Goal: Task Accomplishment & Management: Use online tool/utility

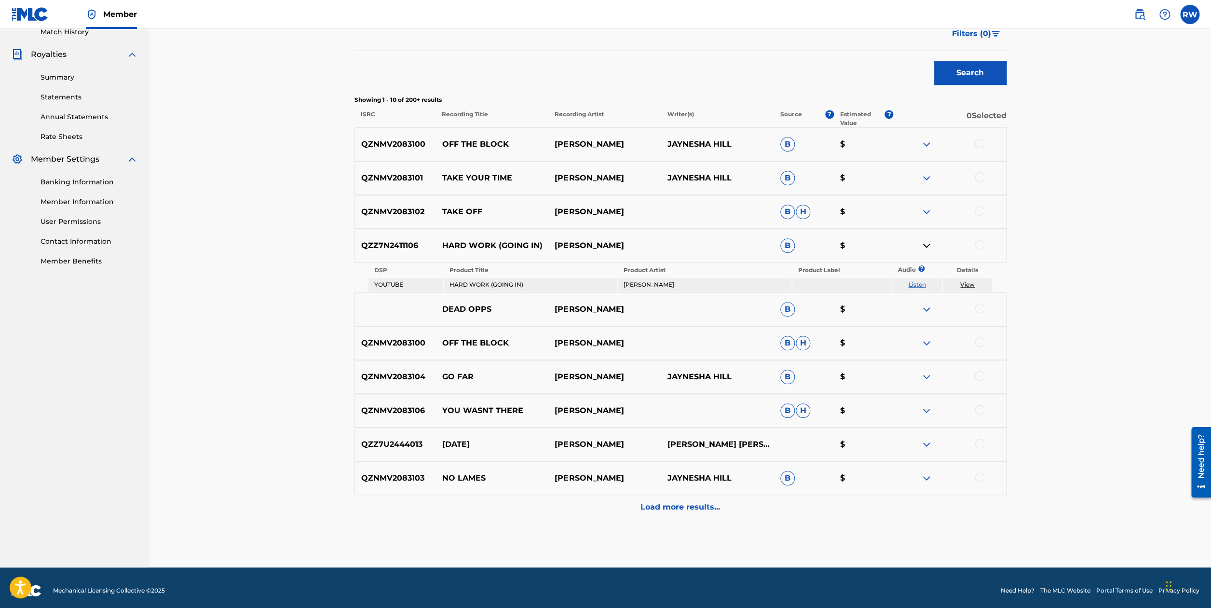
scroll to position [273, 0]
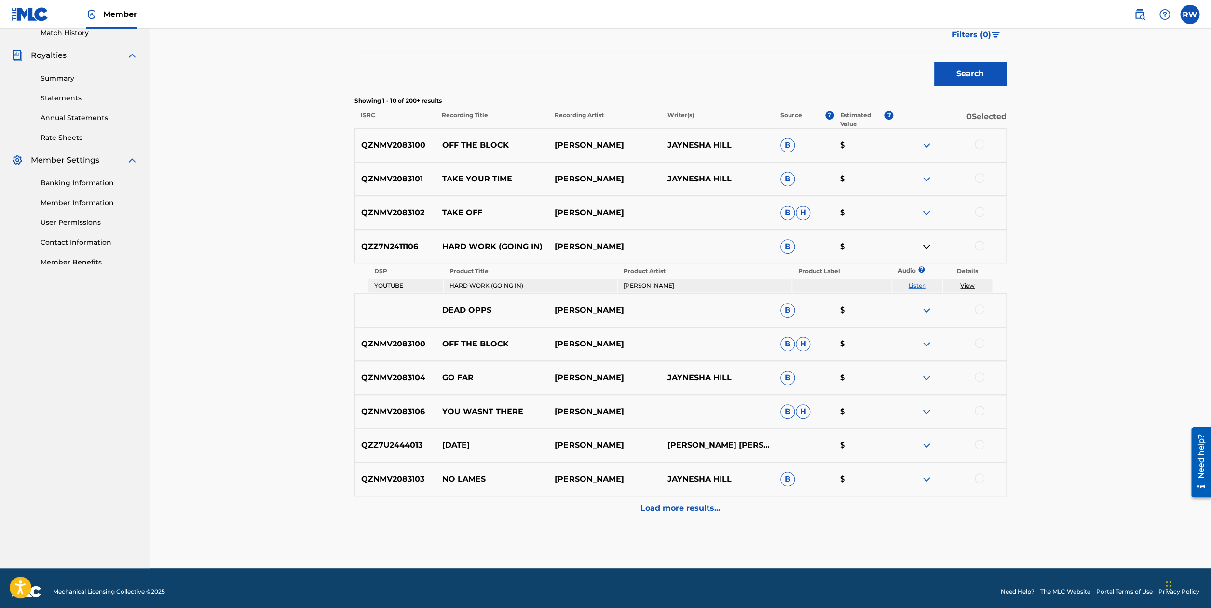
click at [934, 479] on div at bounding box center [949, 479] width 113 height 12
click at [920, 481] on div at bounding box center [949, 479] width 113 height 12
click at [926, 482] on img at bounding box center [927, 479] width 12 height 12
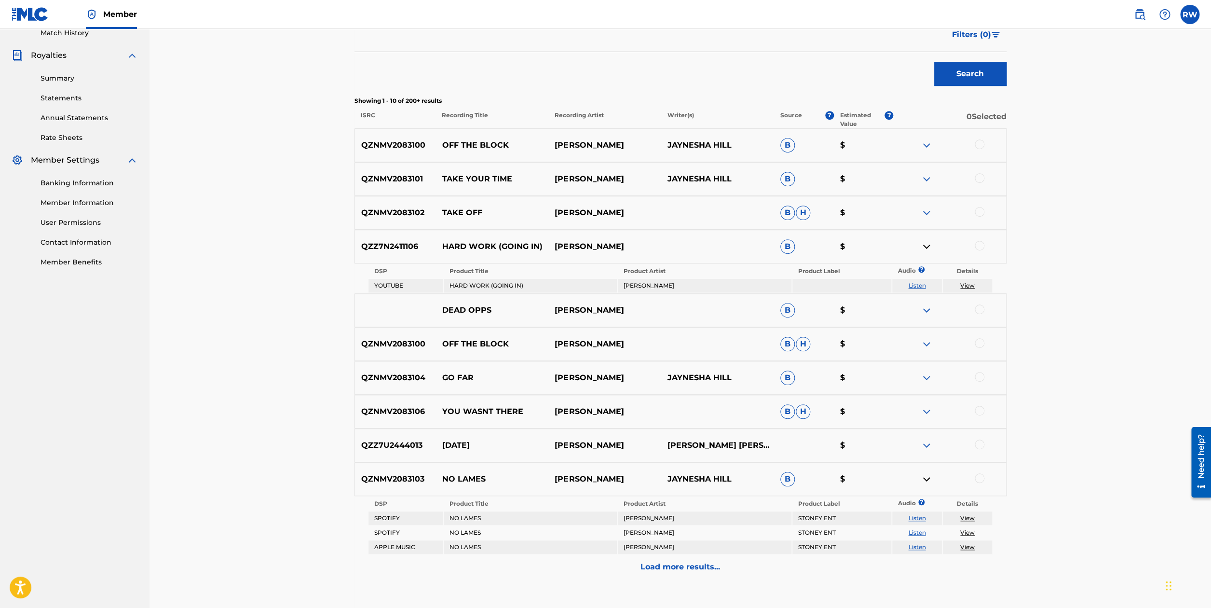
click at [925, 477] on img at bounding box center [927, 479] width 12 height 12
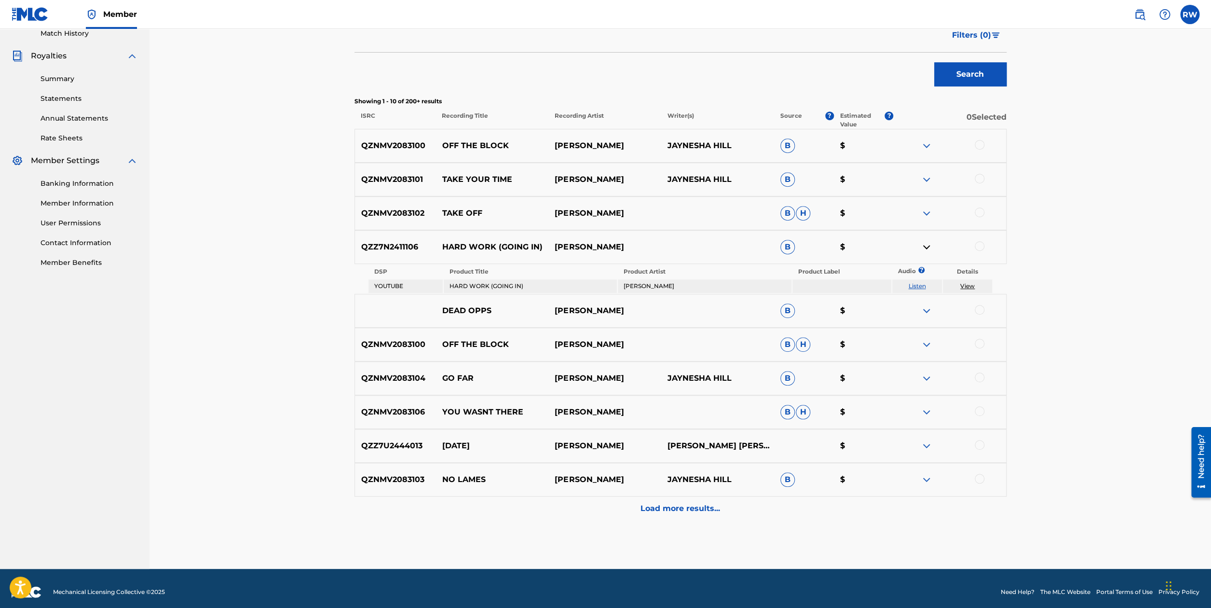
scroll to position [280, 0]
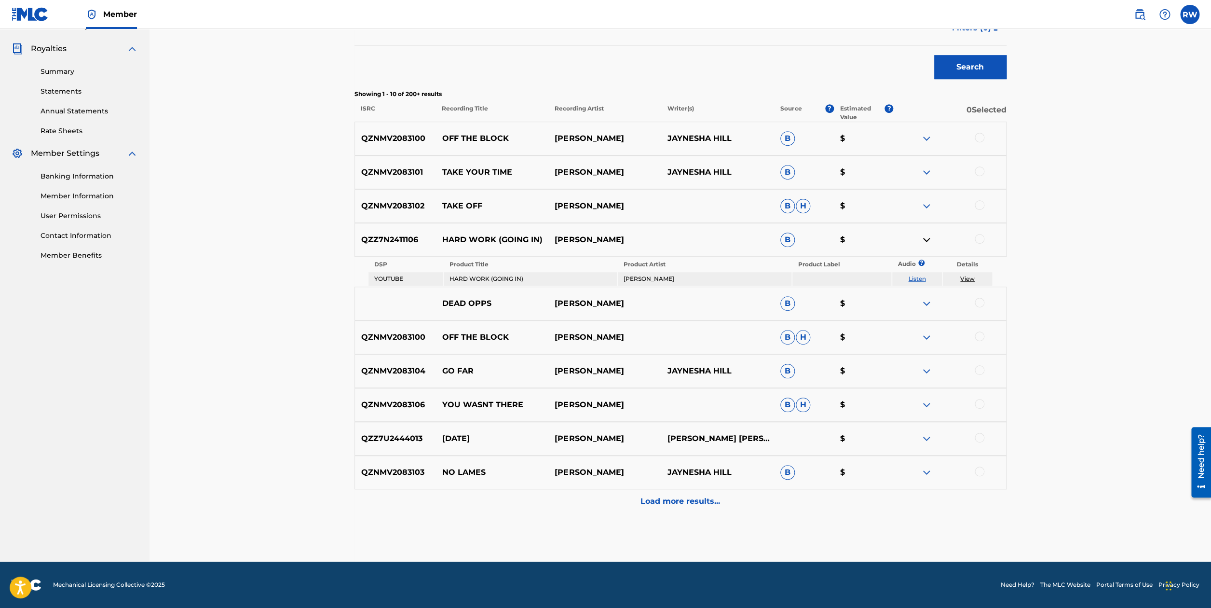
click at [665, 279] on td "[PERSON_NAME]" at bounding box center [704, 279] width 173 height 14
drag, startPoint x: 665, startPoint y: 279, endPoint x: 564, endPoint y: 274, distance: 100.9
click at [664, 279] on td "[PERSON_NAME]" at bounding box center [704, 279] width 173 height 14
drag, startPoint x: 495, startPoint y: 274, endPoint x: 489, endPoint y: 276, distance: 5.8
click at [489, 276] on td "HARD WORK (GOING IN)" at bounding box center [530, 279] width 173 height 14
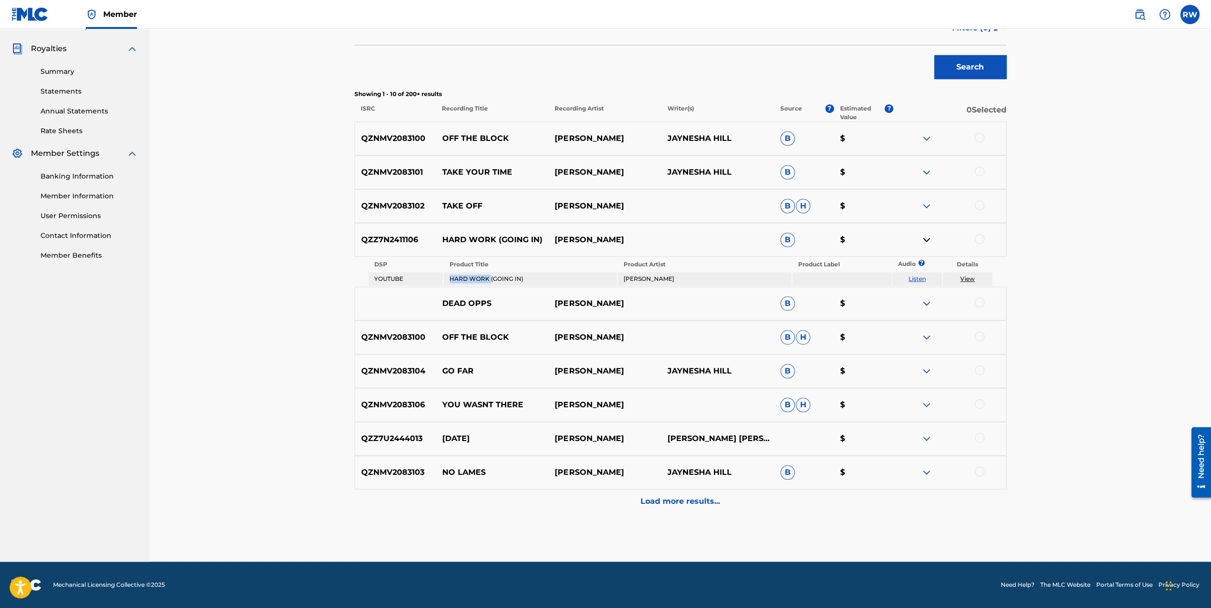
click at [486, 281] on td "HARD WORK (GOING IN)" at bounding box center [530, 279] width 173 height 14
click at [509, 280] on td "HARD WORK (GOING IN)" at bounding box center [530, 279] width 173 height 14
click at [511, 278] on td "HARD WORK (GOING IN)" at bounding box center [530, 279] width 173 height 14
drag, startPoint x: 514, startPoint y: 276, endPoint x: 528, endPoint y: 272, distance: 14.5
click at [527, 272] on td "HARD WORK (GOING IN)" at bounding box center [530, 279] width 173 height 14
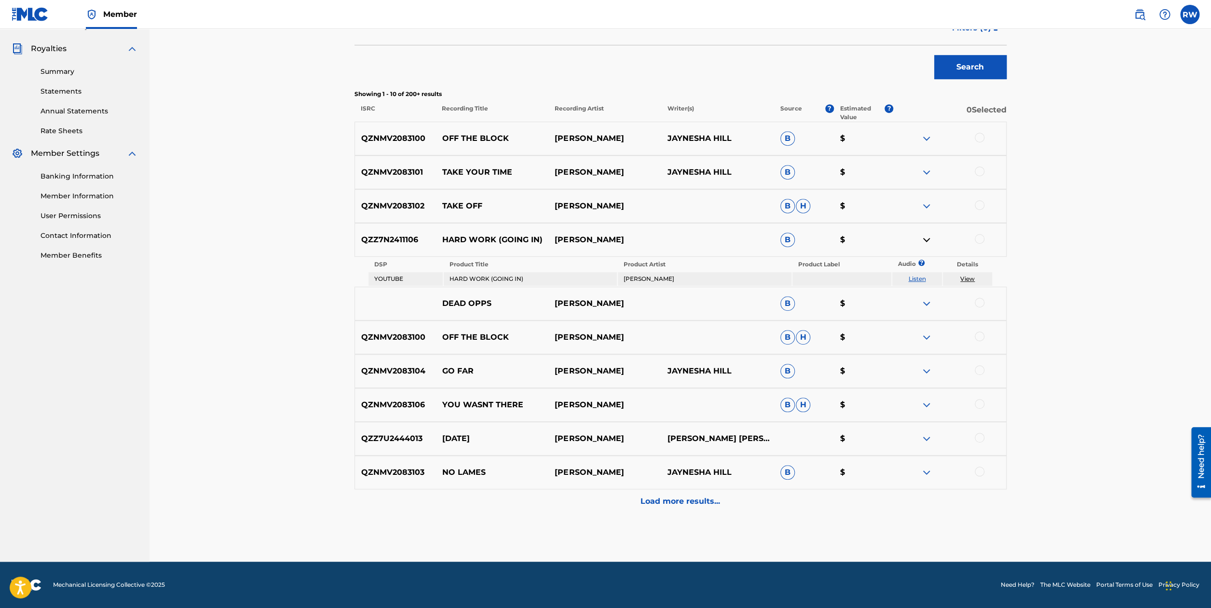
click at [397, 280] on td "YOUTUBE" at bounding box center [405, 279] width 74 height 14
drag, startPoint x: 407, startPoint y: 278, endPoint x: 412, endPoint y: 277, distance: 5.5
click at [409, 277] on td "YOUTUBE" at bounding box center [405, 279] width 74 height 14
click at [925, 240] on img at bounding box center [927, 240] width 12 height 12
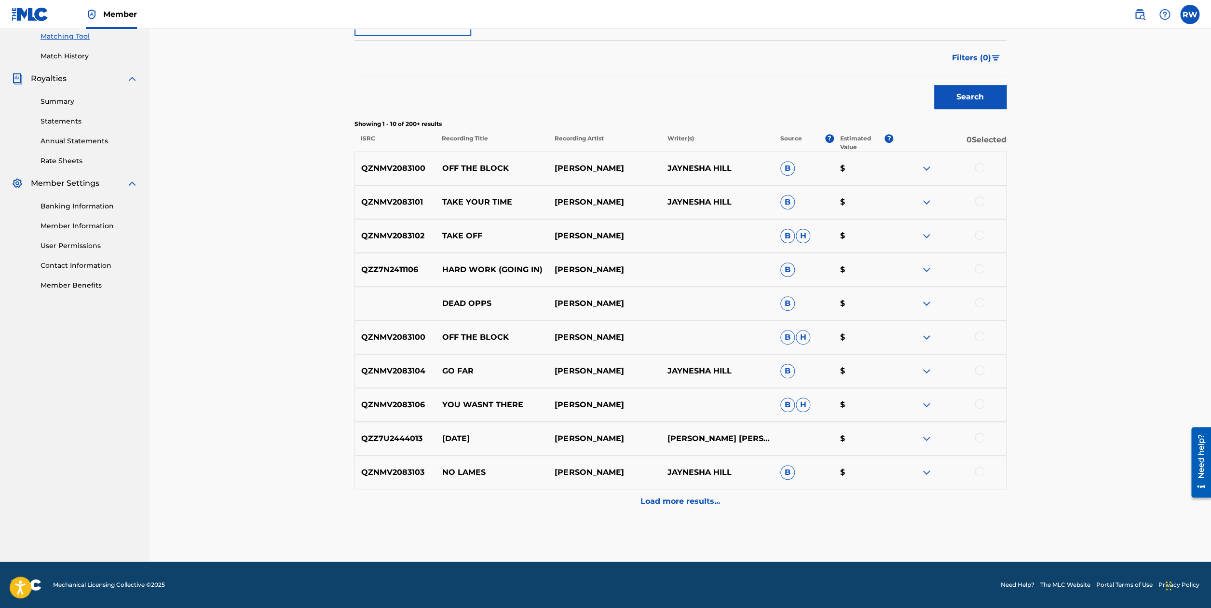
click at [802, 236] on span "H" at bounding box center [803, 236] width 14 height 14
click at [788, 240] on span "B" at bounding box center [787, 236] width 14 height 14
click at [789, 271] on span "B" at bounding box center [787, 269] width 14 height 14
click at [790, 270] on span "B" at bounding box center [787, 269] width 14 height 14
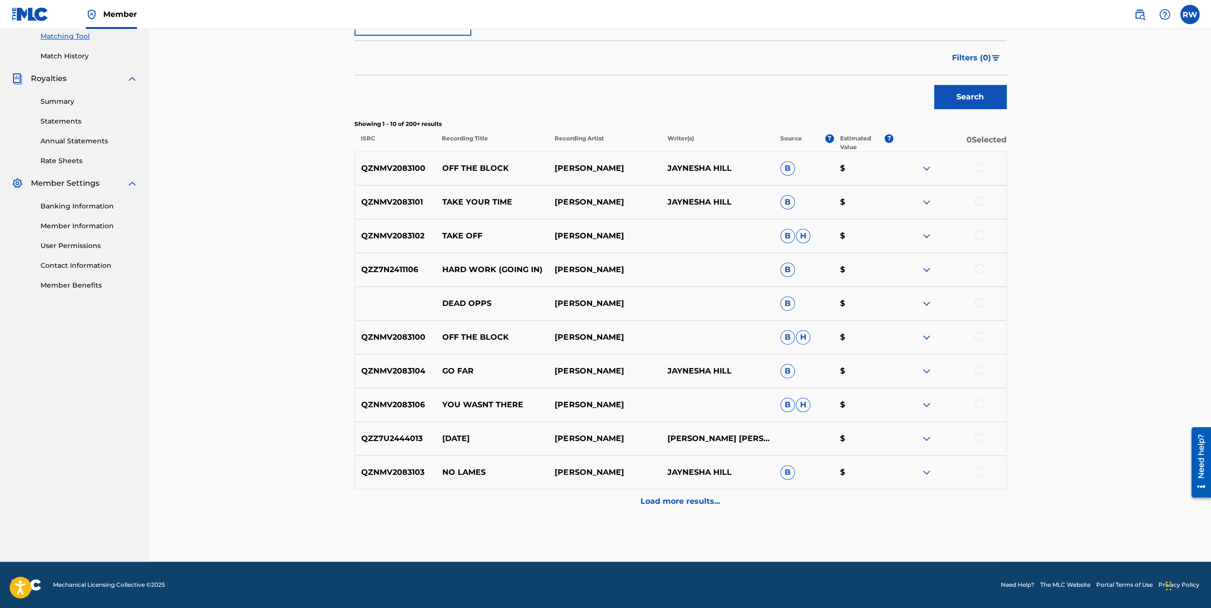
click at [790, 269] on span "B" at bounding box center [787, 269] width 14 height 14
click at [794, 268] on span "B" at bounding box center [787, 269] width 14 height 14
click at [746, 437] on p "[PERSON_NAME] [PERSON_NAME]" at bounding box center [717, 439] width 113 height 12
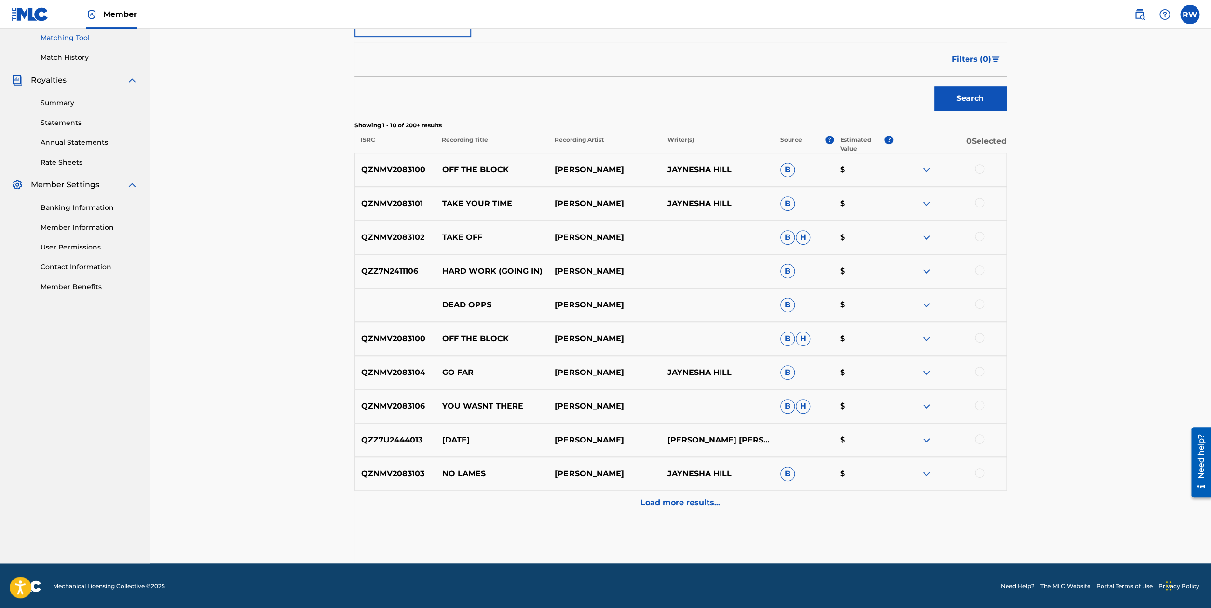
click at [927, 438] on img at bounding box center [927, 440] width 12 height 12
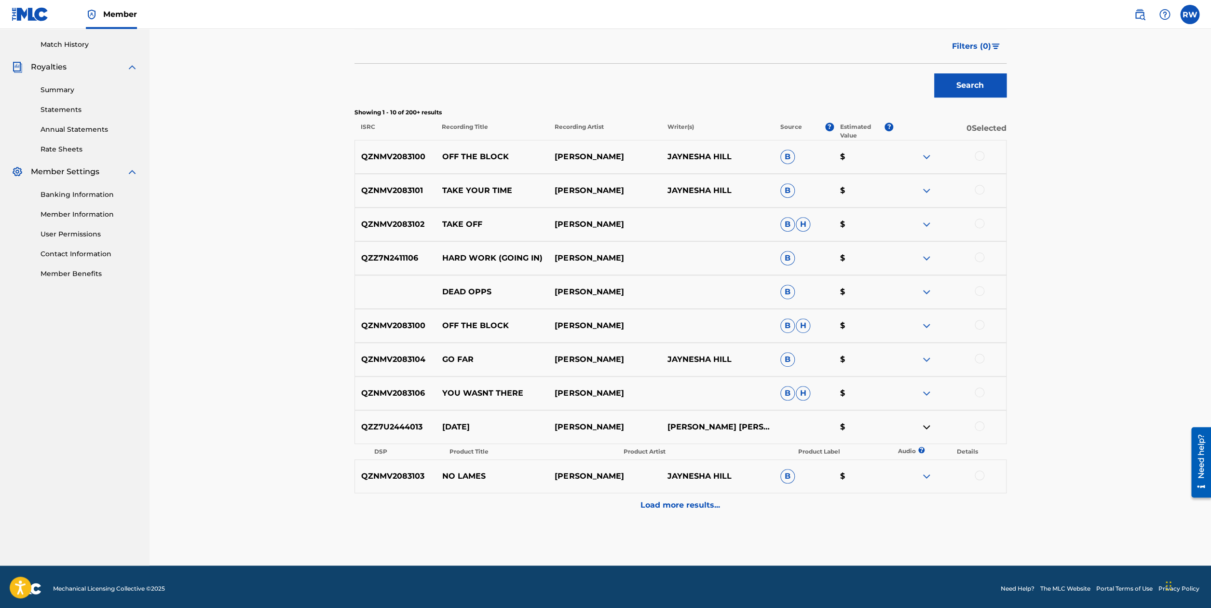
scroll to position [265, 0]
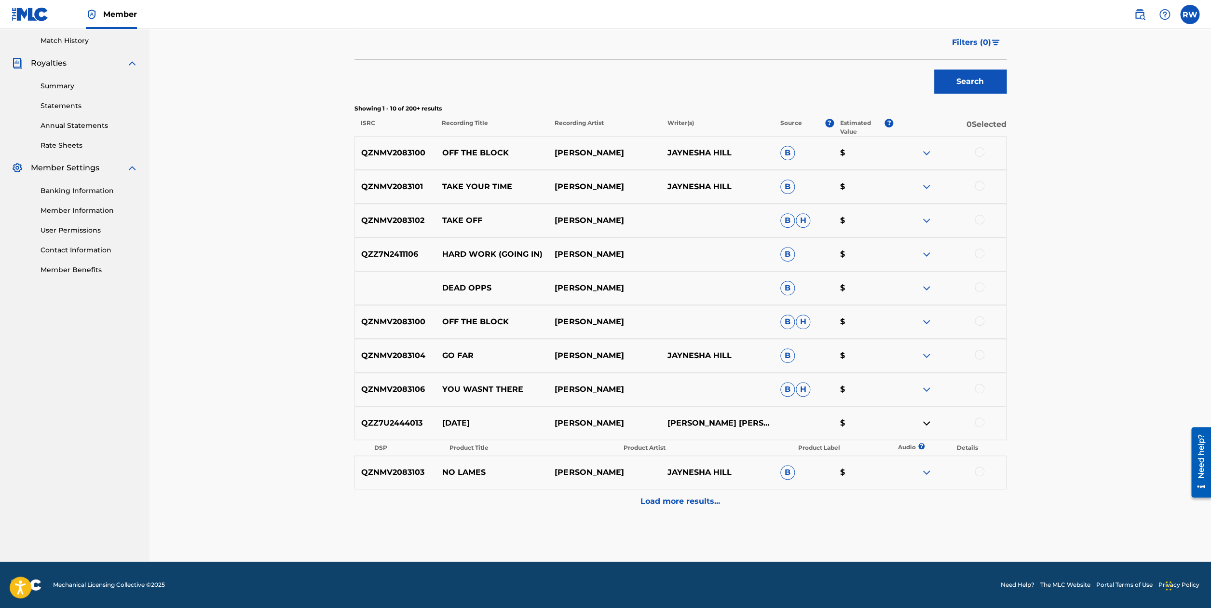
click at [612, 427] on p "[PERSON_NAME]" at bounding box center [604, 423] width 113 height 12
drag, startPoint x: 759, startPoint y: 429, endPoint x: 778, endPoint y: 432, distance: 19.0
click at [774, 431] on div "QZZ7U2444013 [DATE] STONEY [PERSON_NAME] [PERSON_NAME] $" at bounding box center [680, 423] width 652 height 34
click at [846, 422] on p "$" at bounding box center [863, 423] width 60 height 12
click at [979, 424] on div at bounding box center [980, 422] width 10 height 10
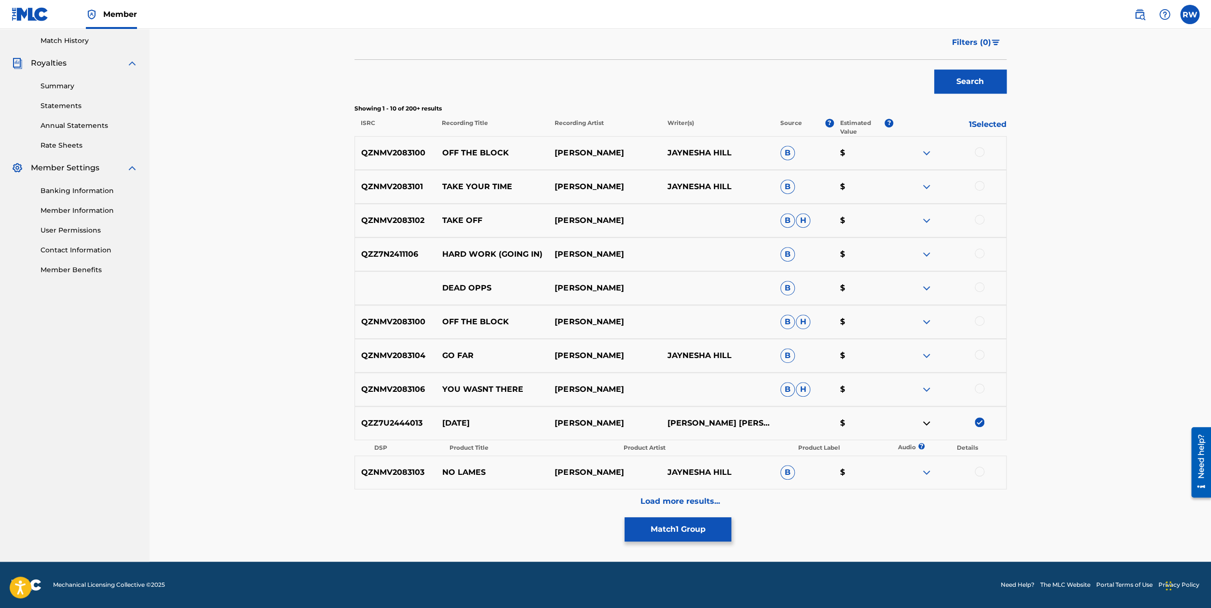
click at [983, 253] on div at bounding box center [980, 253] width 10 height 10
click at [677, 489] on div "Load more results..." at bounding box center [680, 501] width 652 height 24
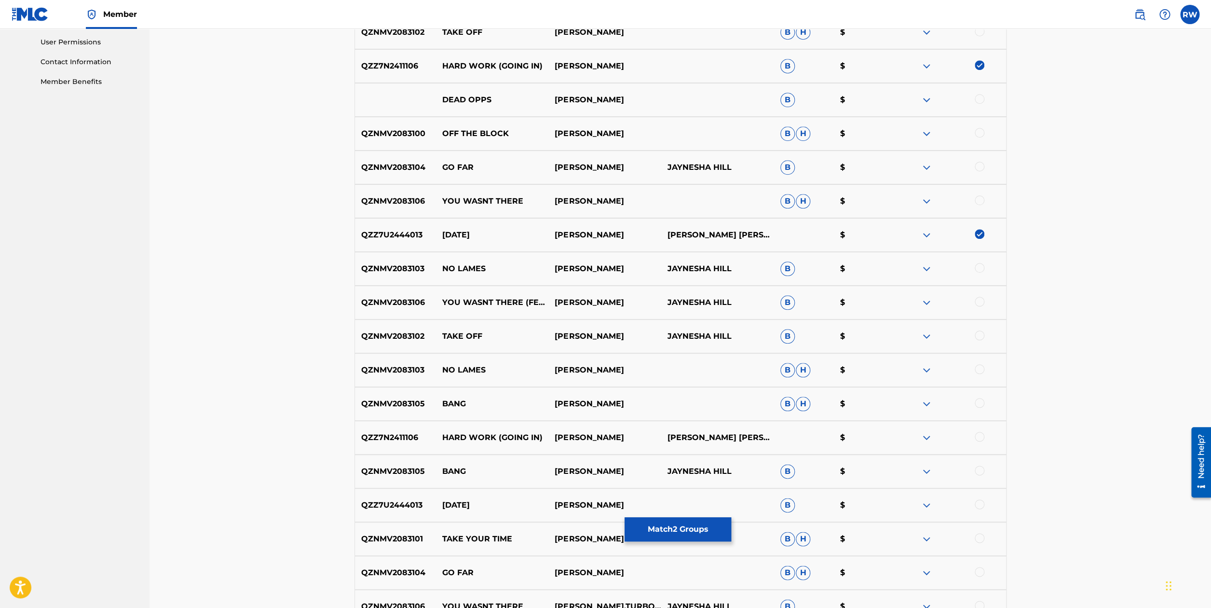
scroll to position [454, 0]
click at [981, 435] on div at bounding box center [980, 436] width 10 height 10
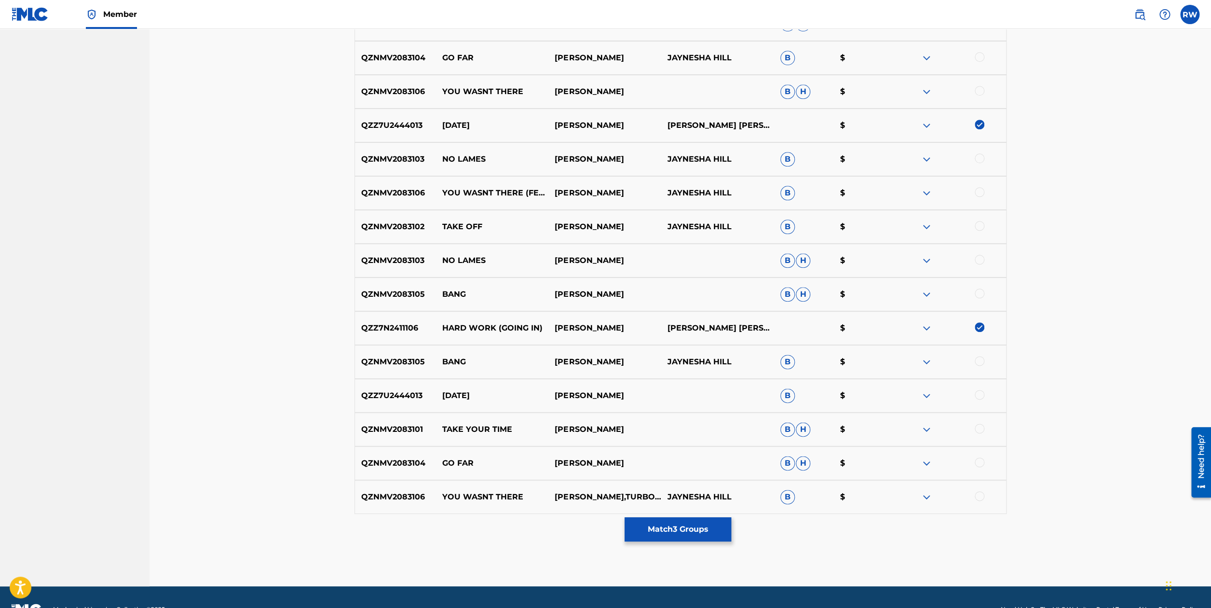
scroll to position [558, 0]
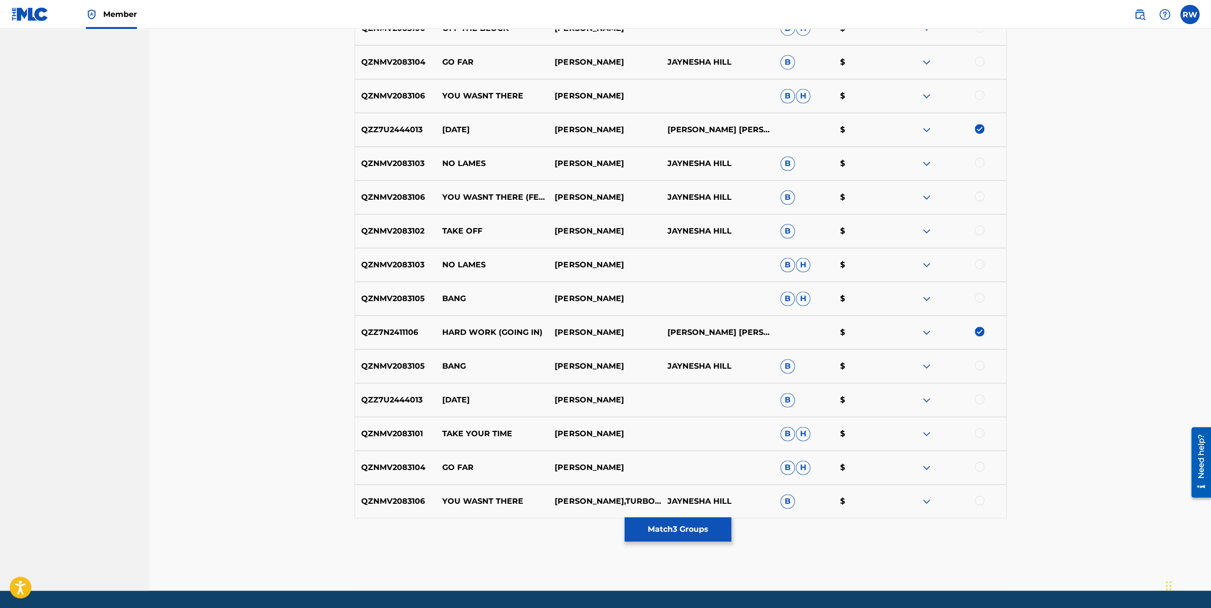
click at [982, 400] on div at bounding box center [980, 399] width 10 height 10
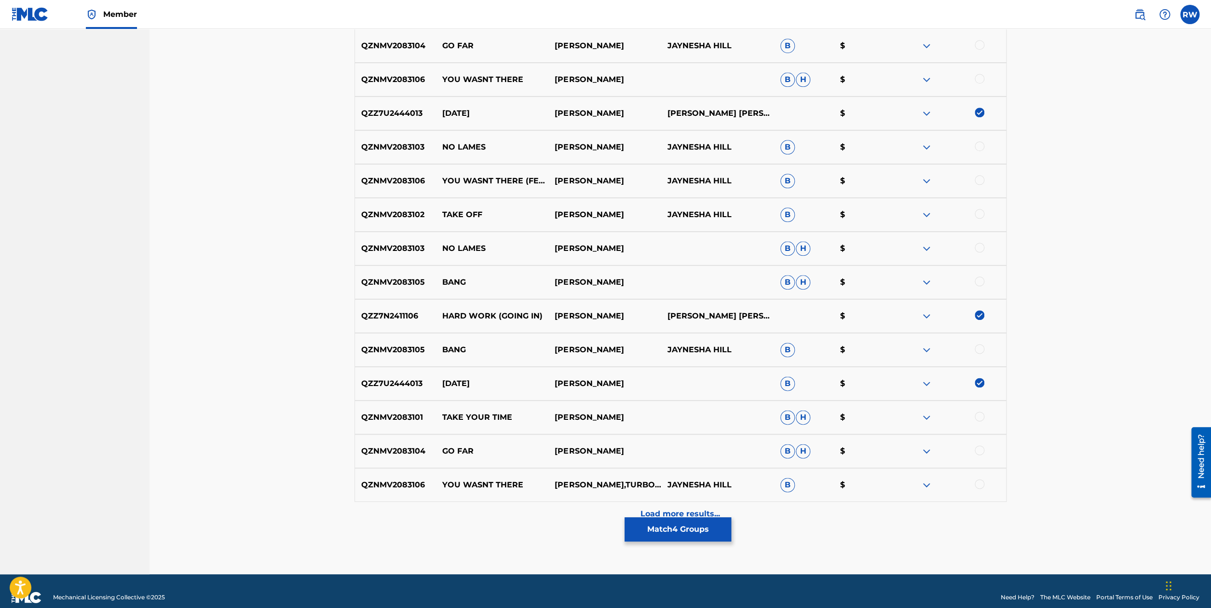
scroll to position [587, 0]
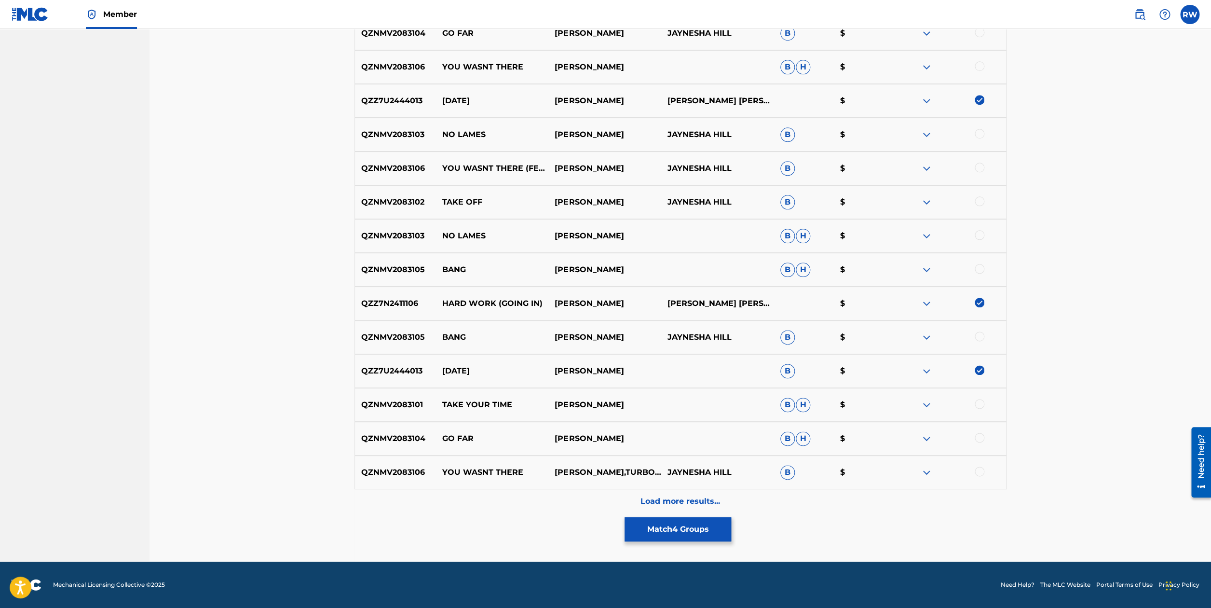
click at [685, 506] on p "Load more results..." at bounding box center [680, 501] width 80 height 12
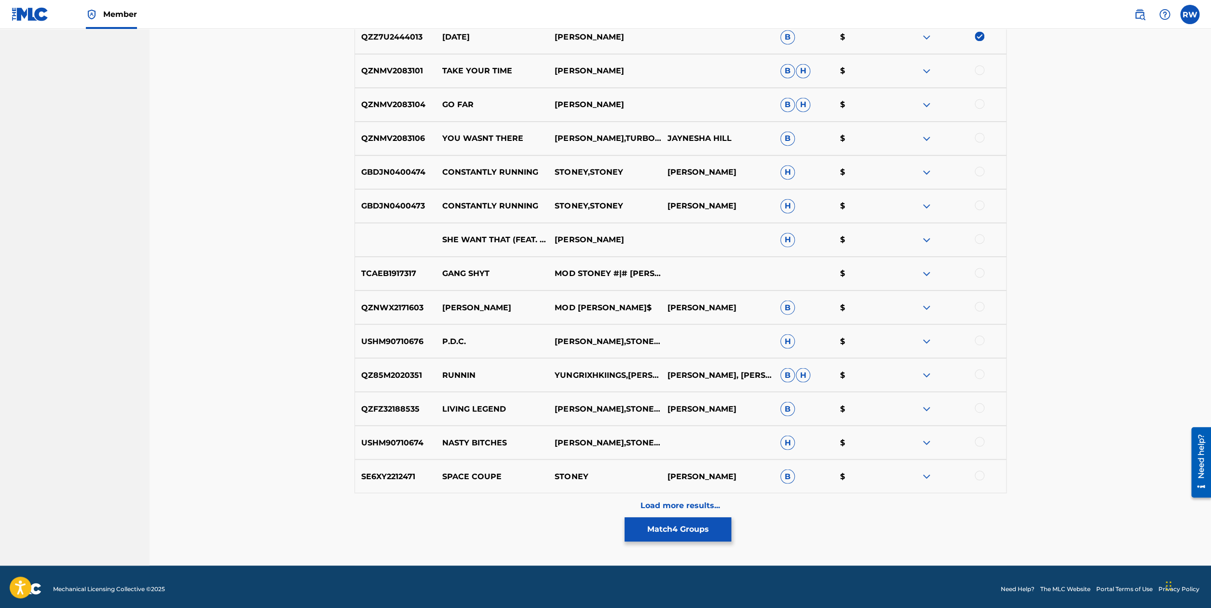
scroll to position [925, 0]
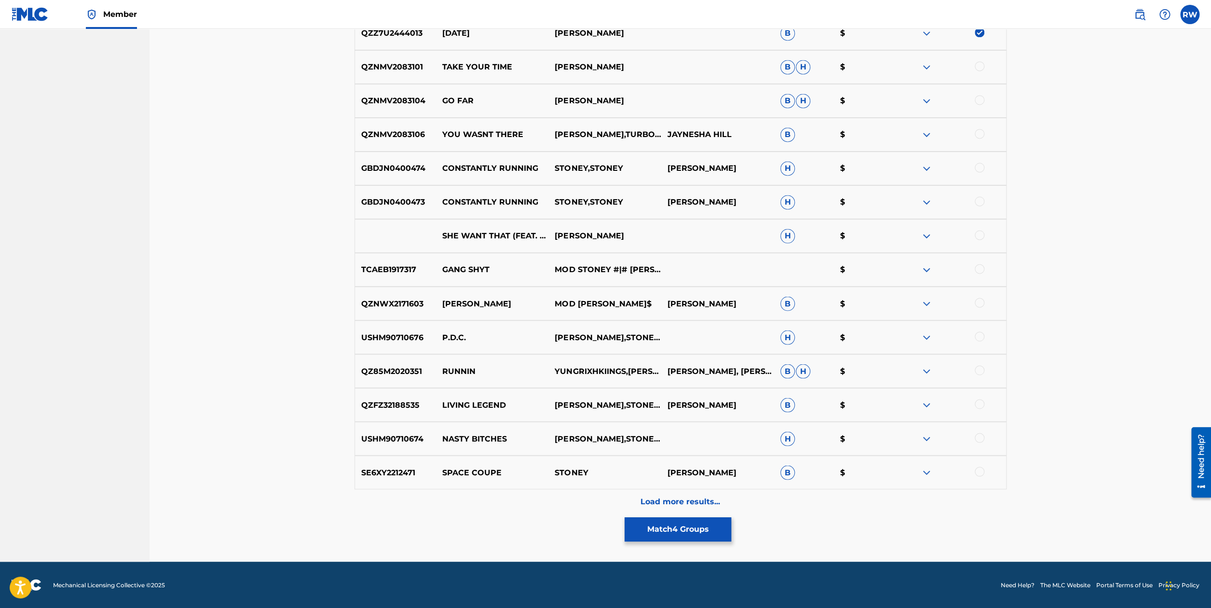
click at [701, 498] on p "Load more results..." at bounding box center [680, 501] width 80 height 12
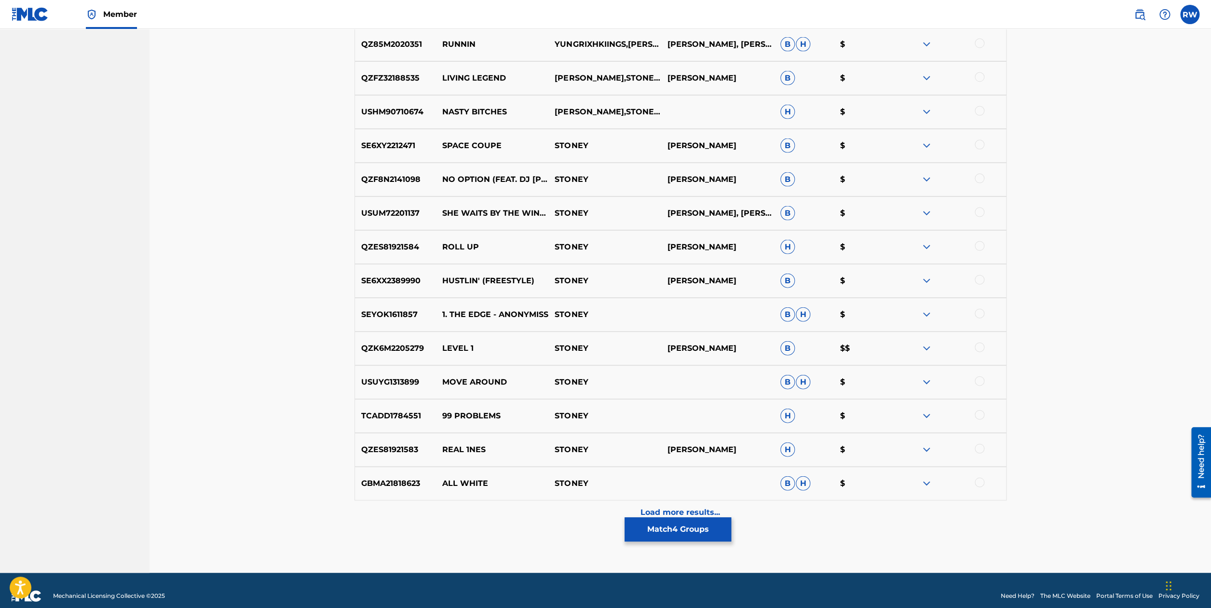
scroll to position [1263, 0]
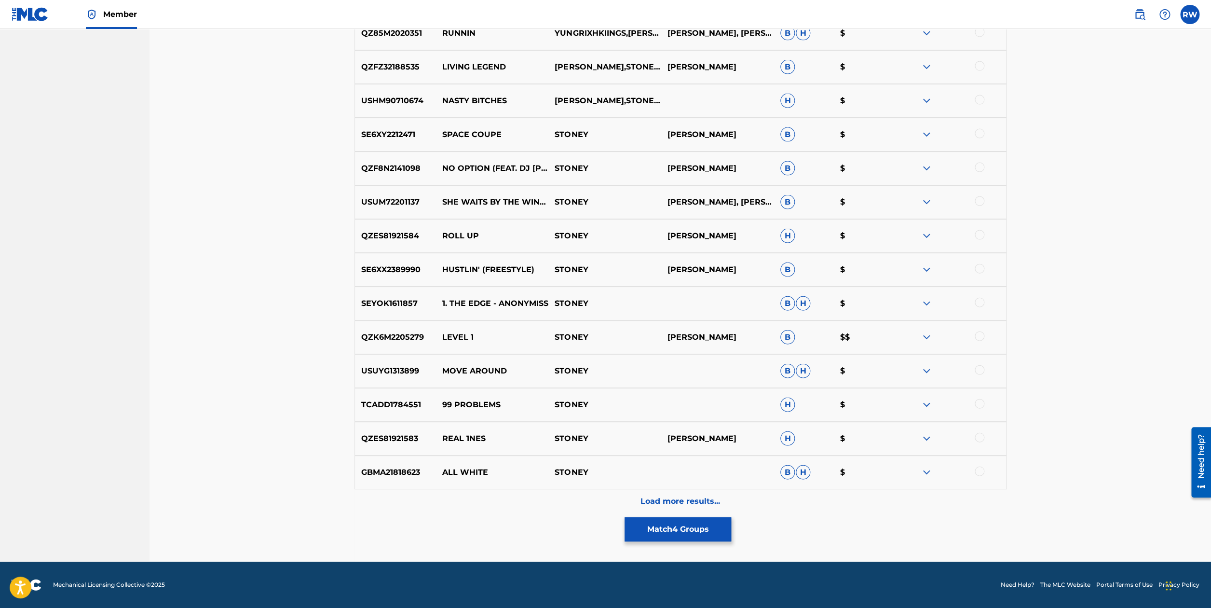
click at [685, 536] on button "Match 4 Groups" at bounding box center [678, 529] width 107 height 24
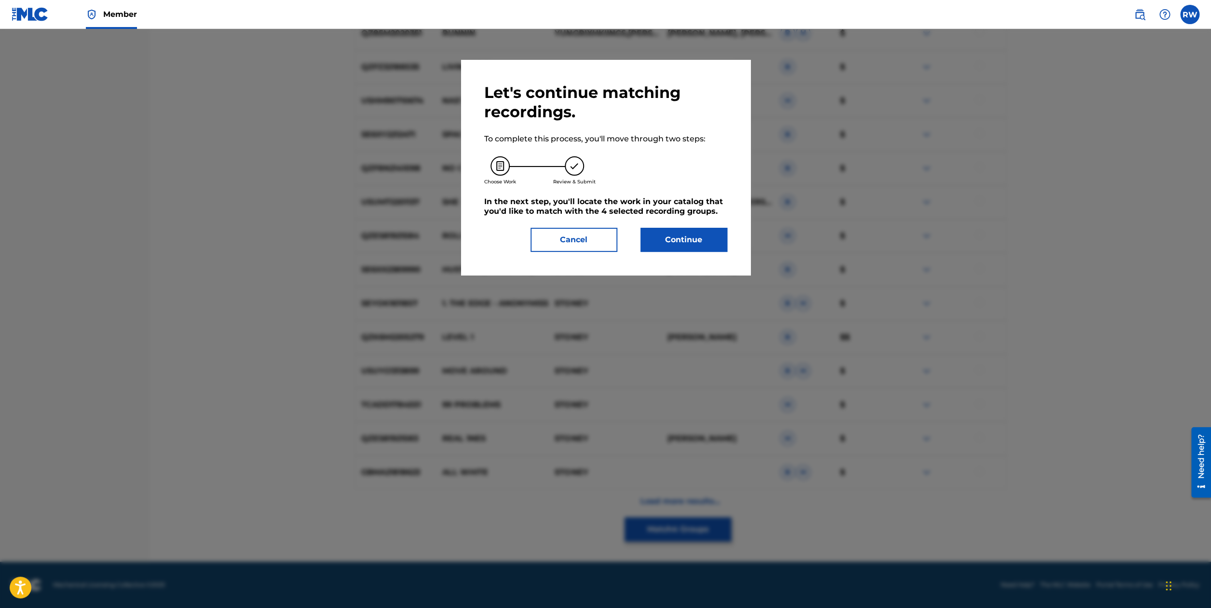
click at [696, 243] on button "Continue" at bounding box center [683, 240] width 87 height 24
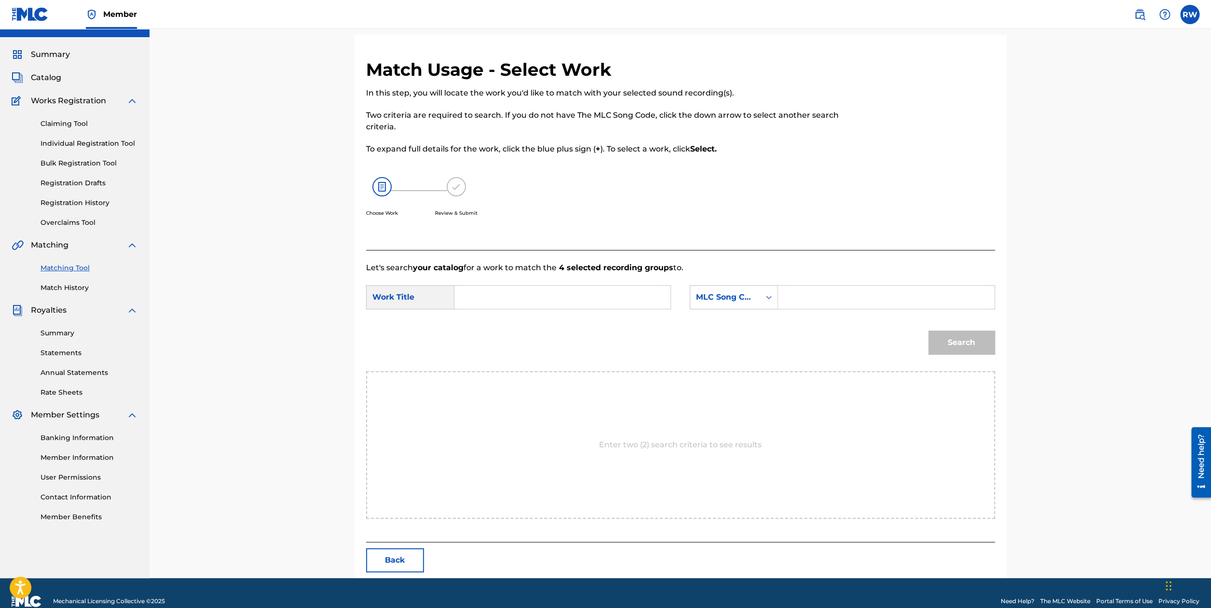
scroll to position [35, 0]
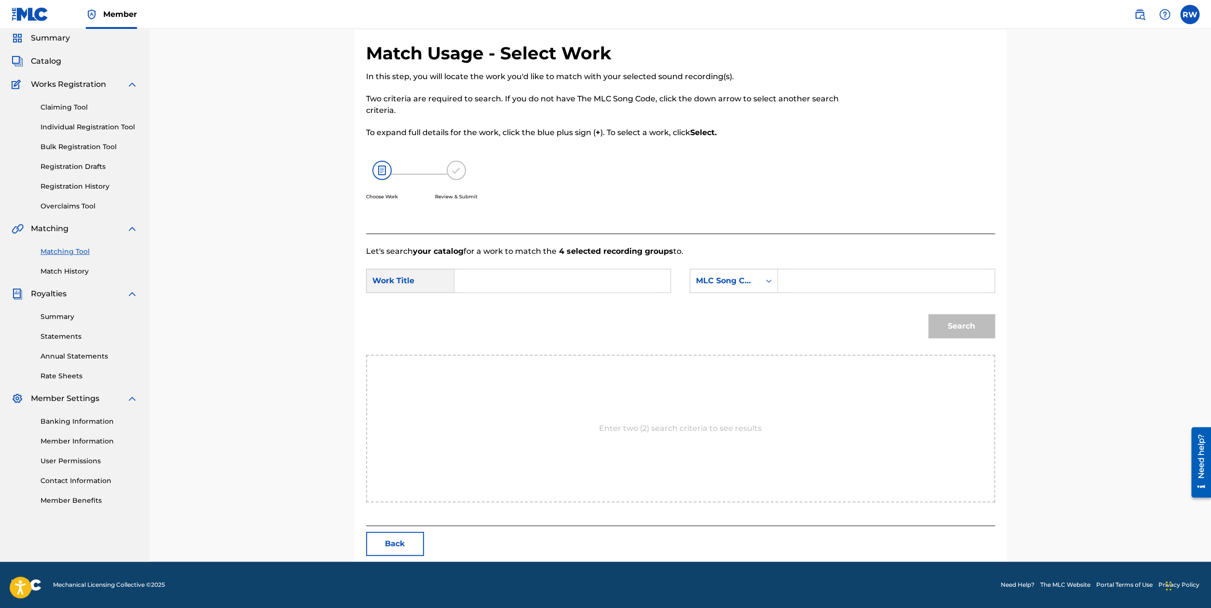
click at [555, 283] on input "Search Form" at bounding box center [562, 280] width 200 height 23
click at [495, 311] on div "hard work (going in)" at bounding box center [489, 308] width 54 height 29
type input "hard work (going in)"
click at [763, 286] on div "Search Form" at bounding box center [768, 280] width 17 height 17
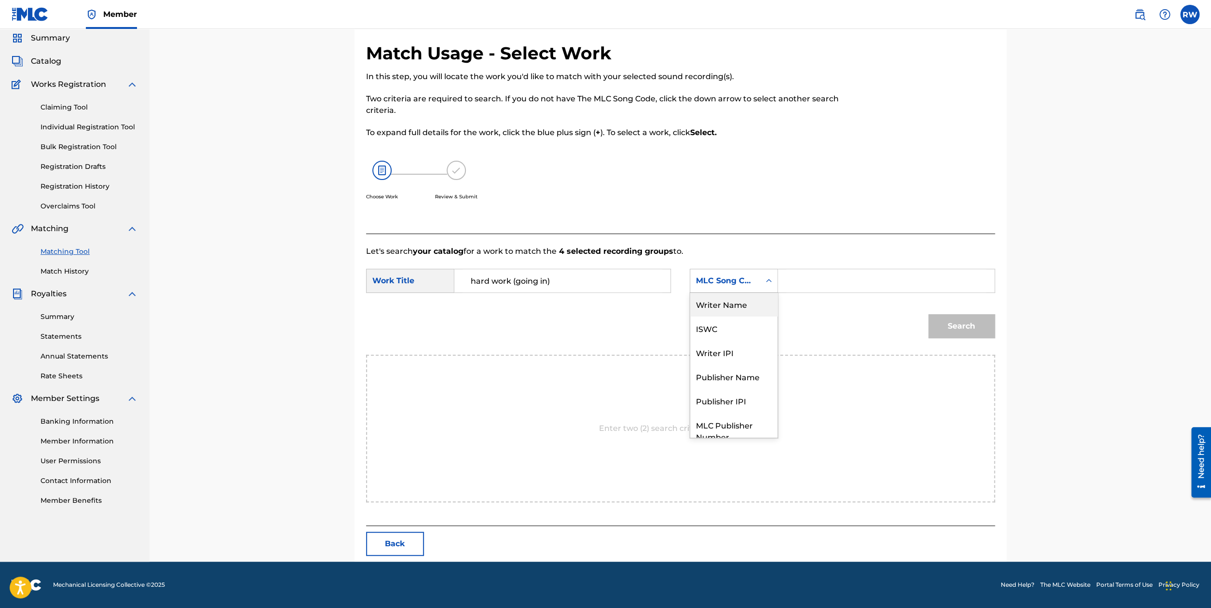
click at [737, 313] on div "Writer Name" at bounding box center [733, 304] width 87 height 24
click at [801, 283] on input "Search Form" at bounding box center [886, 280] width 200 height 23
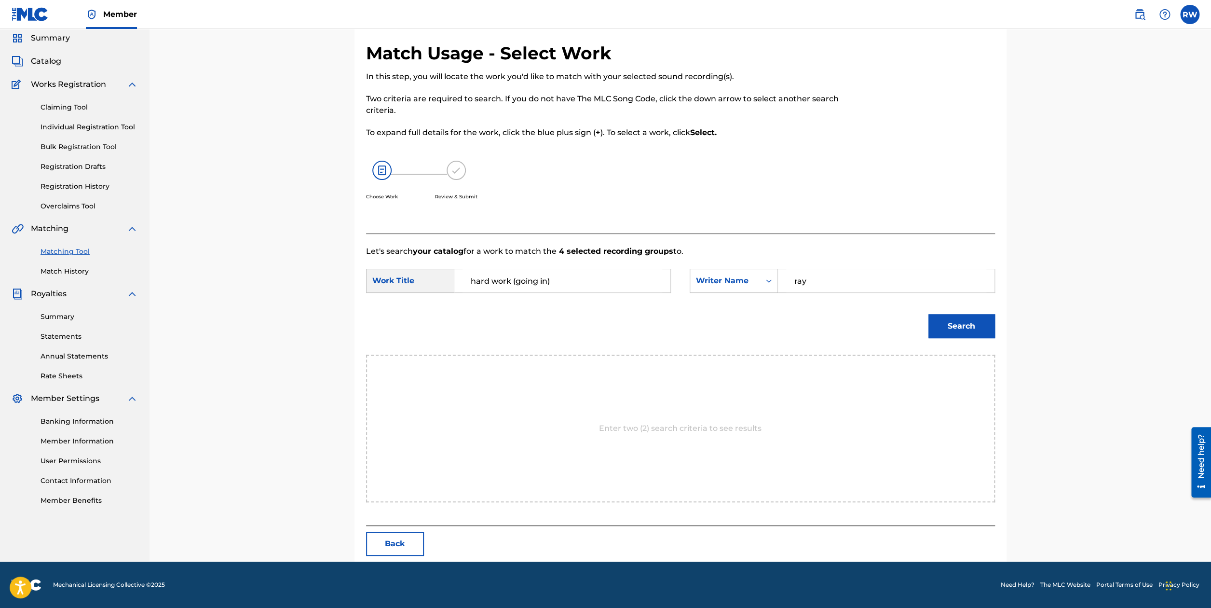
type input "ray"
click at [950, 326] on button "Search" at bounding box center [961, 326] width 67 height 24
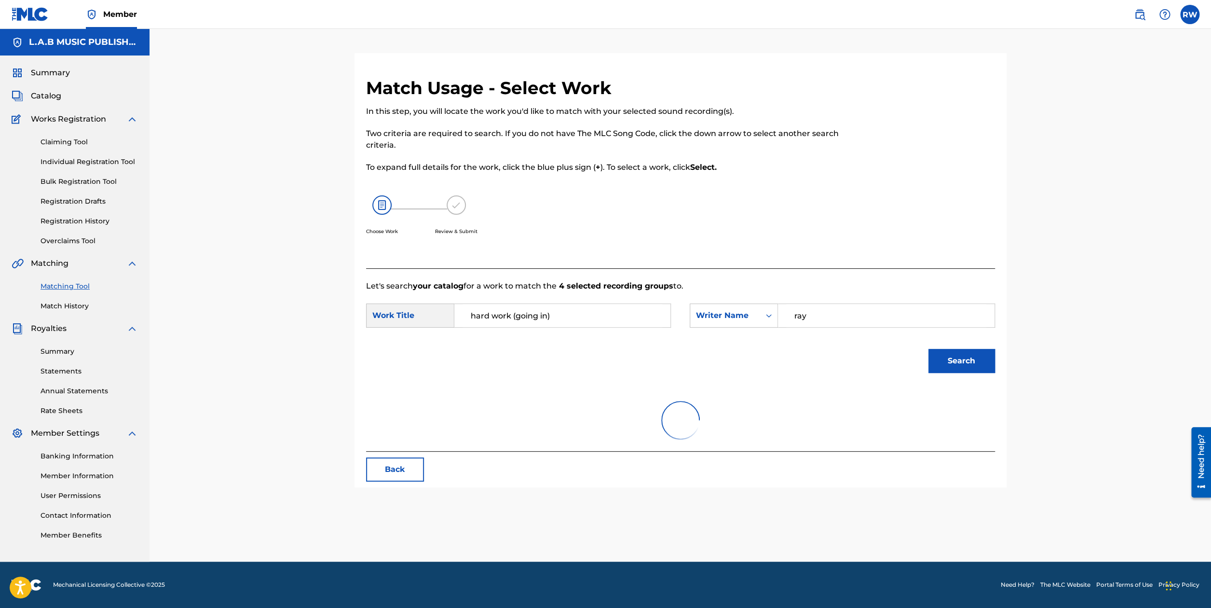
scroll to position [0, 0]
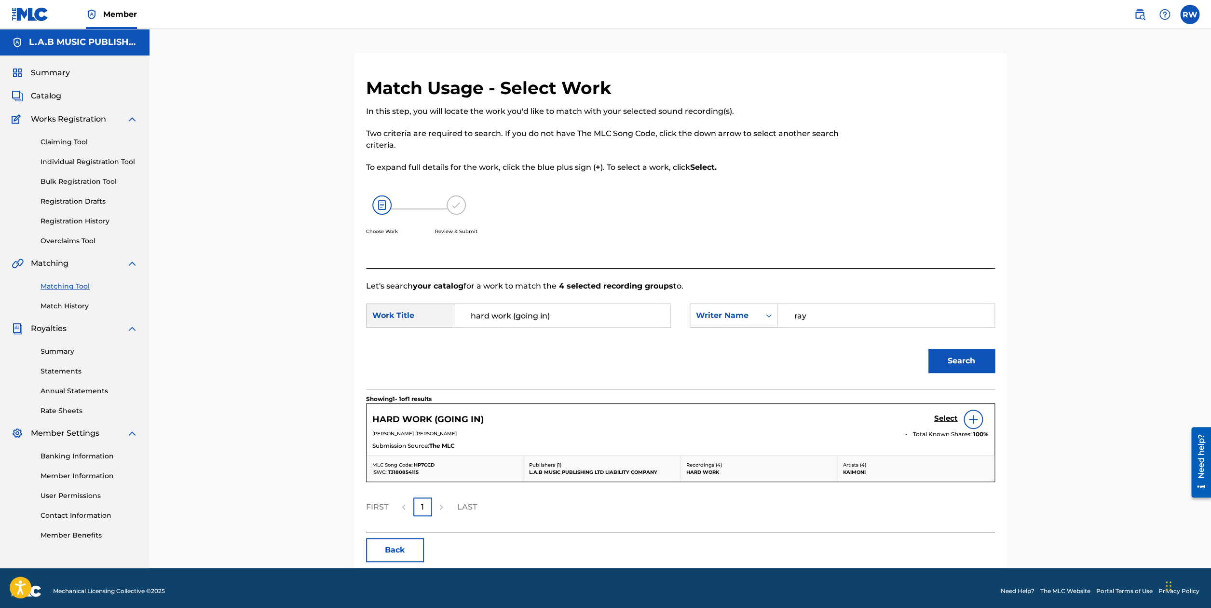
click at [980, 416] on div "Select" at bounding box center [961, 418] width 54 height 19
click at [972, 421] on img at bounding box center [973, 419] width 12 height 12
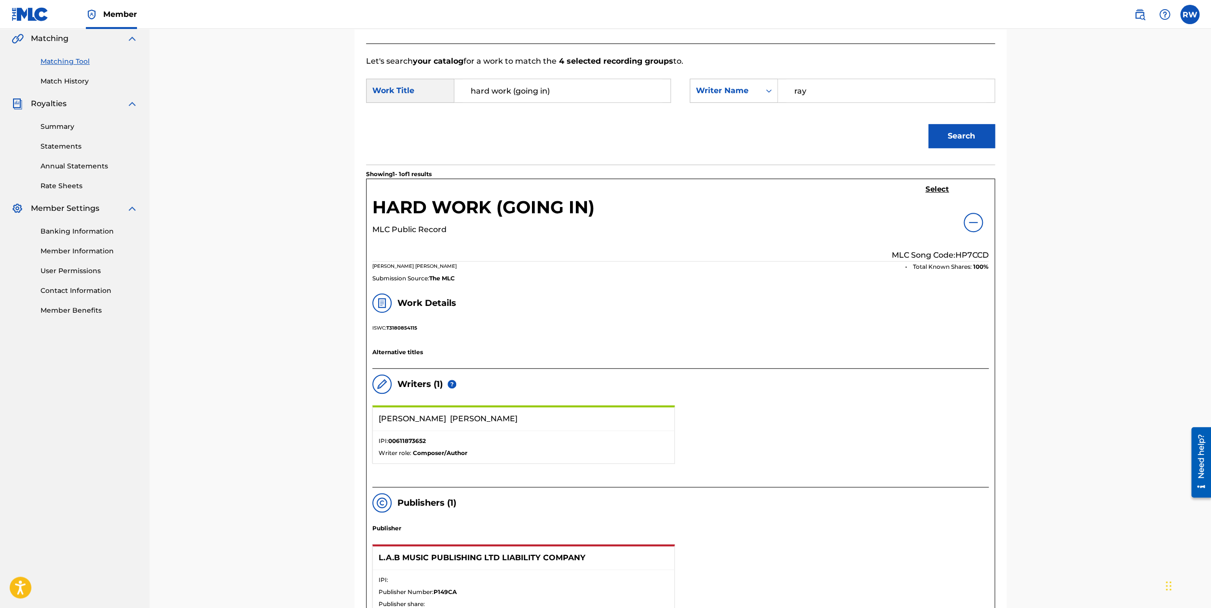
scroll to position [217, 0]
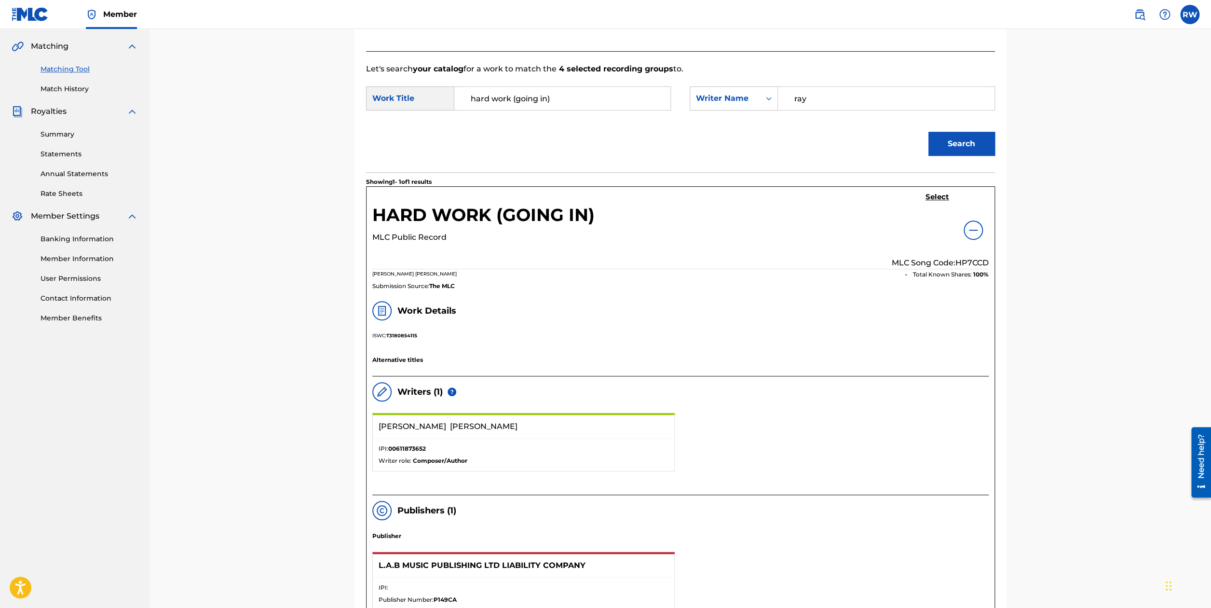
click at [969, 230] on img at bounding box center [973, 230] width 12 height 12
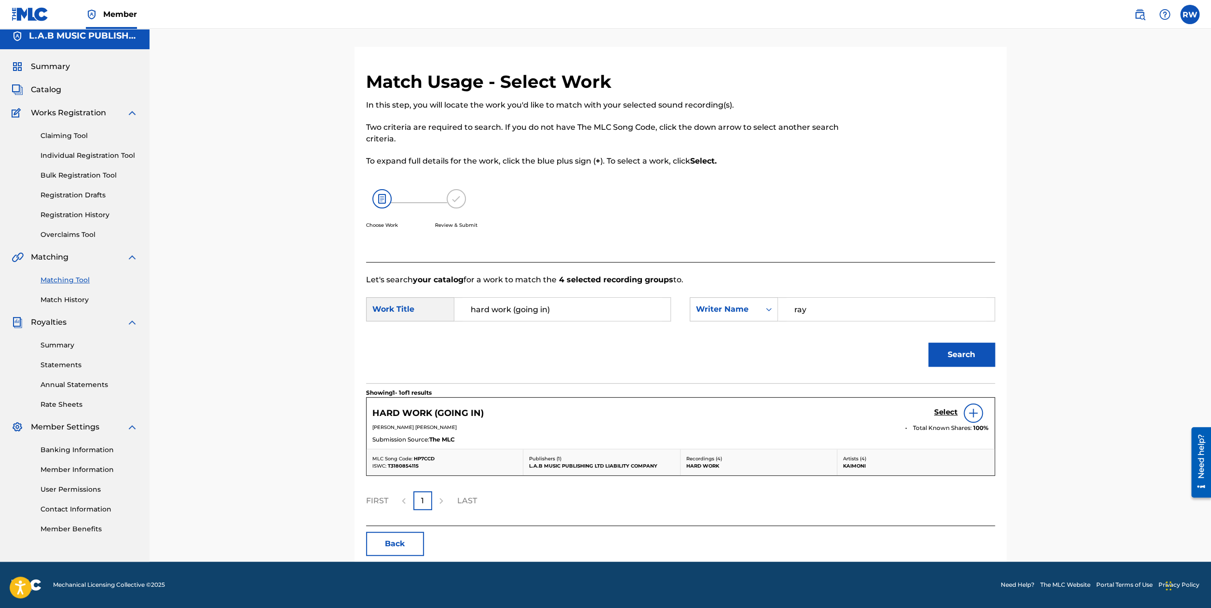
scroll to position [6, 0]
click at [974, 414] on img at bounding box center [973, 413] width 12 height 12
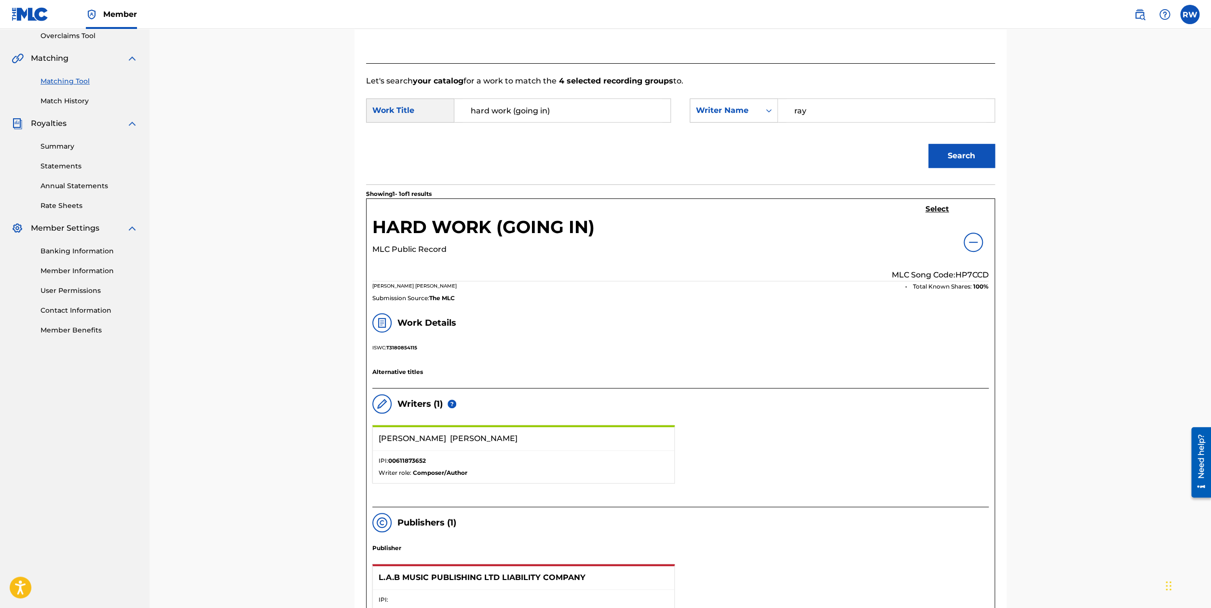
scroll to position [203, 0]
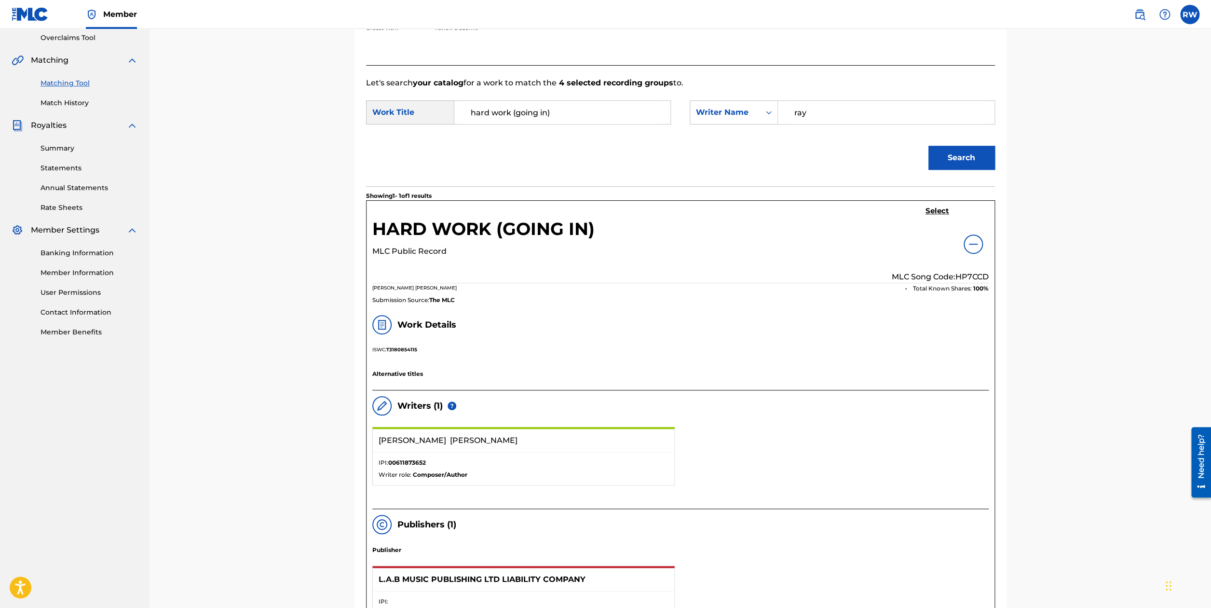
click at [388, 319] on div at bounding box center [381, 324] width 19 height 19
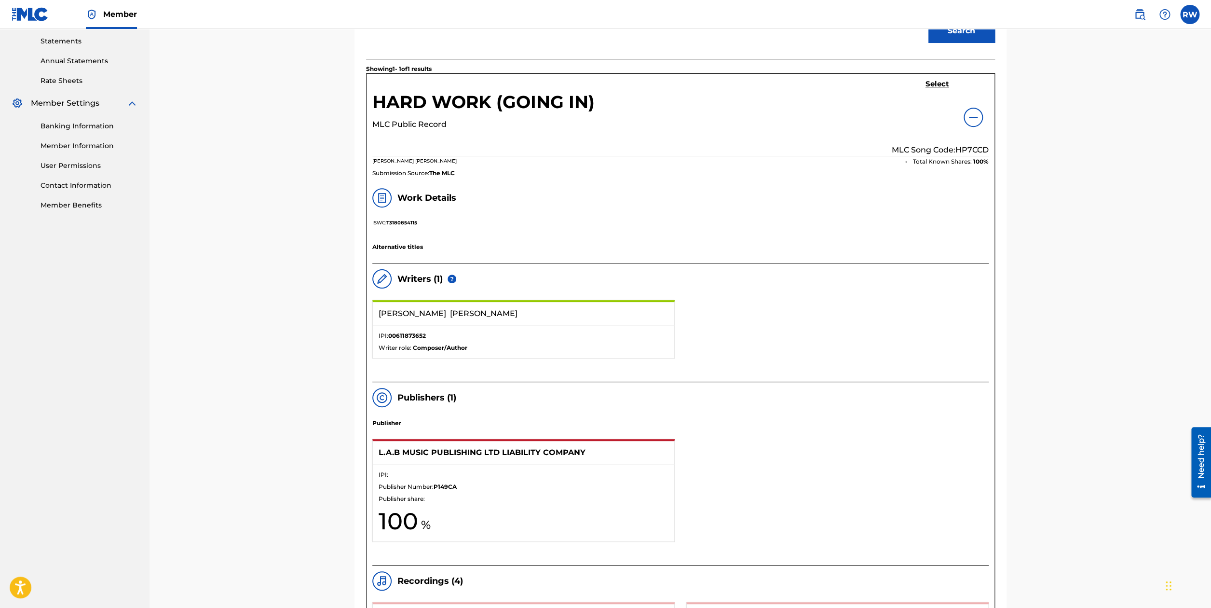
scroll to position [249, 0]
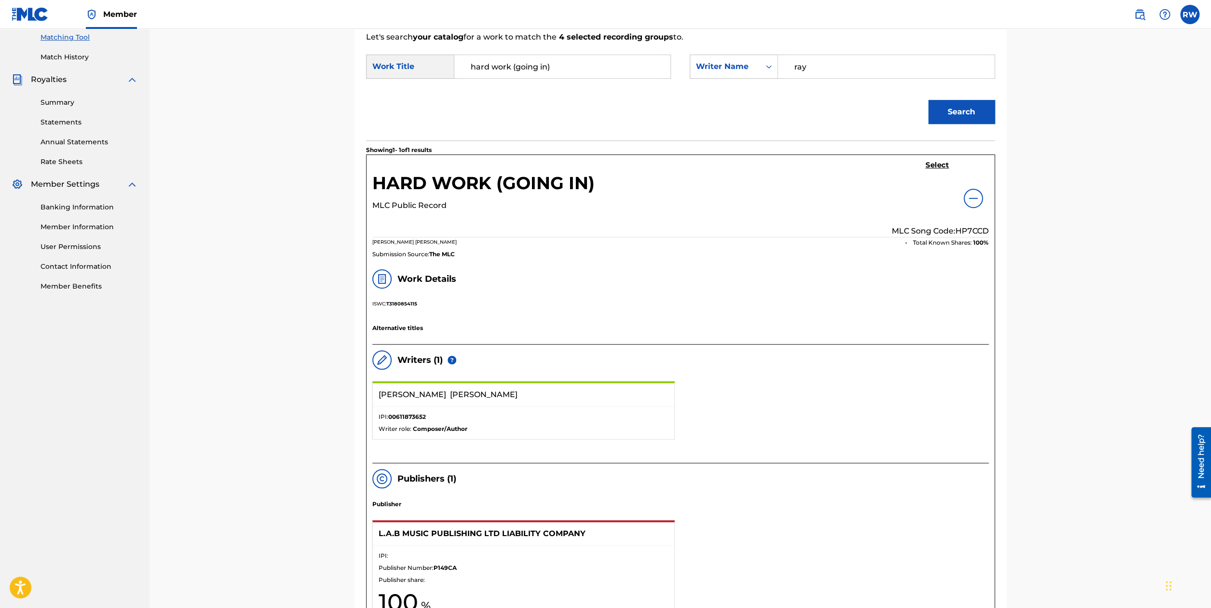
click at [975, 200] on img at bounding box center [973, 198] width 12 height 12
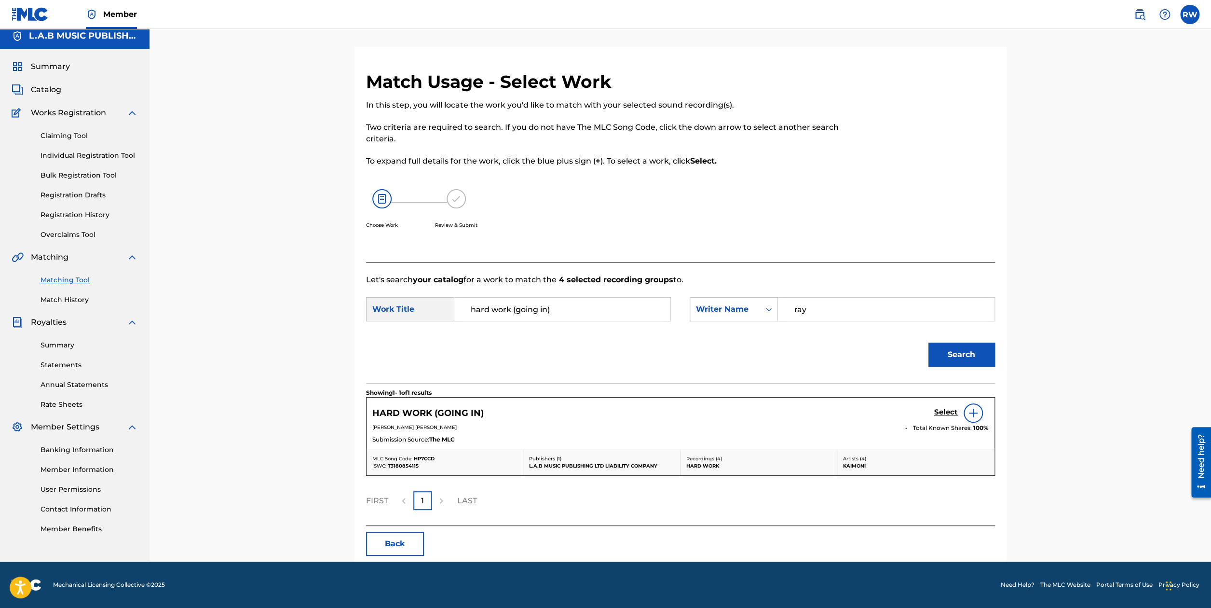
click at [942, 412] on h5 "Select" at bounding box center [946, 411] width 24 height 9
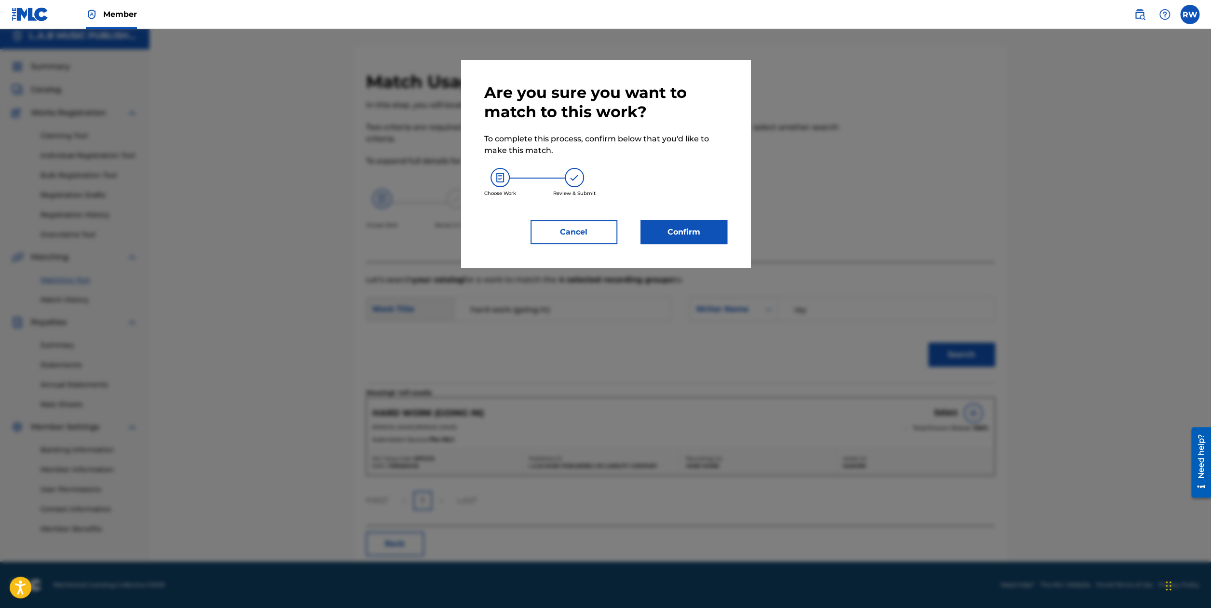
click at [669, 235] on button "Confirm" at bounding box center [683, 232] width 87 height 24
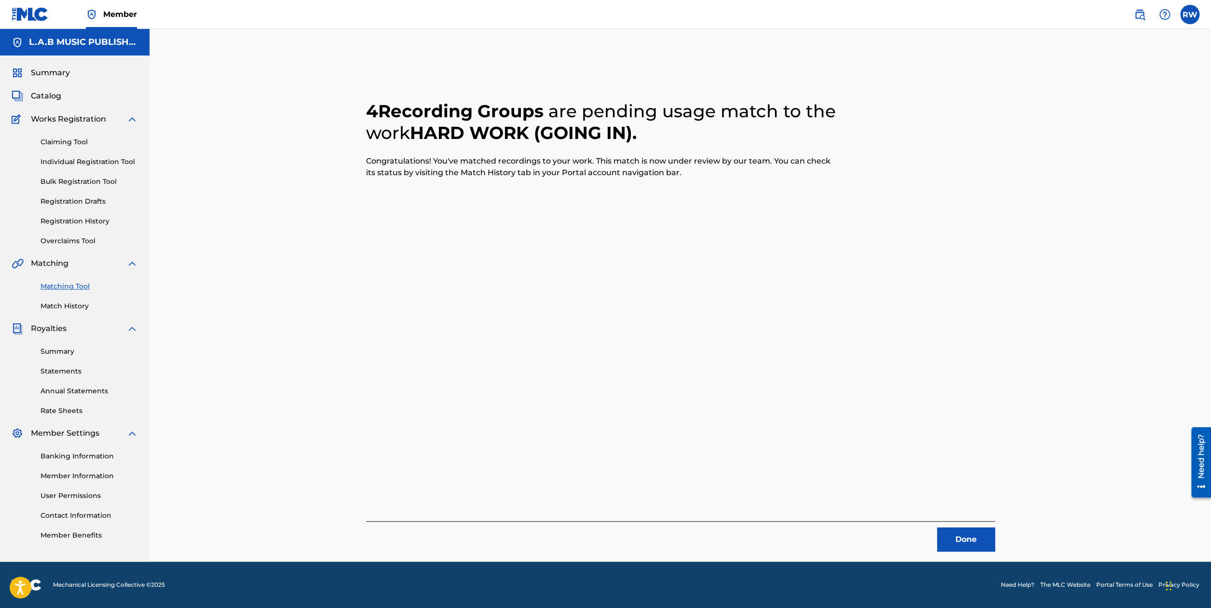
click at [955, 539] on button "Done" at bounding box center [966, 539] width 58 height 24
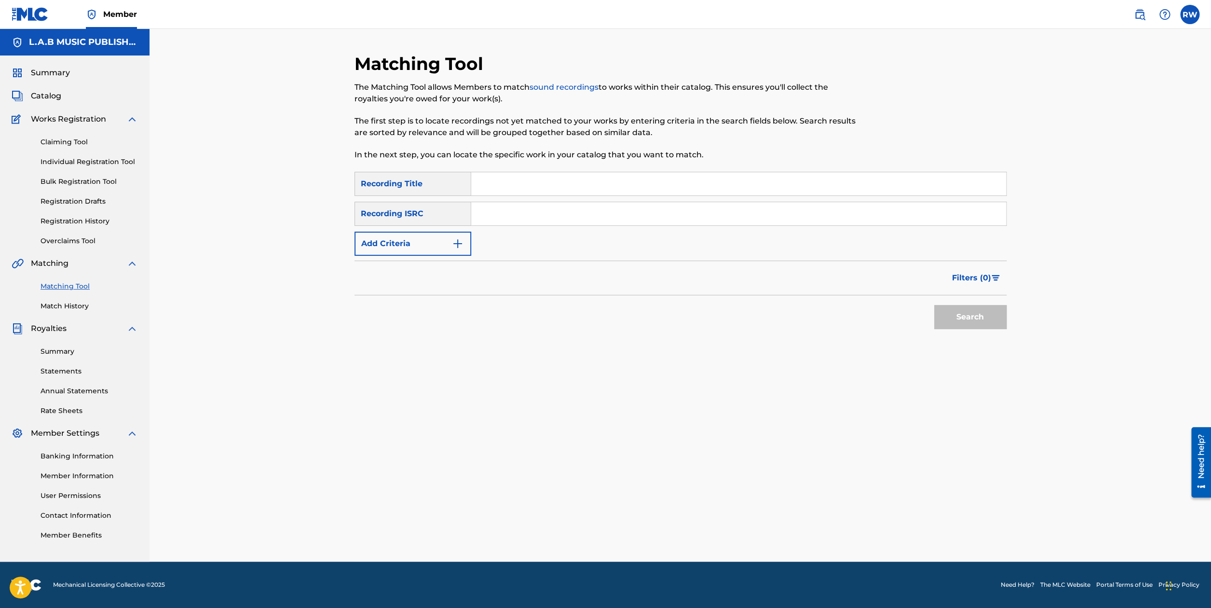
click at [58, 308] on link "Match History" at bounding box center [89, 306] width 97 height 10
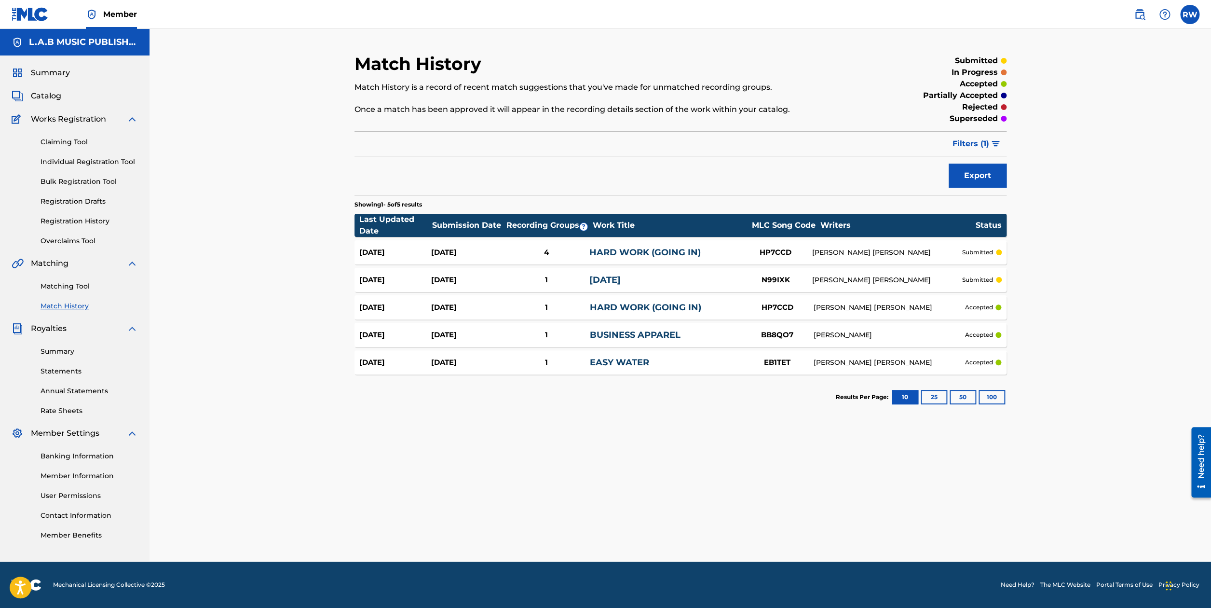
click at [600, 251] on link "HARD WORK (GOING IN)" at bounding box center [644, 252] width 111 height 11
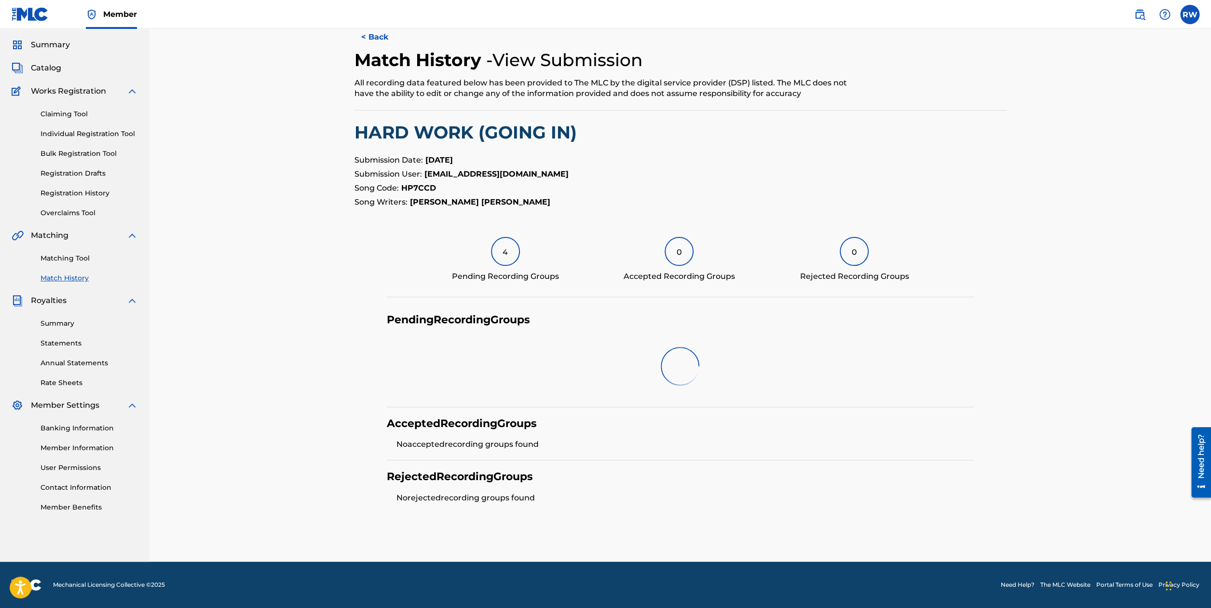
scroll to position [13, 0]
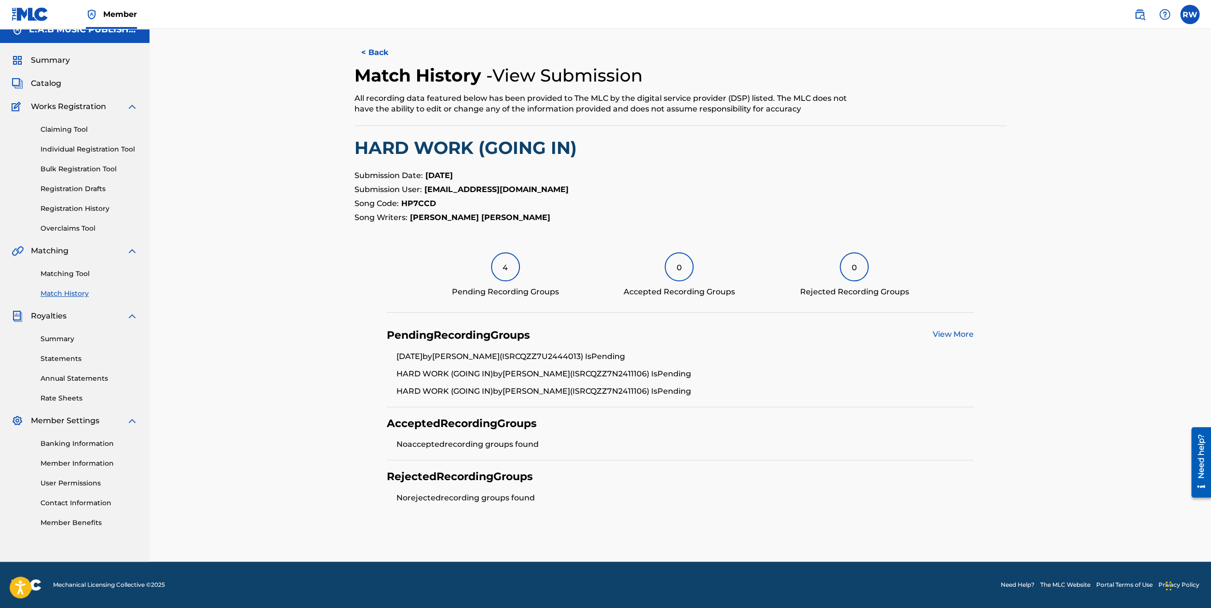
click at [954, 337] on link "View More" at bounding box center [953, 333] width 41 height 9
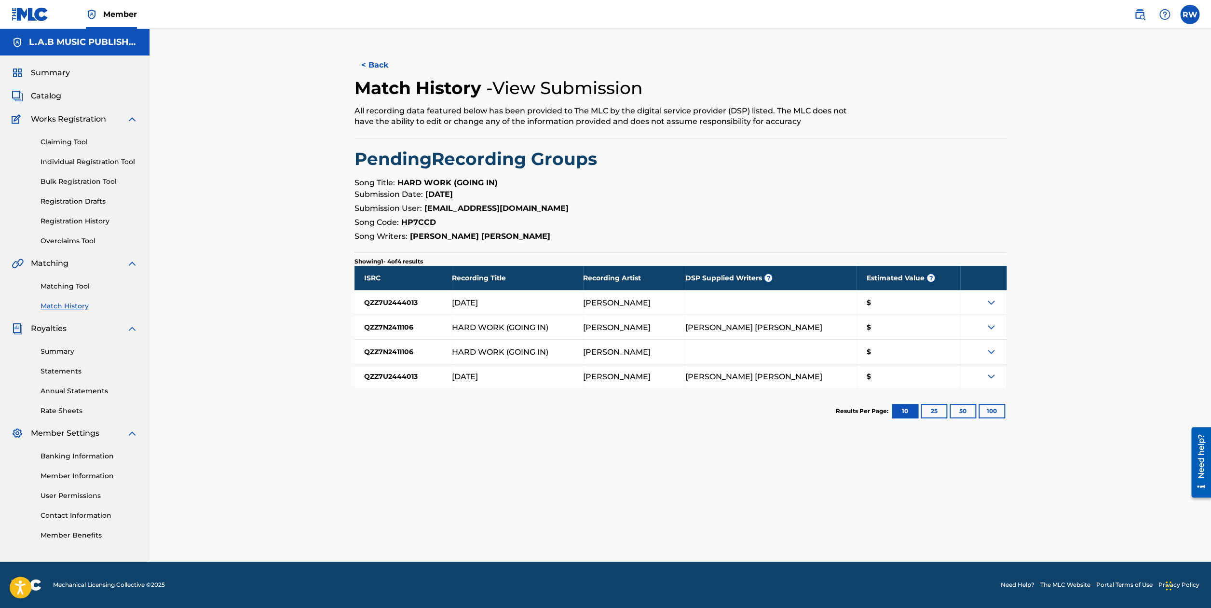
click at [981, 335] on div at bounding box center [983, 327] width 46 height 24
click at [989, 329] on img at bounding box center [991, 327] width 12 height 12
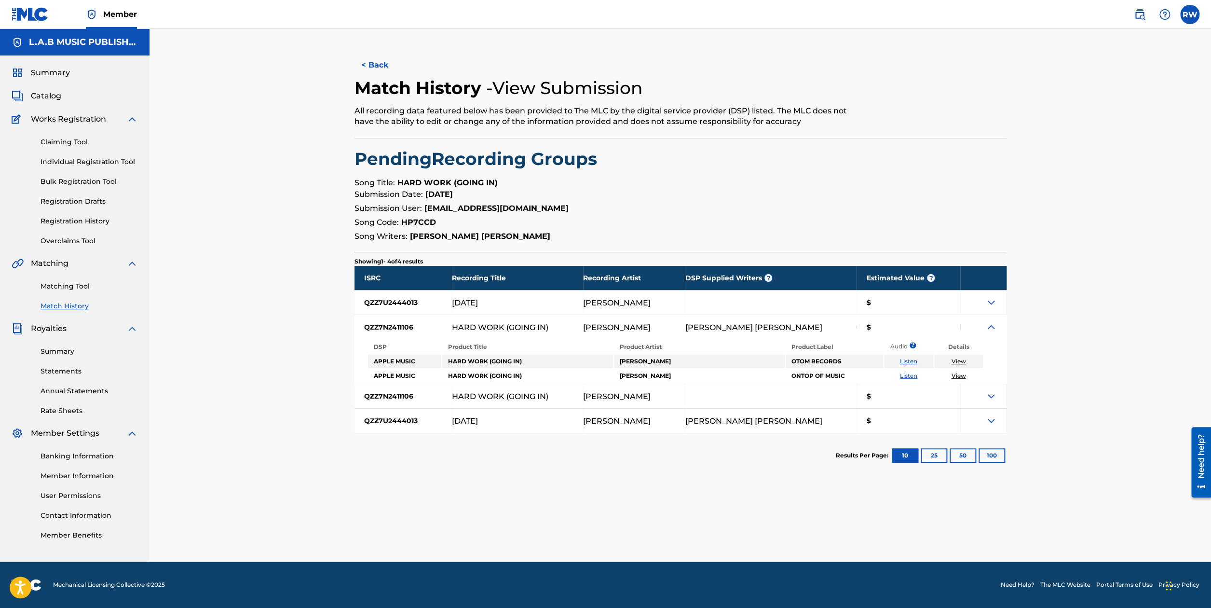
click at [991, 299] on img at bounding box center [991, 303] width 12 height 12
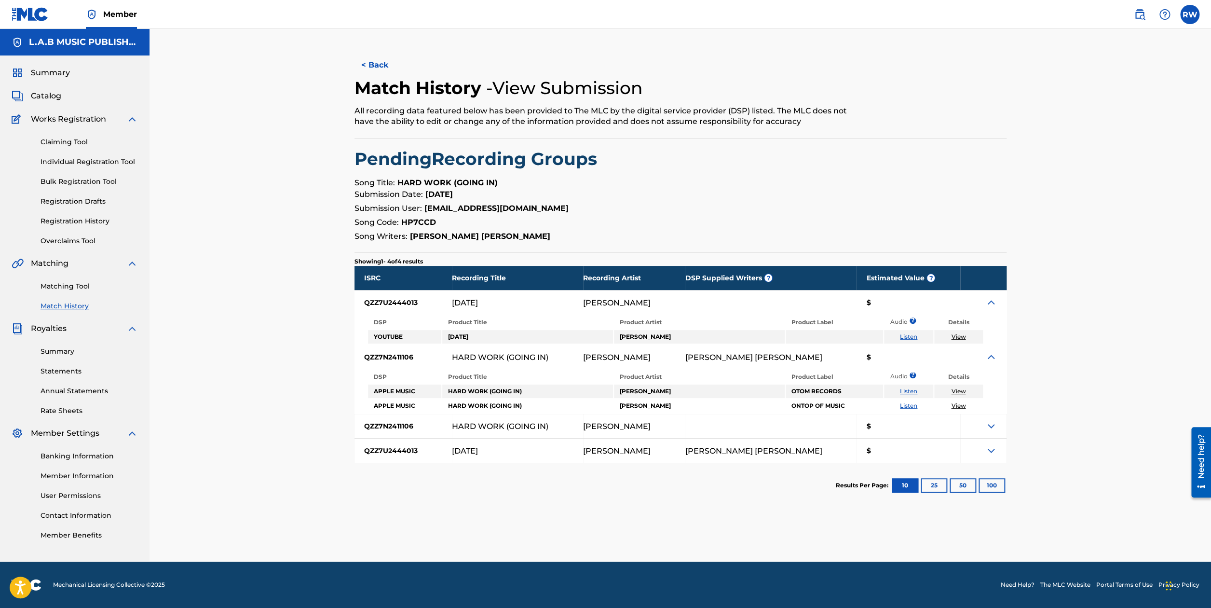
click at [994, 425] on img at bounding box center [991, 426] width 12 height 12
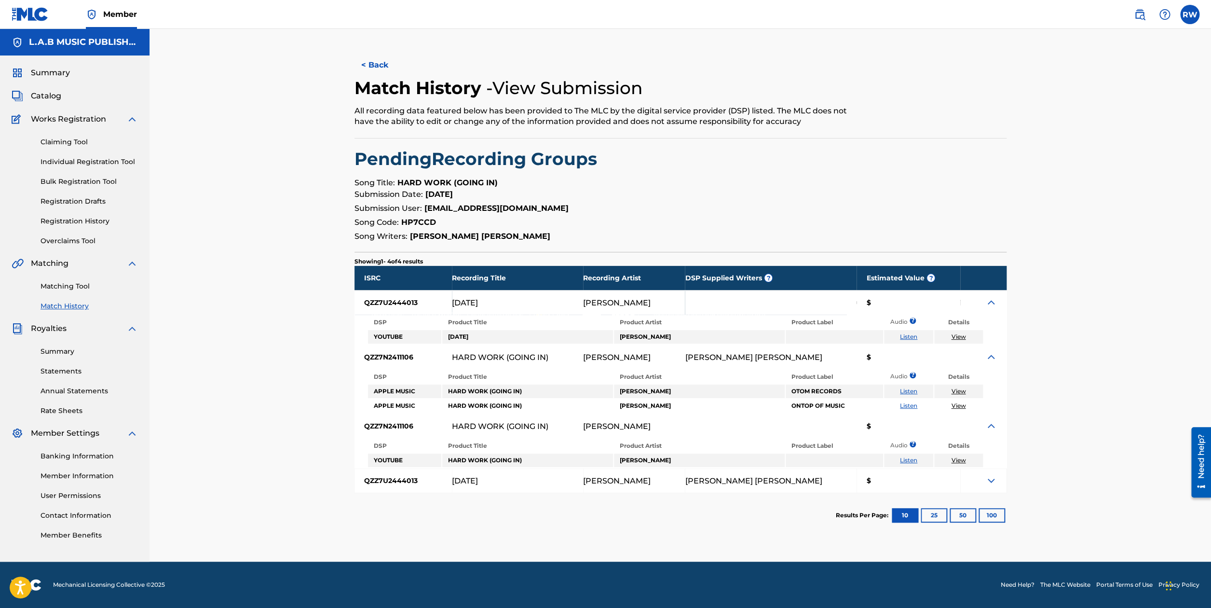
click at [989, 479] on img at bounding box center [991, 481] width 12 height 12
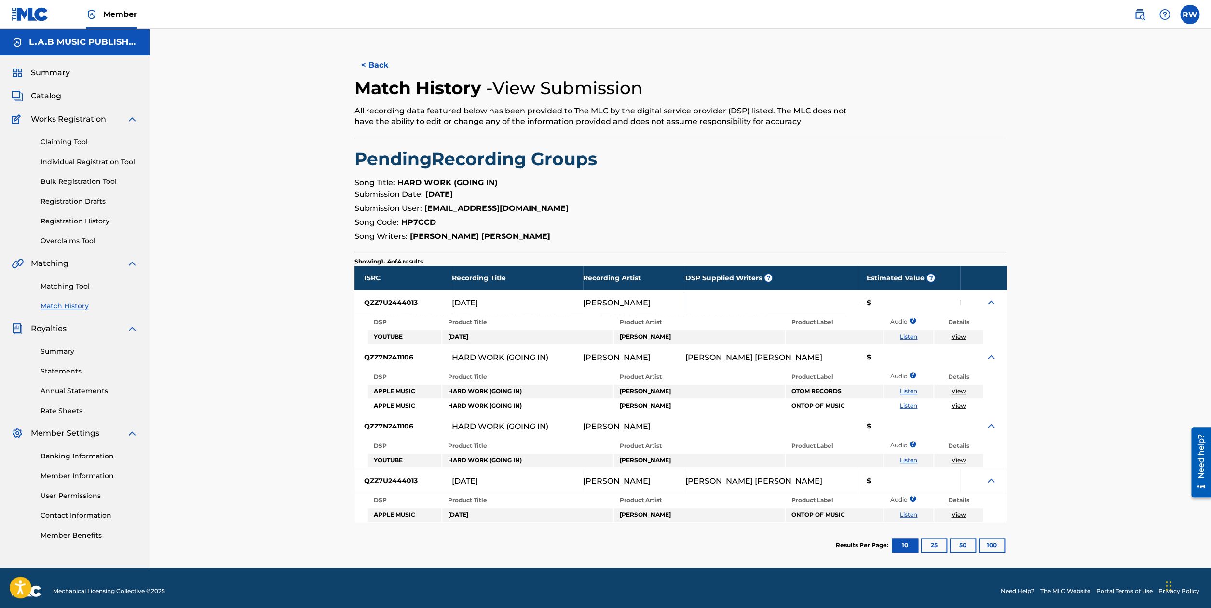
scroll to position [6, 0]
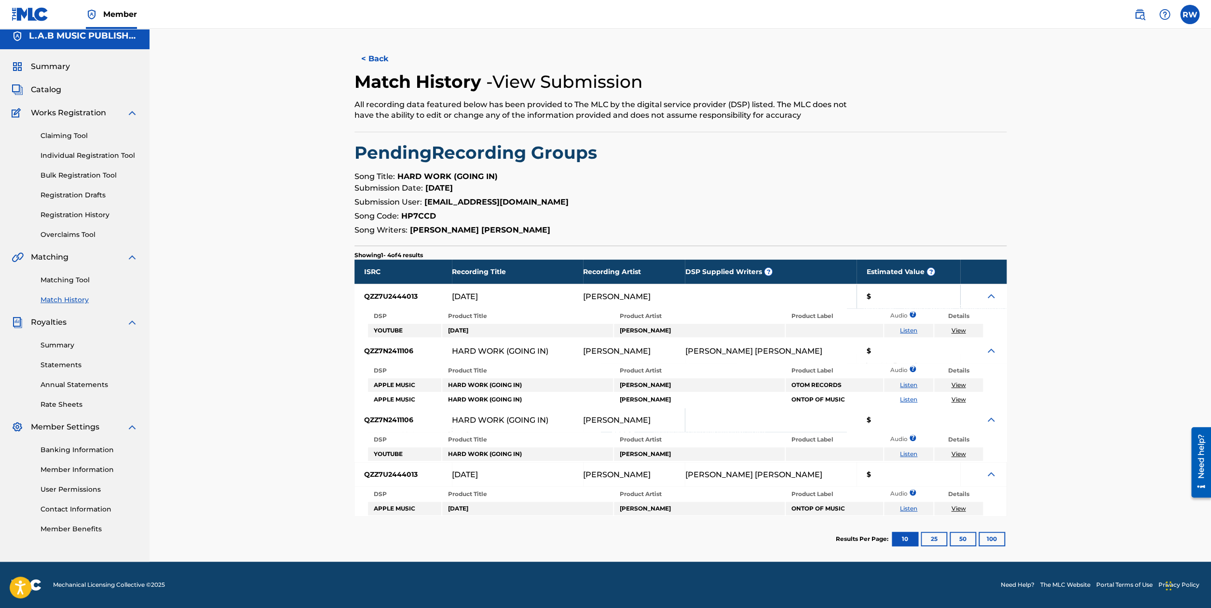
click at [87, 282] on link "Matching Tool" at bounding box center [89, 280] width 97 height 10
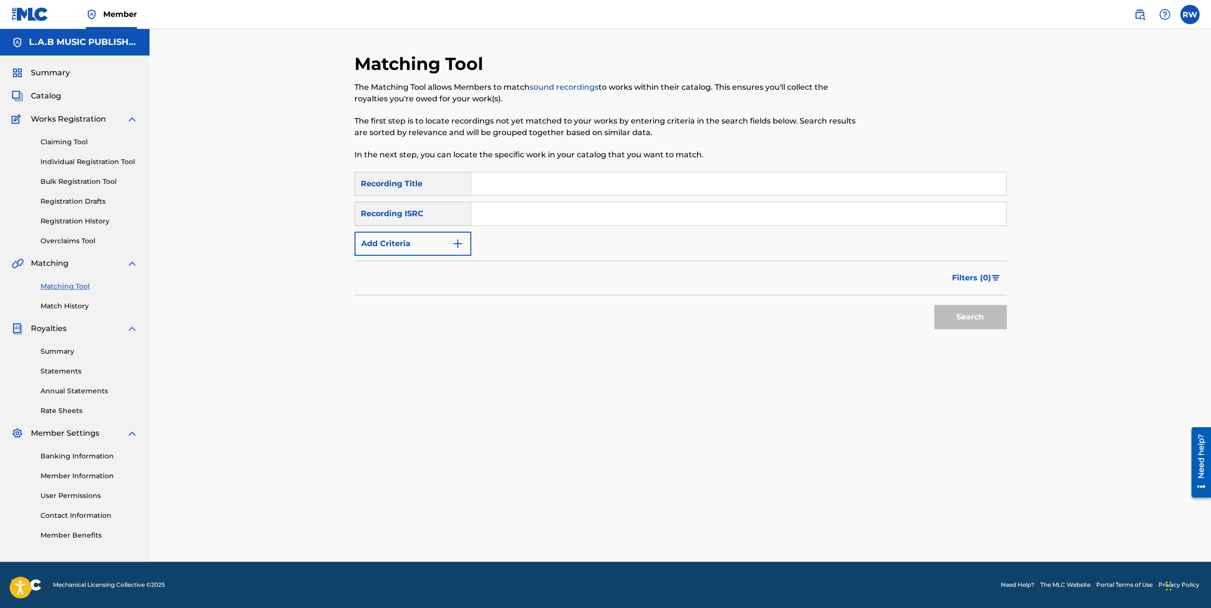
click at [79, 142] on link "Claiming Tool" at bounding box center [89, 142] width 97 height 10
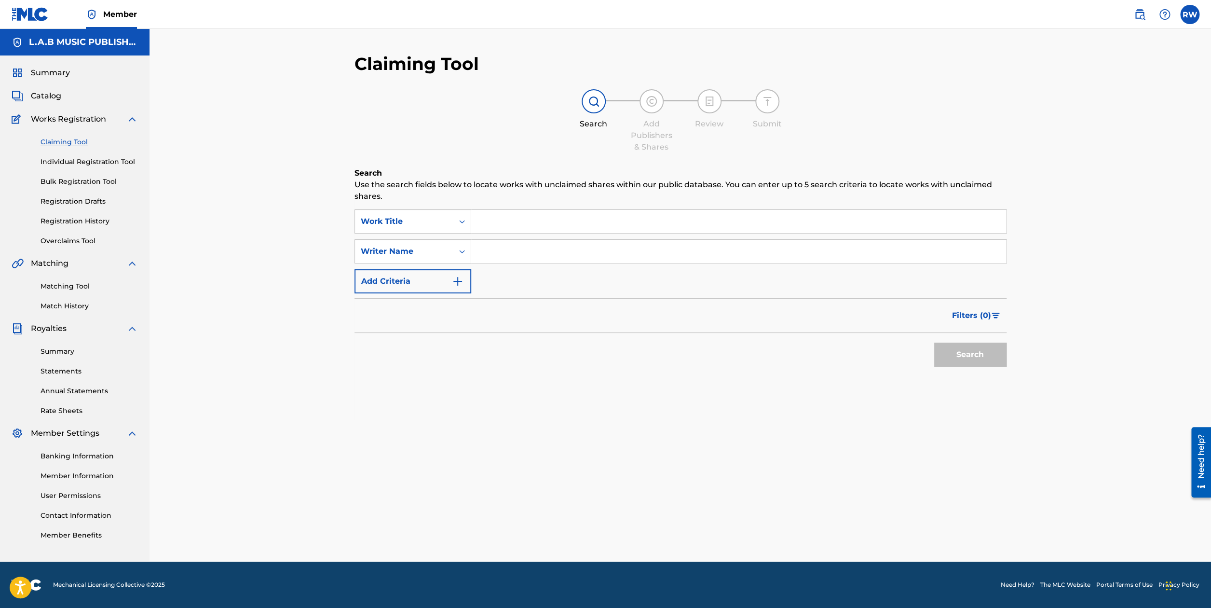
click at [514, 226] on input "Search Form" at bounding box center [738, 221] width 535 height 23
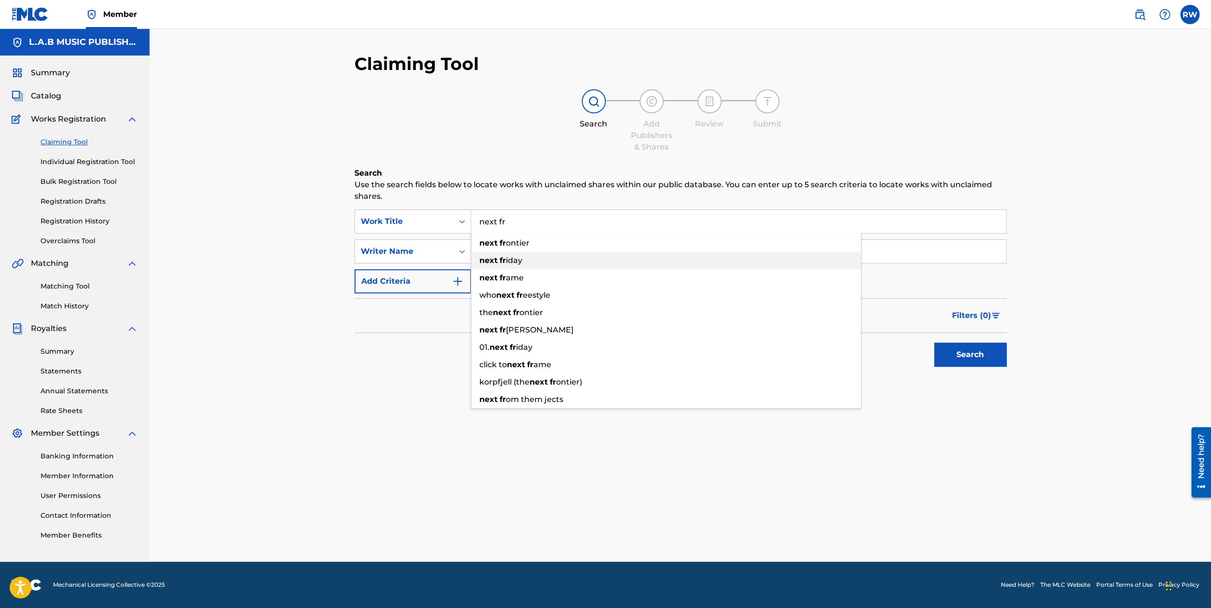
click at [508, 255] on div "next fr iday" at bounding box center [666, 260] width 390 height 17
type input "[DATE]"
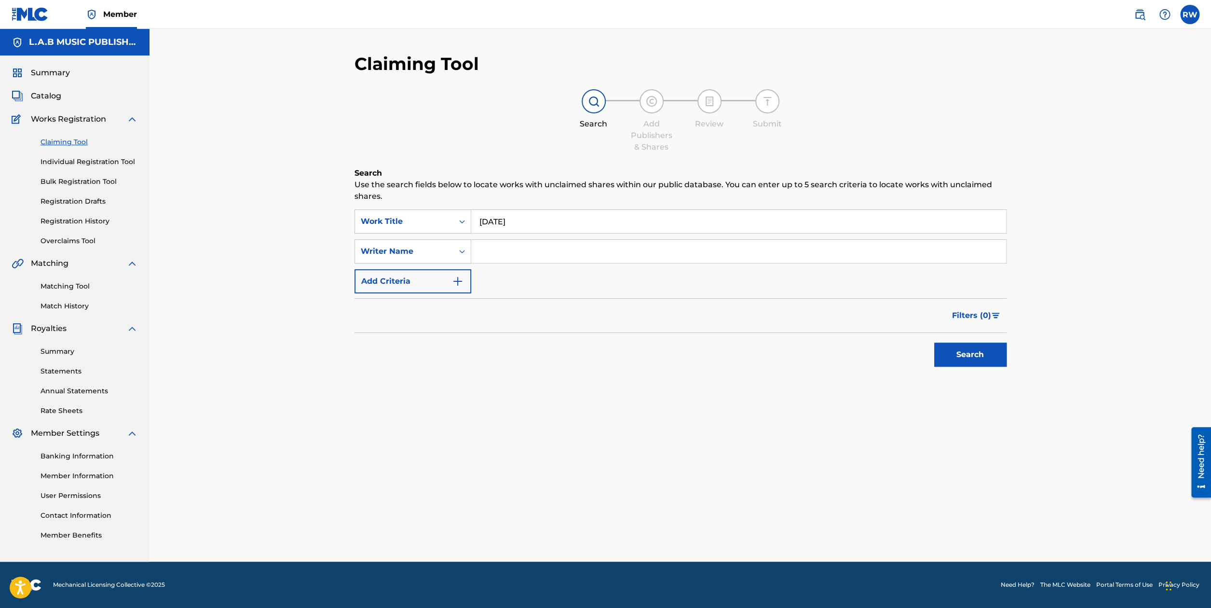
click at [511, 256] on input "Search Form" at bounding box center [738, 251] width 535 height 23
type input "[PERSON_NAME] [PERSON_NAME]"
click at [948, 353] on button "Search" at bounding box center [970, 354] width 72 height 24
click at [85, 302] on link "Match History" at bounding box center [89, 306] width 97 height 10
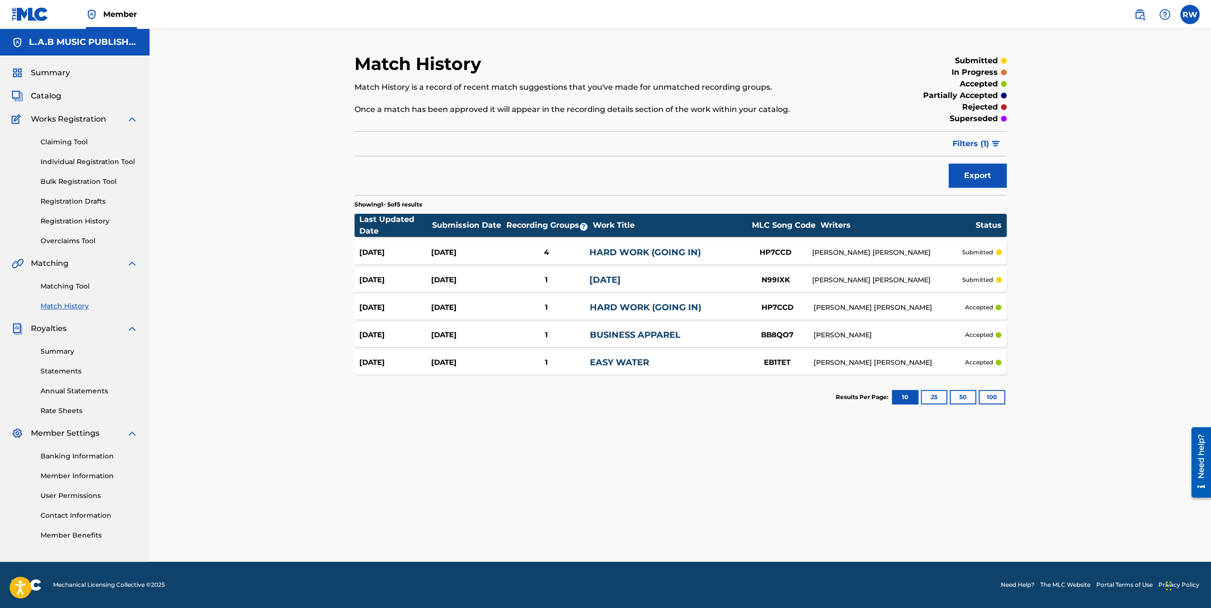
click at [743, 280] on div "N99IXK" at bounding box center [775, 279] width 72 height 11
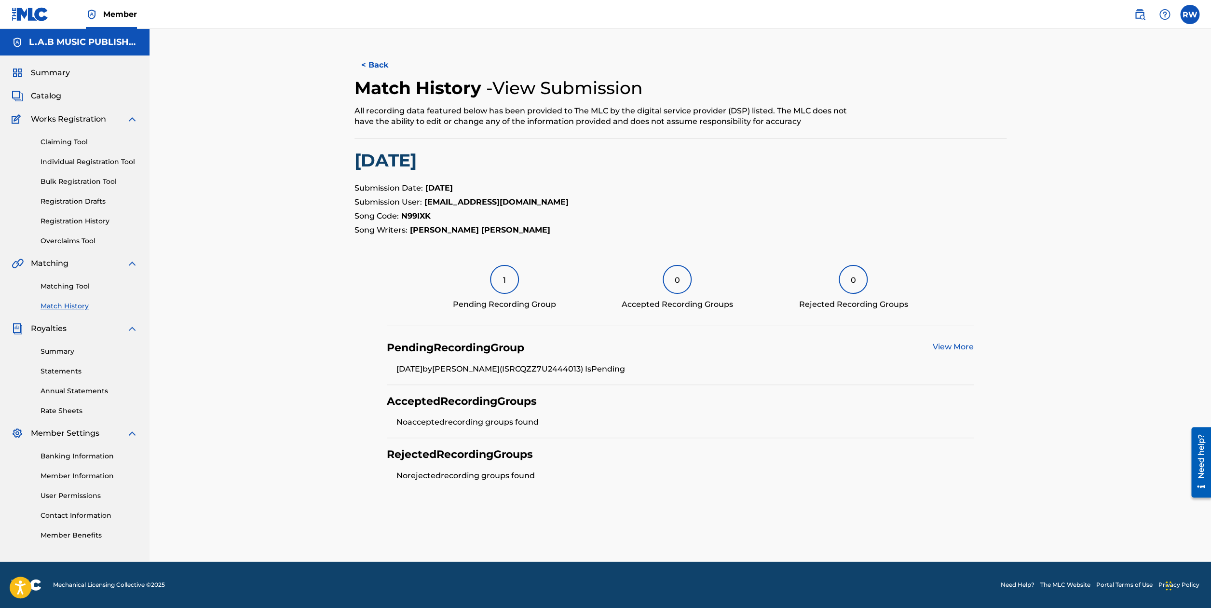
click at [84, 284] on link "Matching Tool" at bounding box center [89, 286] width 97 height 10
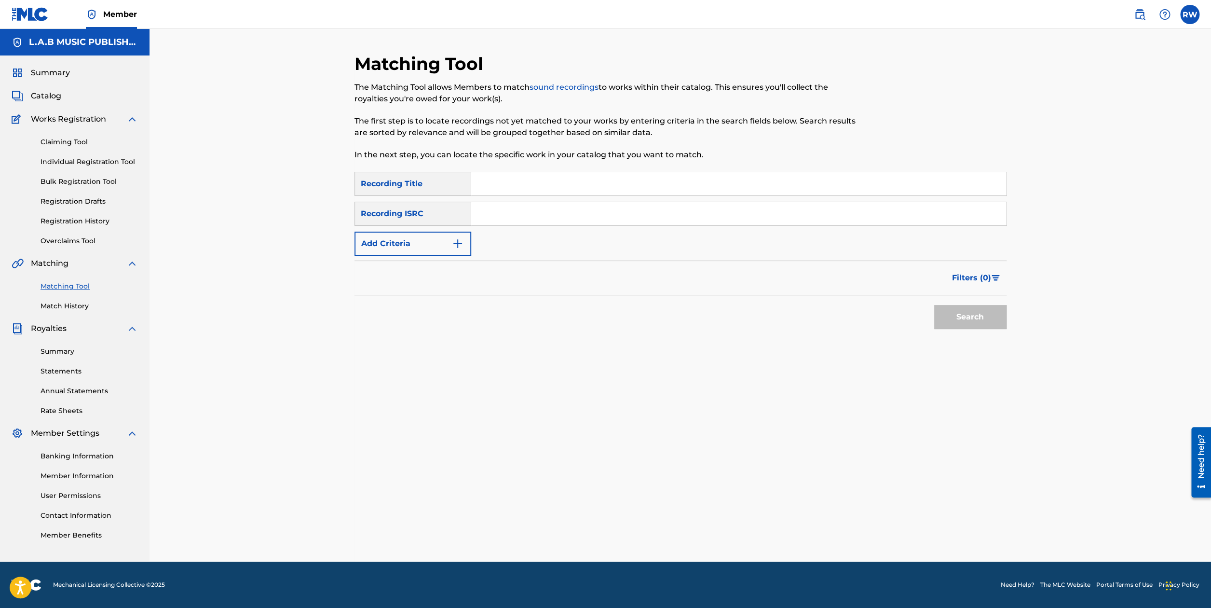
click at [446, 244] on button "Add Criteria" at bounding box center [412, 243] width 117 height 24
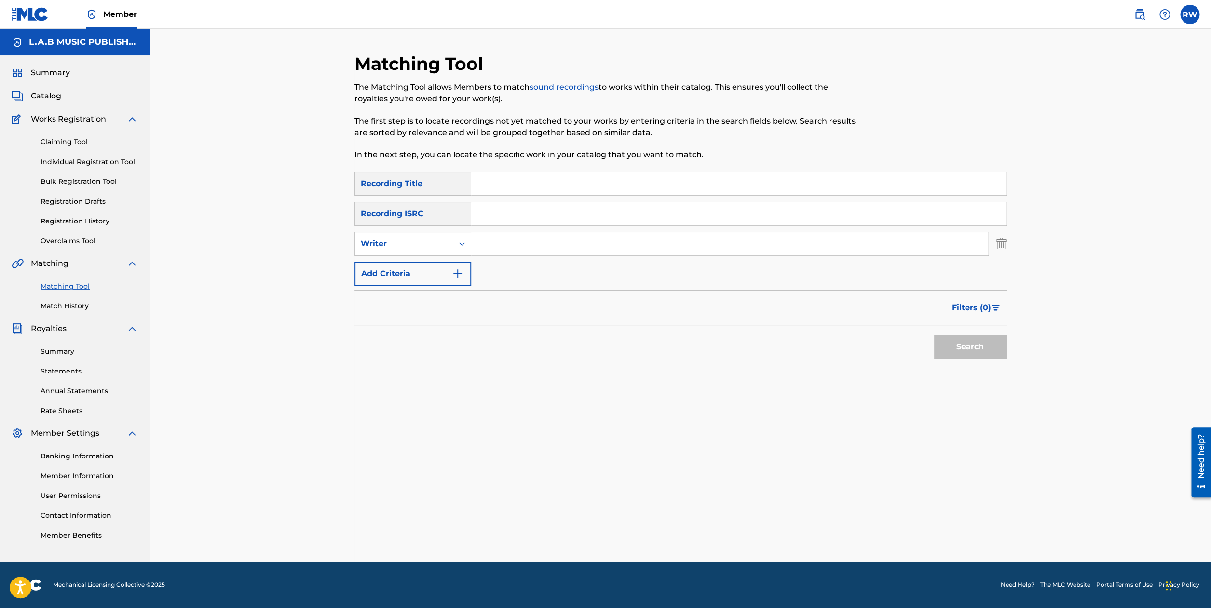
click at [507, 242] on input "Search Form" at bounding box center [729, 243] width 517 height 23
type input "ra"
click at [507, 187] on input "Search Form" at bounding box center [738, 183] width 535 height 23
type input "[DATE]"
click at [955, 344] on button "Search" at bounding box center [970, 347] width 72 height 24
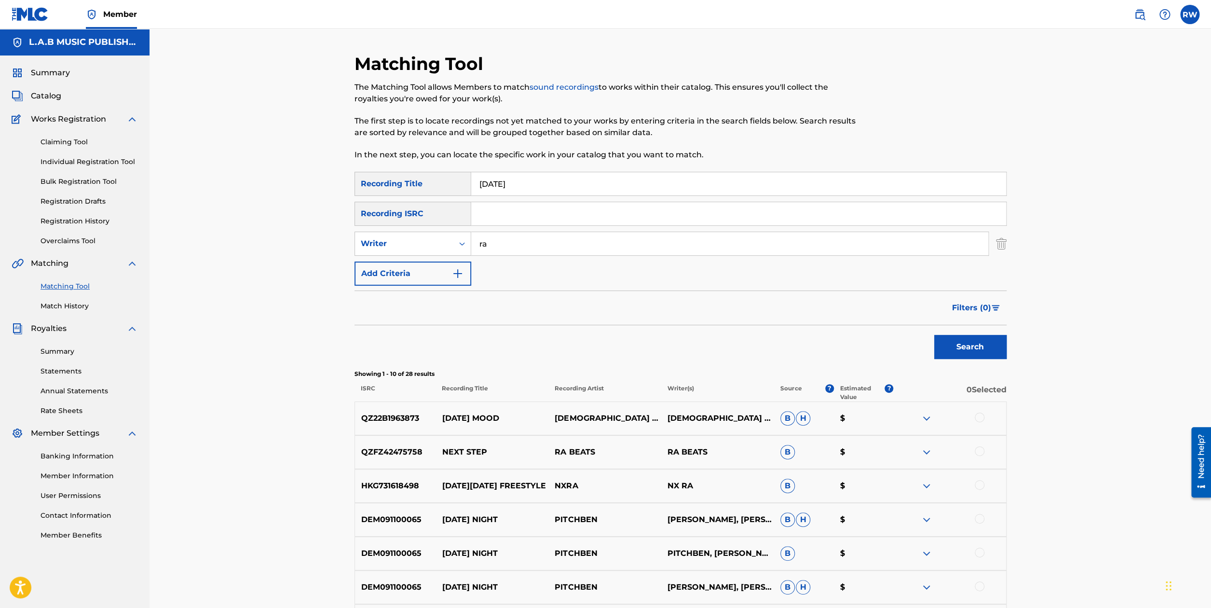
click at [496, 250] on input "ra" at bounding box center [729, 243] width 517 height 23
type input "[PERSON_NAME]"
click at [969, 357] on button "Search" at bounding box center [970, 347] width 72 height 24
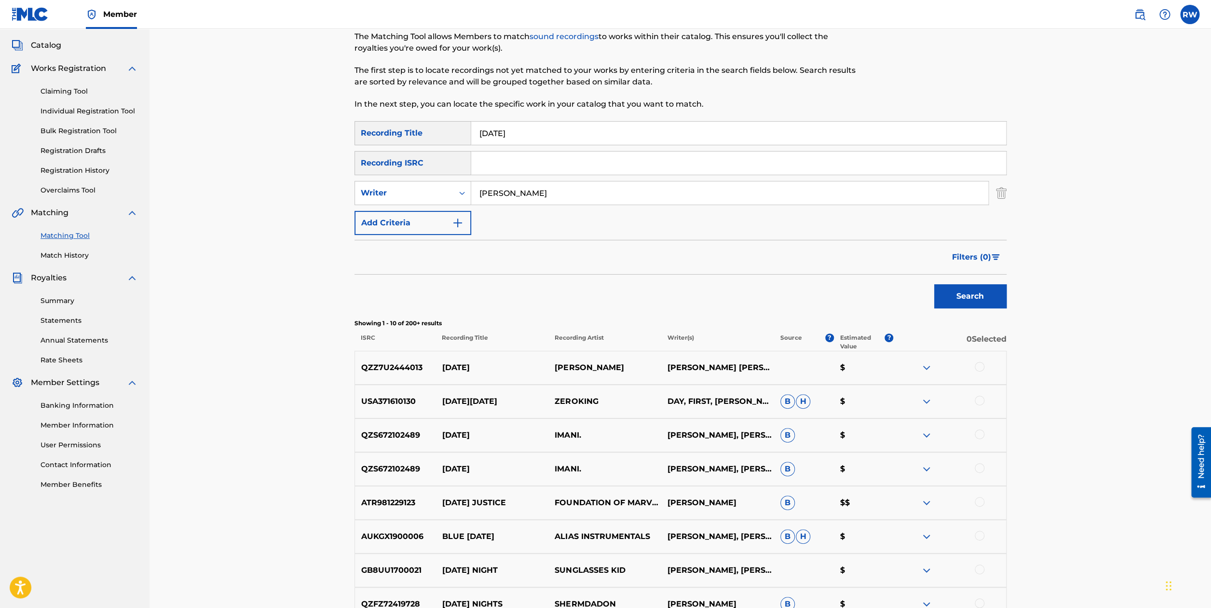
click at [981, 367] on div at bounding box center [980, 367] width 10 height 10
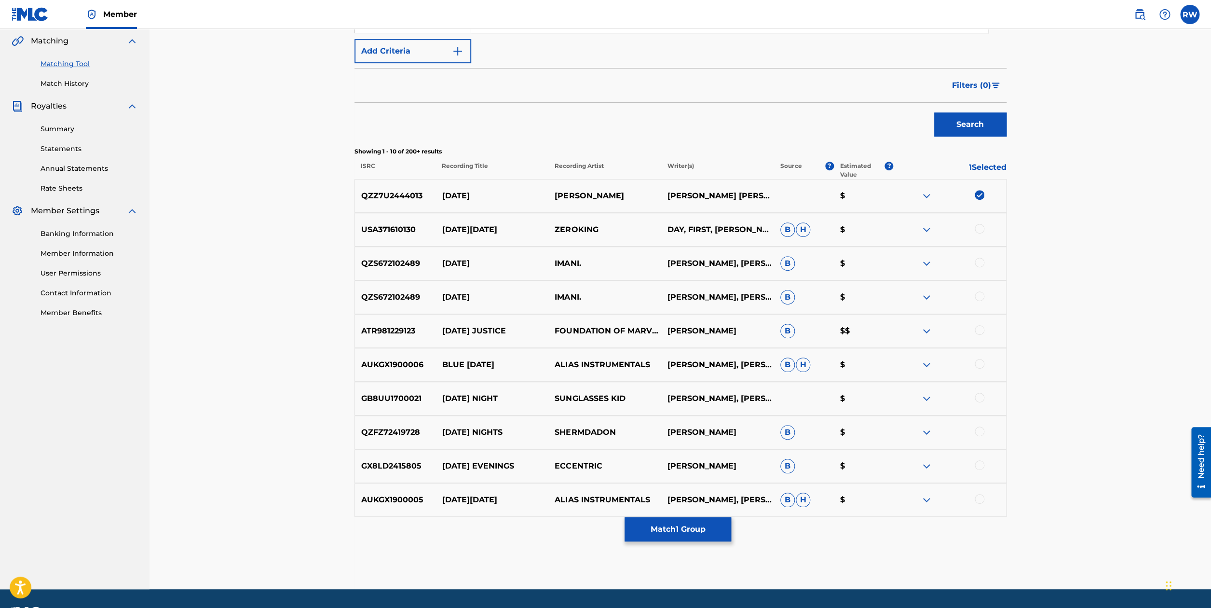
scroll to position [250, 0]
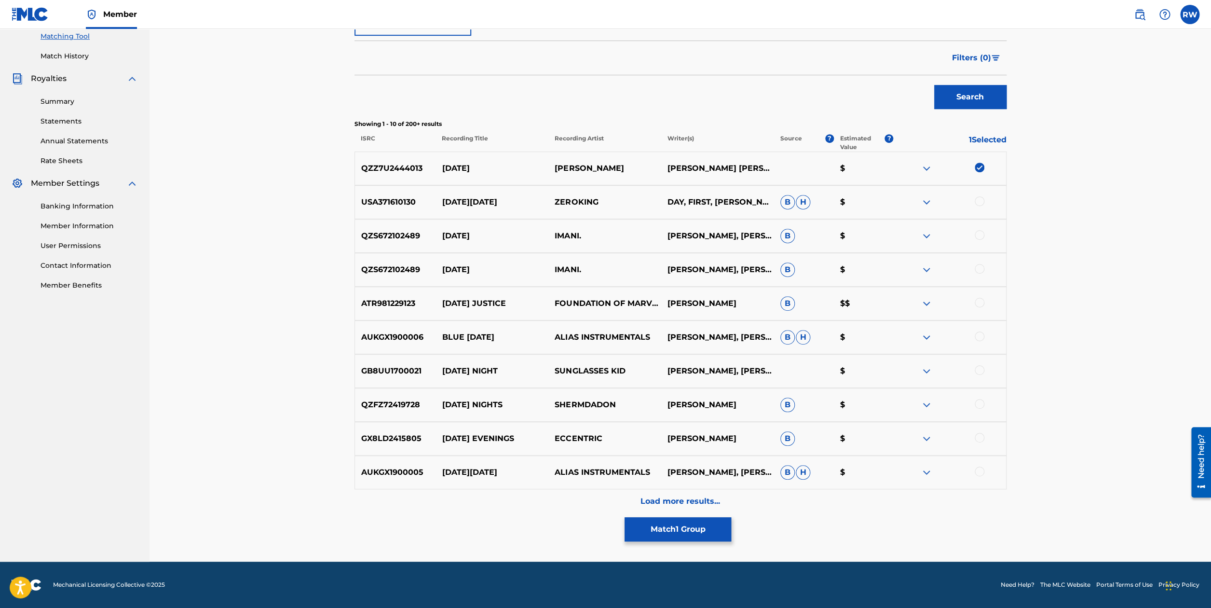
click at [679, 495] on p "Load more results..." at bounding box center [680, 501] width 80 height 12
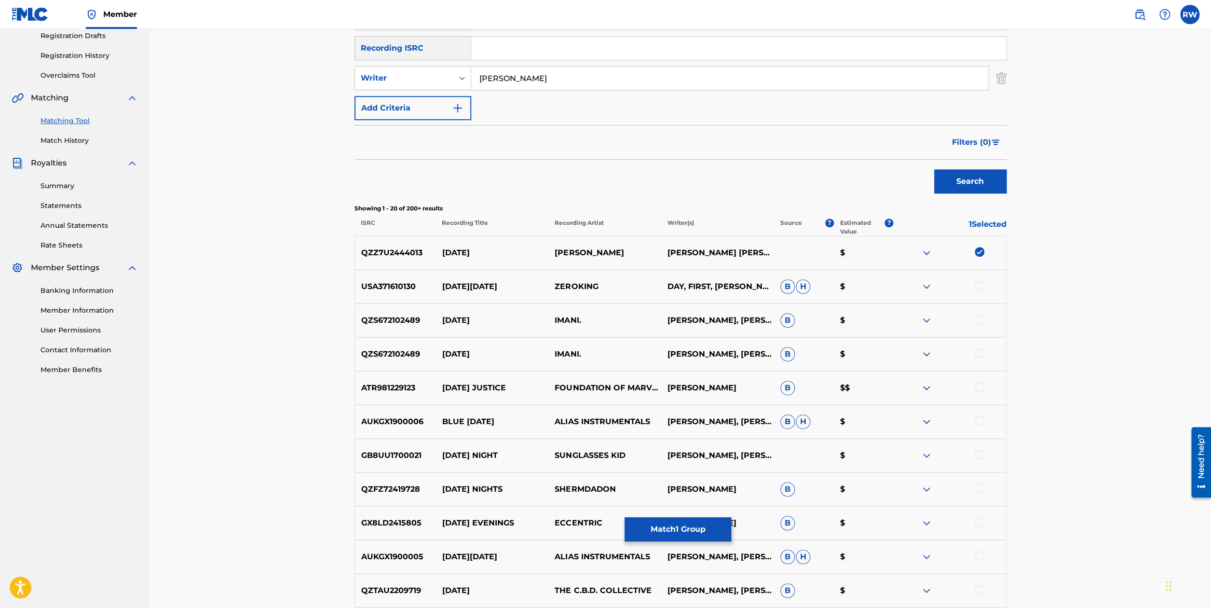
scroll to position [147, 0]
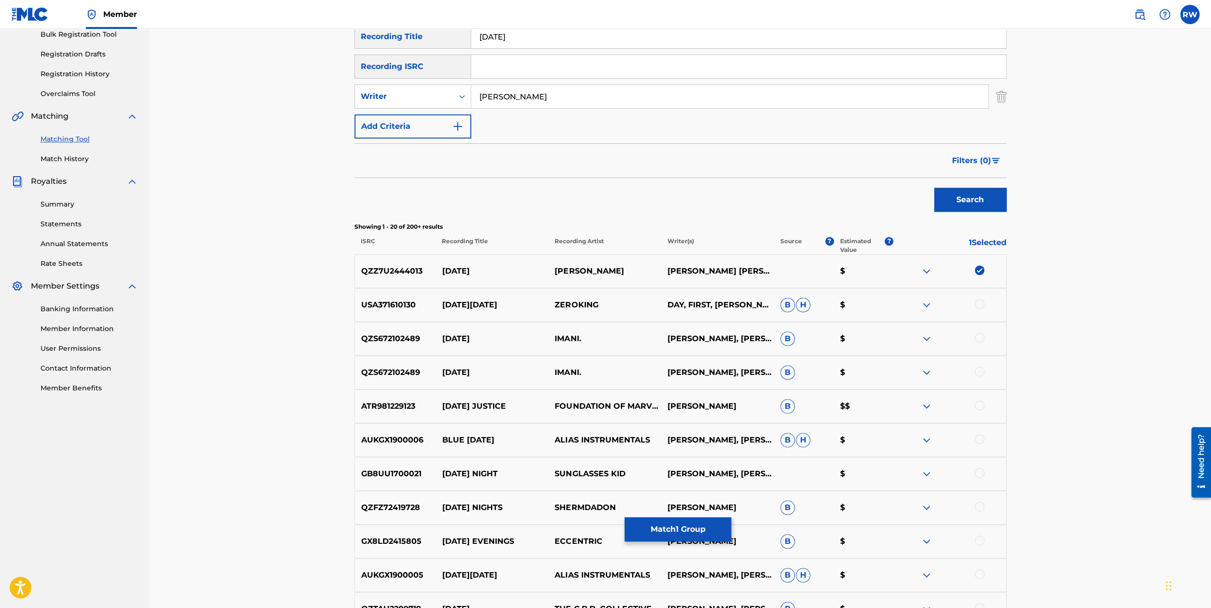
click at [929, 270] on img at bounding box center [927, 271] width 12 height 12
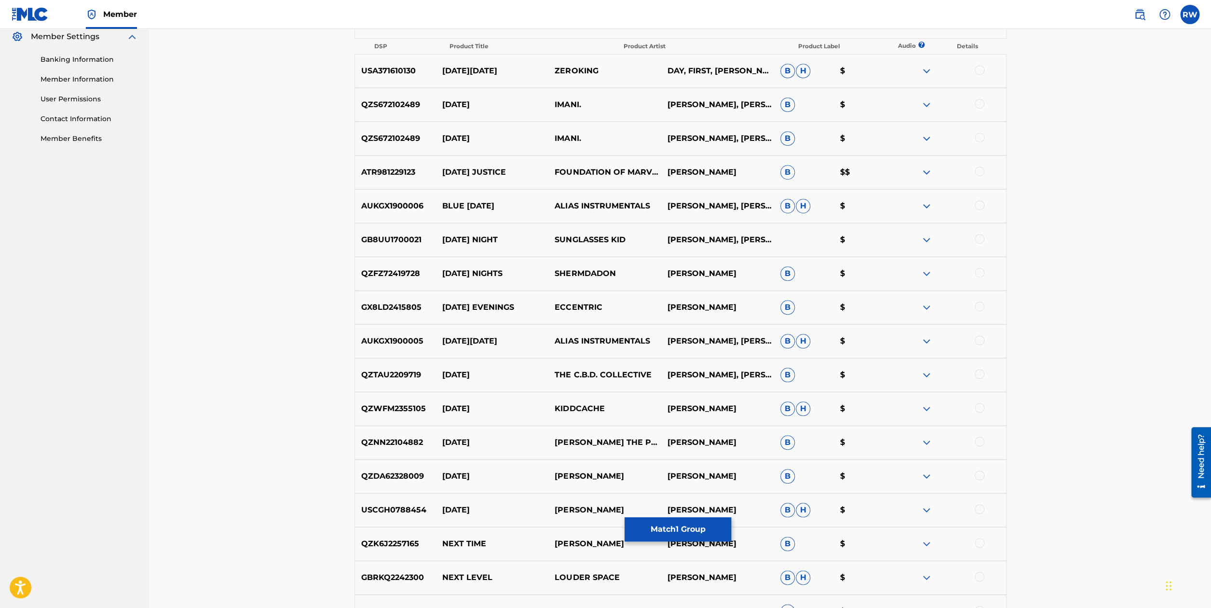
scroll to position [603, 0]
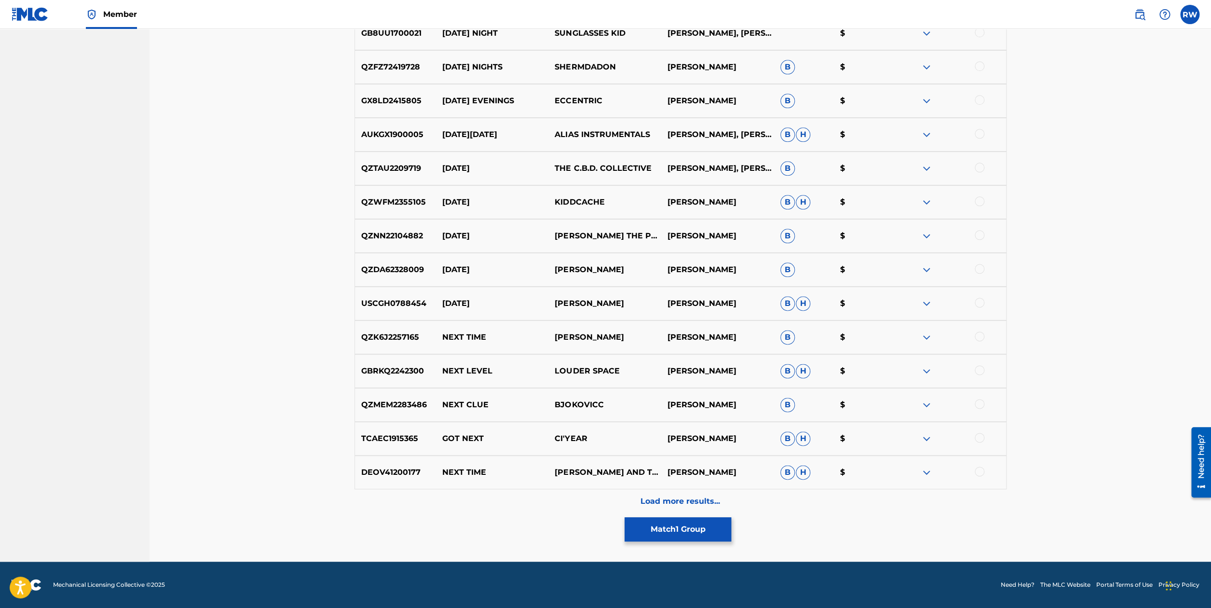
click at [691, 520] on button "Match 1 Group" at bounding box center [678, 529] width 107 height 24
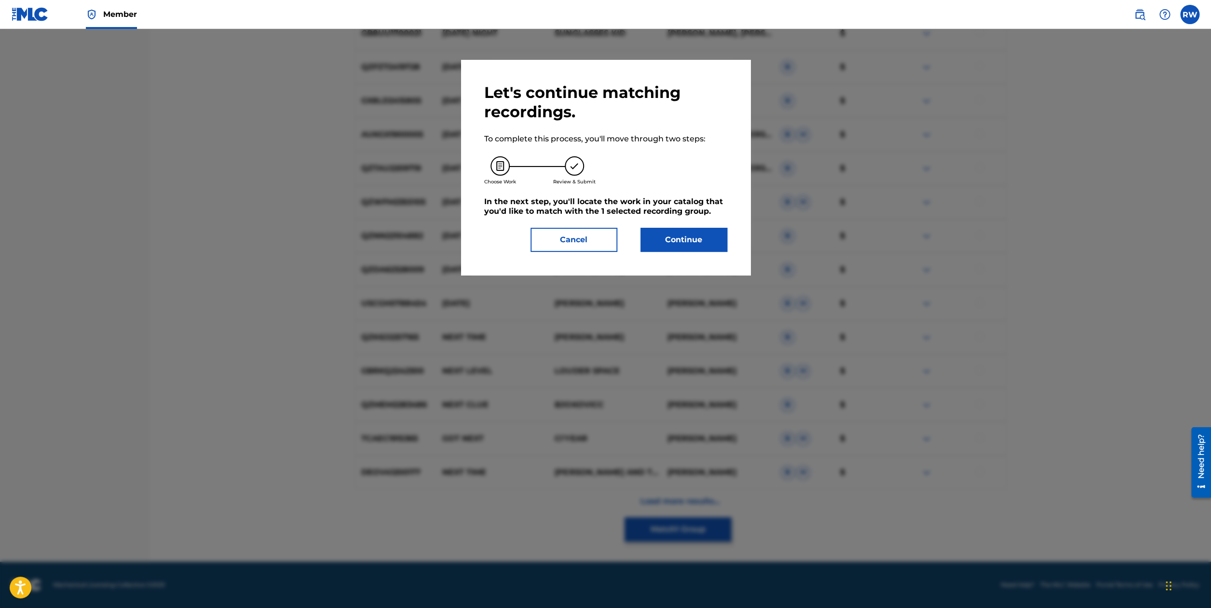
click at [712, 240] on button "Continue" at bounding box center [683, 240] width 87 height 24
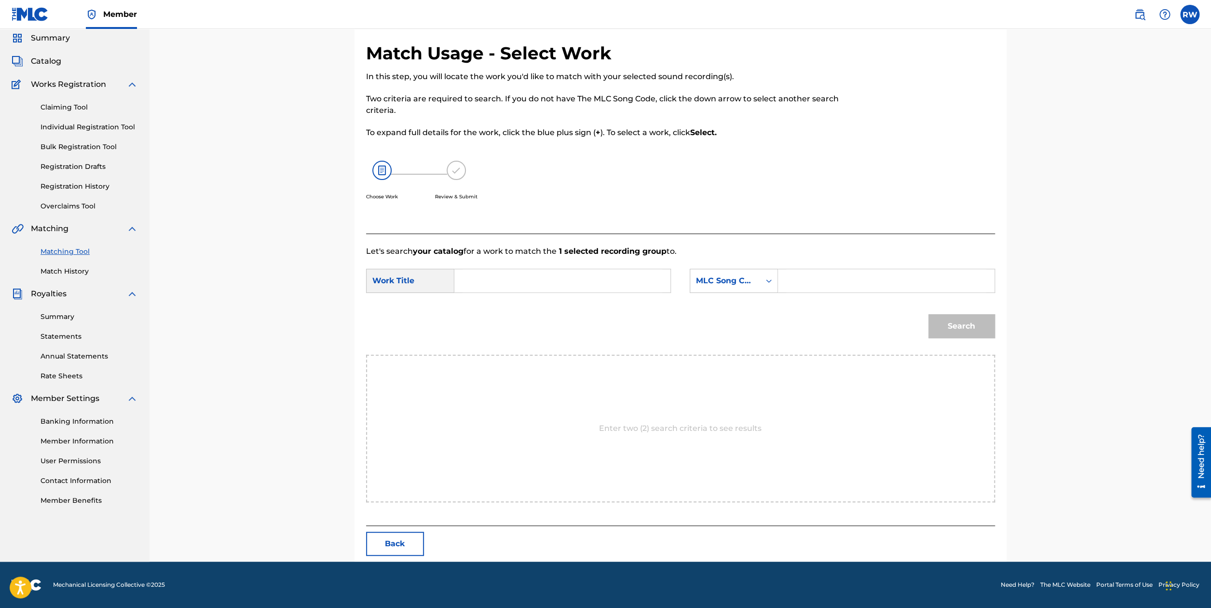
scroll to position [0, 0]
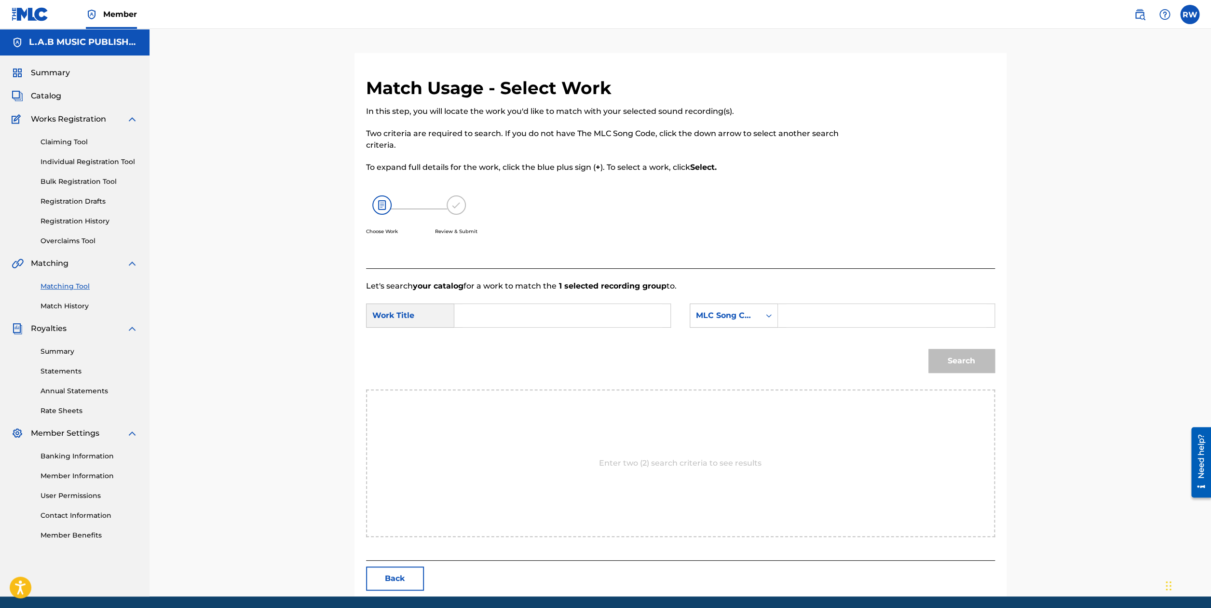
click at [549, 310] on input "Search Form" at bounding box center [562, 315] width 200 height 23
type input "[DATE]"
click at [499, 341] on div "[DATE]" at bounding box center [489, 342] width 54 height 29
click at [792, 317] on input "Search Form" at bounding box center [886, 315] width 200 height 23
click at [765, 316] on icon "Search Form" at bounding box center [769, 316] width 10 height 10
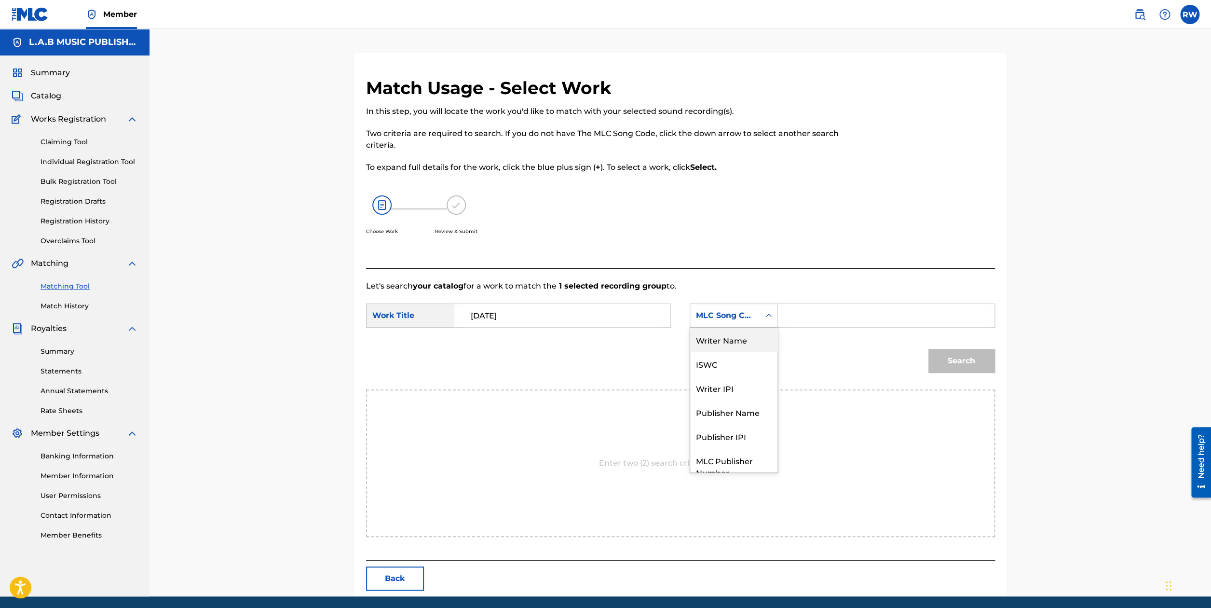
click at [740, 345] on div "Writer Name" at bounding box center [733, 339] width 87 height 24
click at [797, 316] on input "Search Form" at bounding box center [886, 315] width 200 height 23
type input "[PERSON_NAME]"
click at [953, 361] on button "Search" at bounding box center [961, 361] width 67 height 24
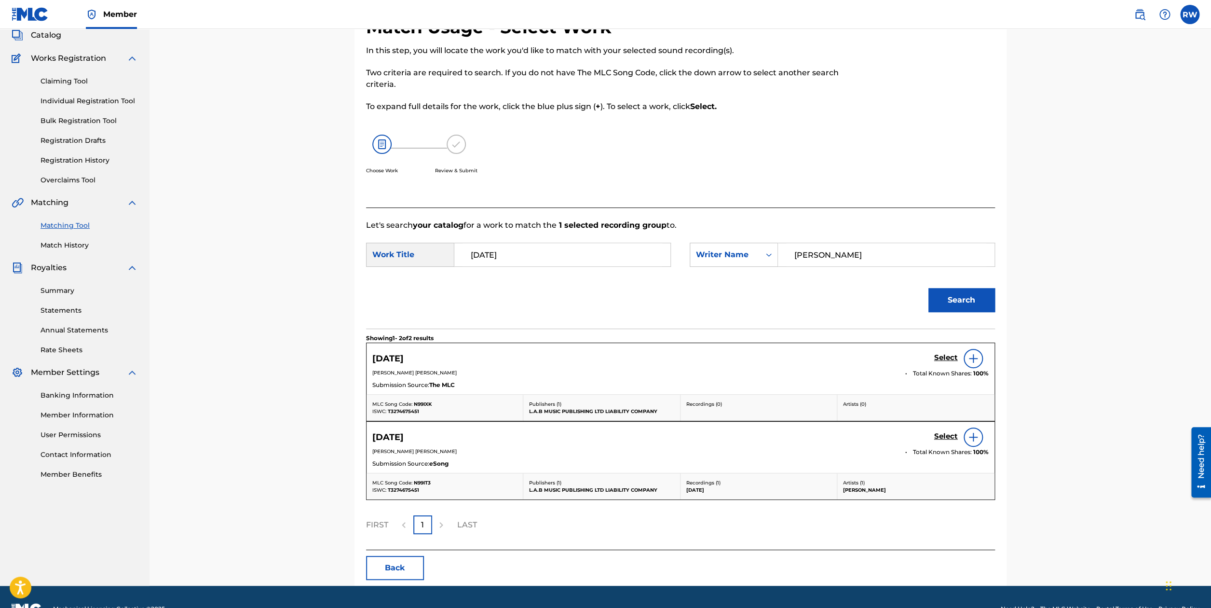
scroll to position [85, 0]
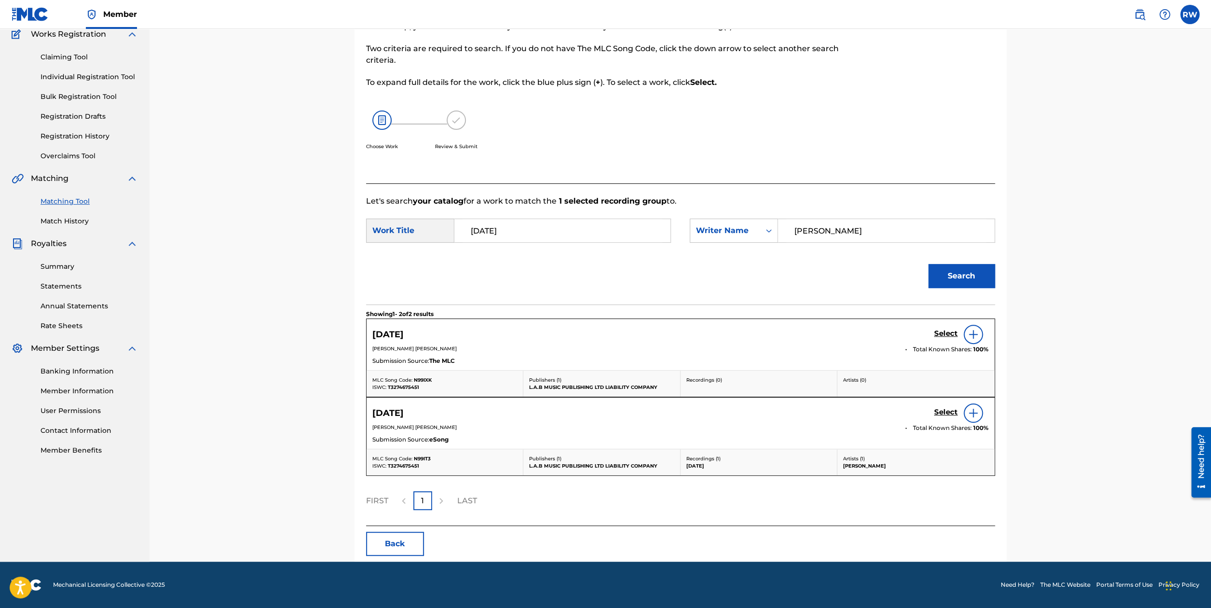
click at [946, 338] on h5 "Select" at bounding box center [946, 333] width 24 height 9
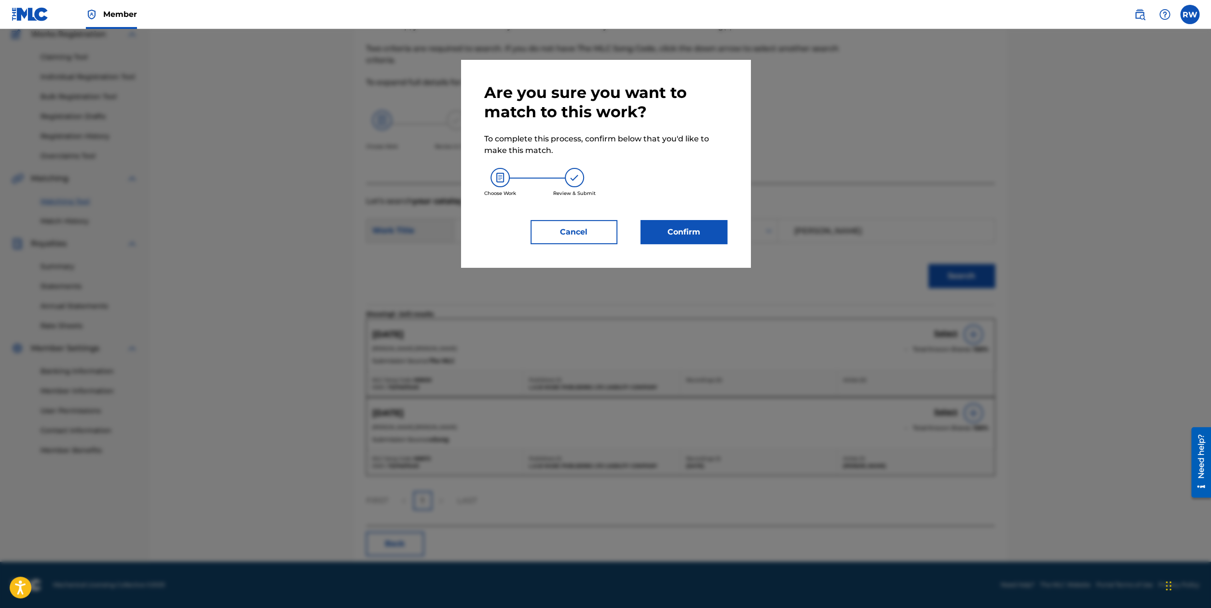
click at [577, 231] on button "Cancel" at bounding box center [573, 232] width 87 height 24
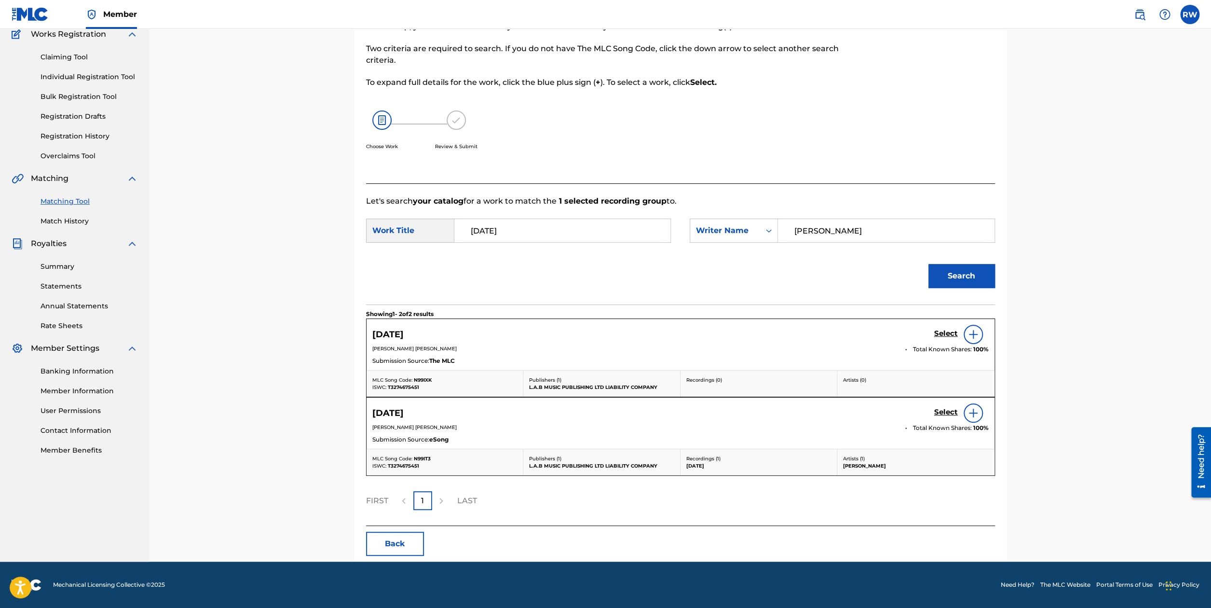
click at [946, 335] on h5 "Select" at bounding box center [946, 333] width 24 height 9
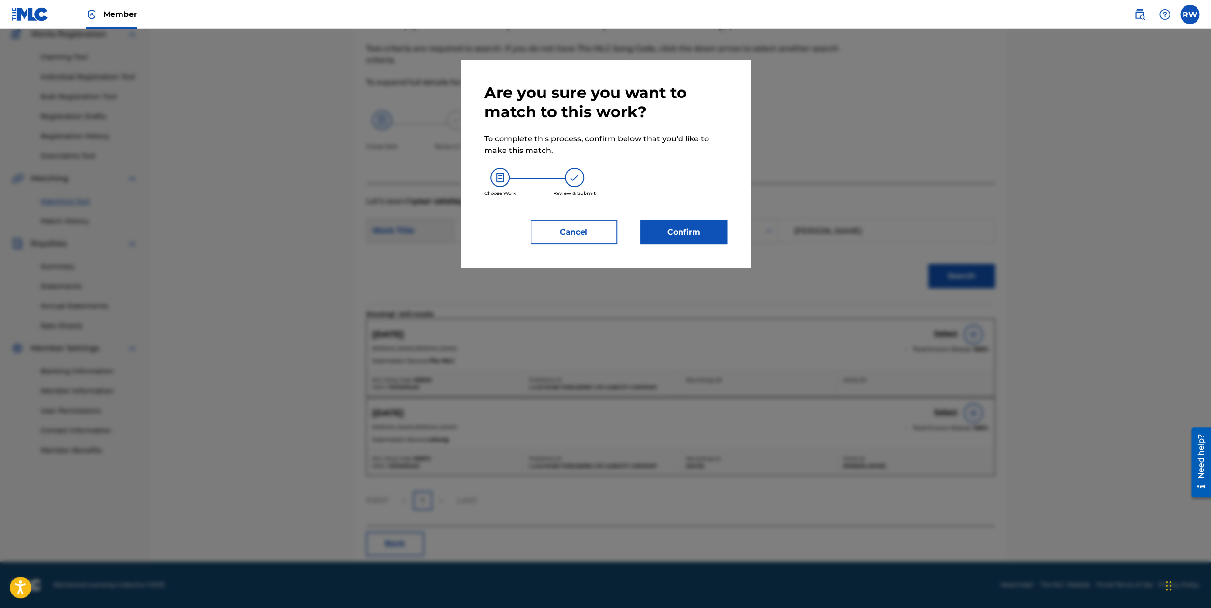
click at [670, 238] on button "Confirm" at bounding box center [683, 232] width 87 height 24
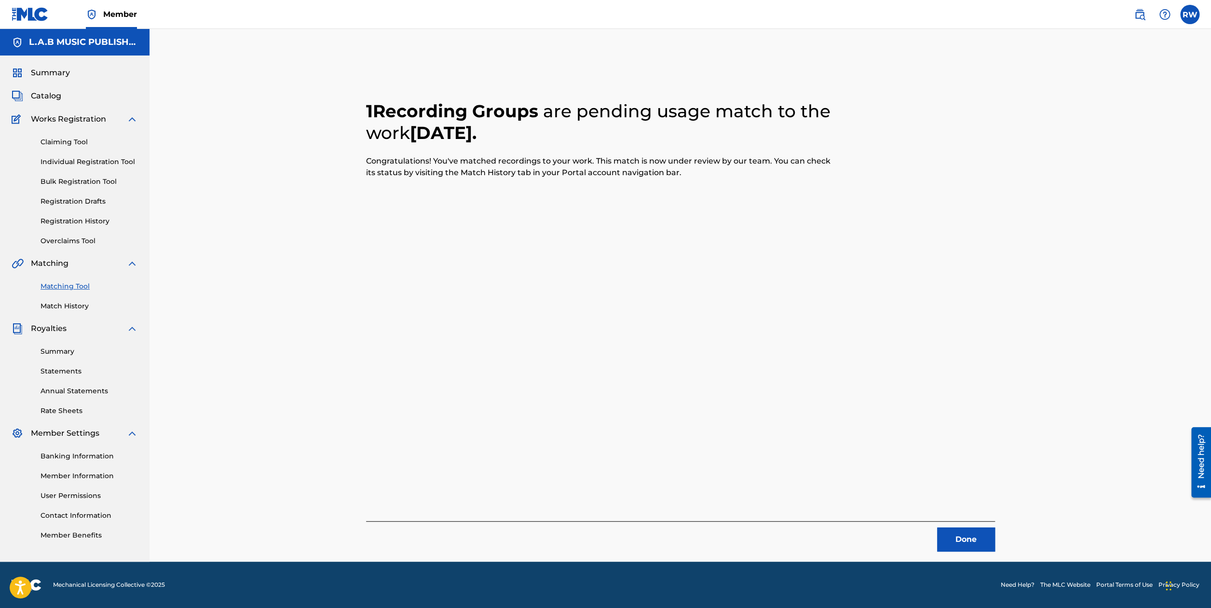
click at [962, 531] on button "Done" at bounding box center [966, 539] width 58 height 24
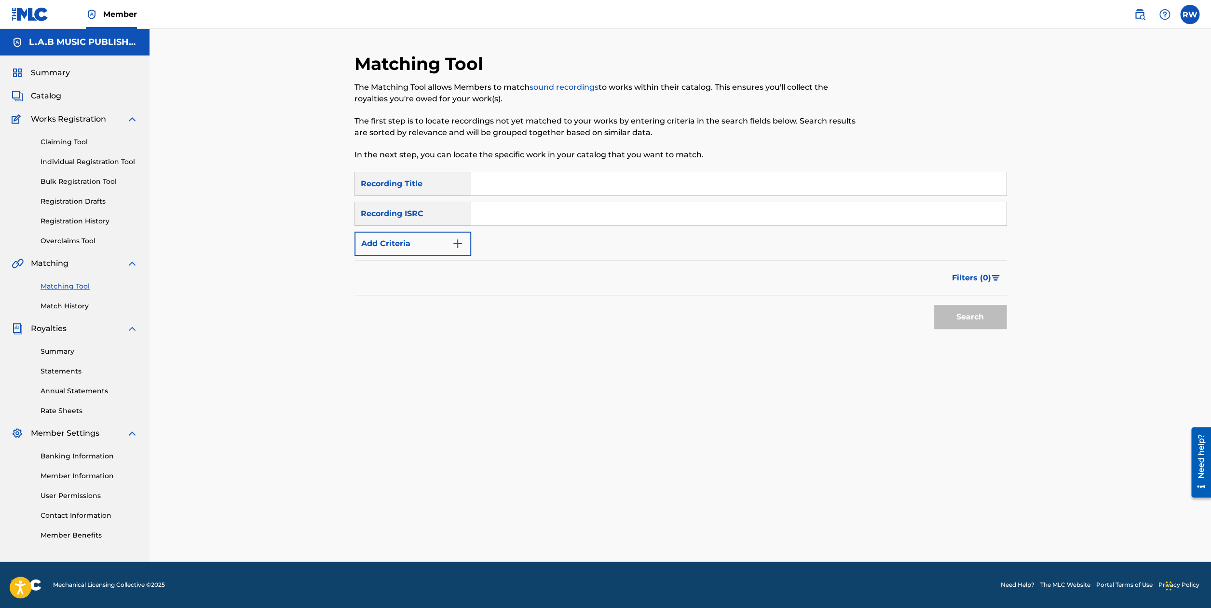
click at [58, 350] on link "Summary" at bounding box center [89, 351] width 97 height 10
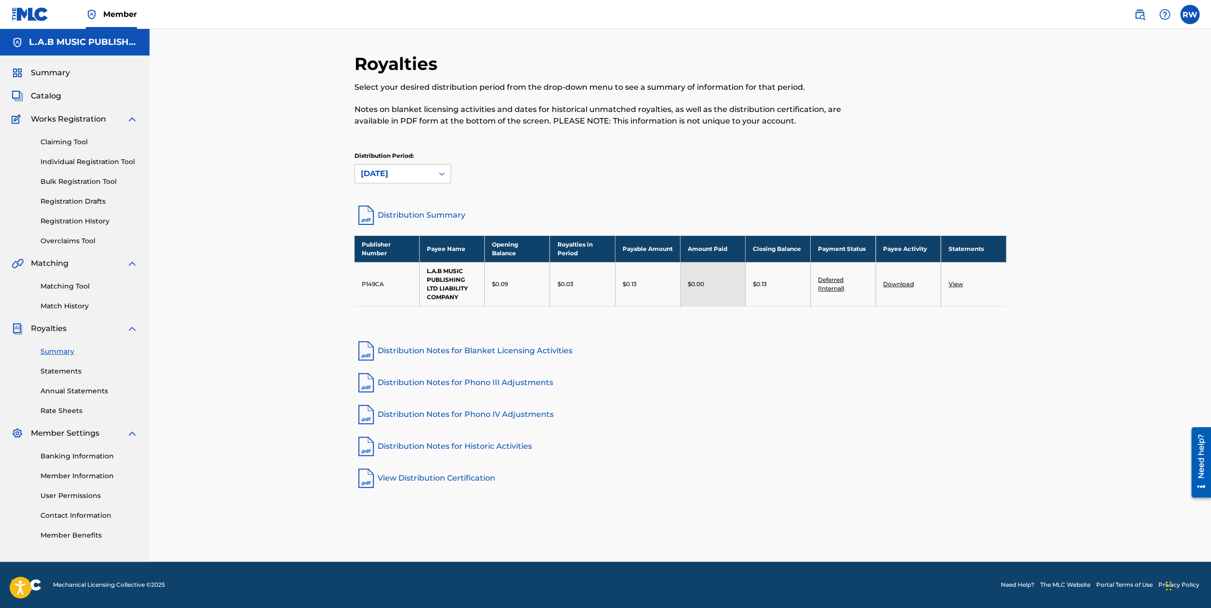
click at [57, 307] on link "Match History" at bounding box center [89, 306] width 97 height 10
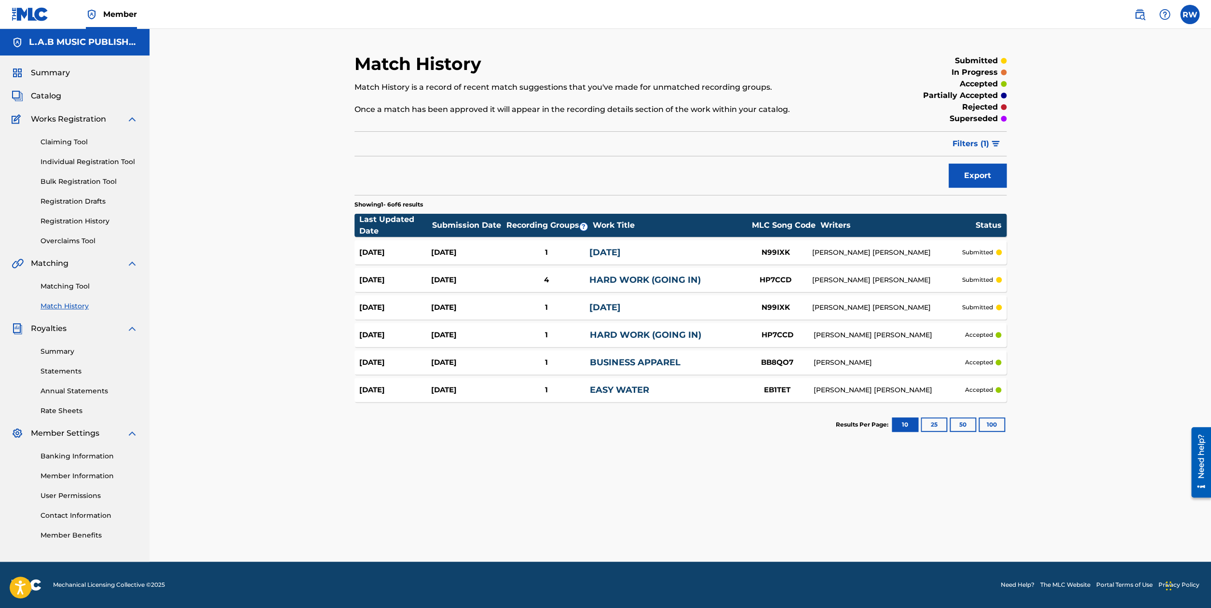
click at [573, 254] on div "1" at bounding box center [546, 252] width 86 height 11
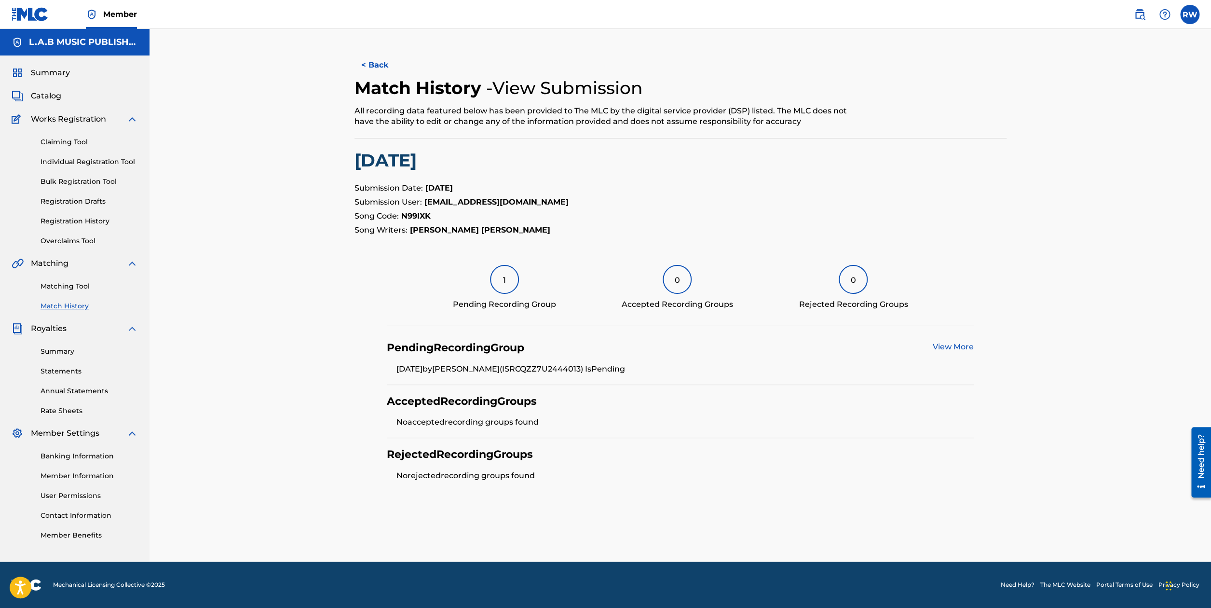
click at [375, 62] on button "< Back" at bounding box center [383, 65] width 58 height 24
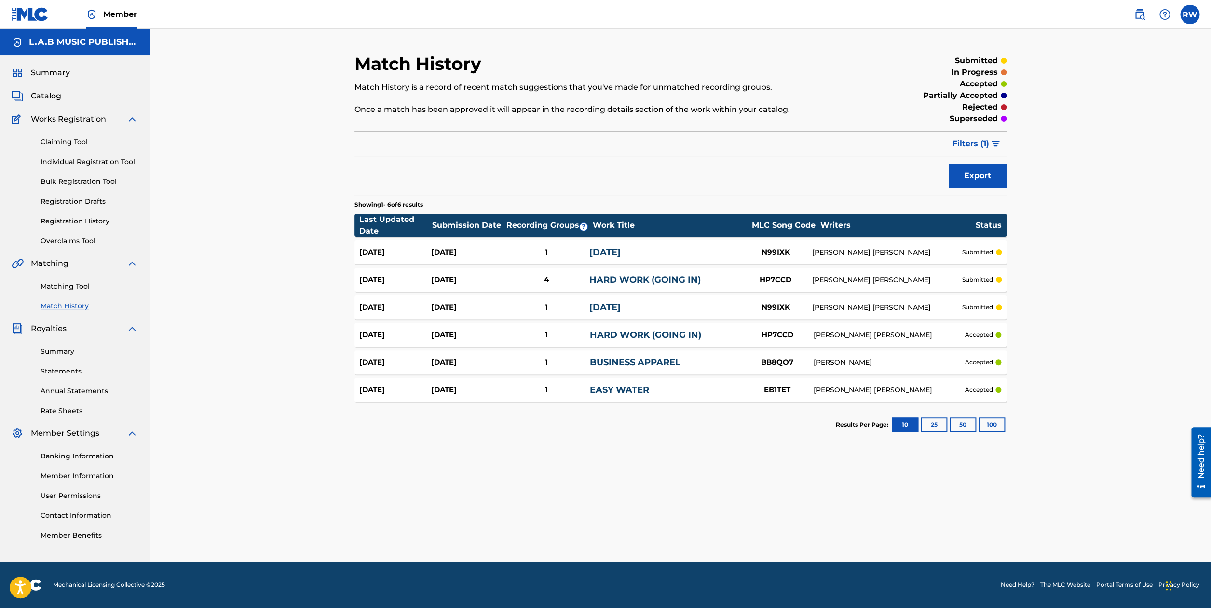
click at [572, 280] on div "4" at bounding box center [546, 279] width 86 height 11
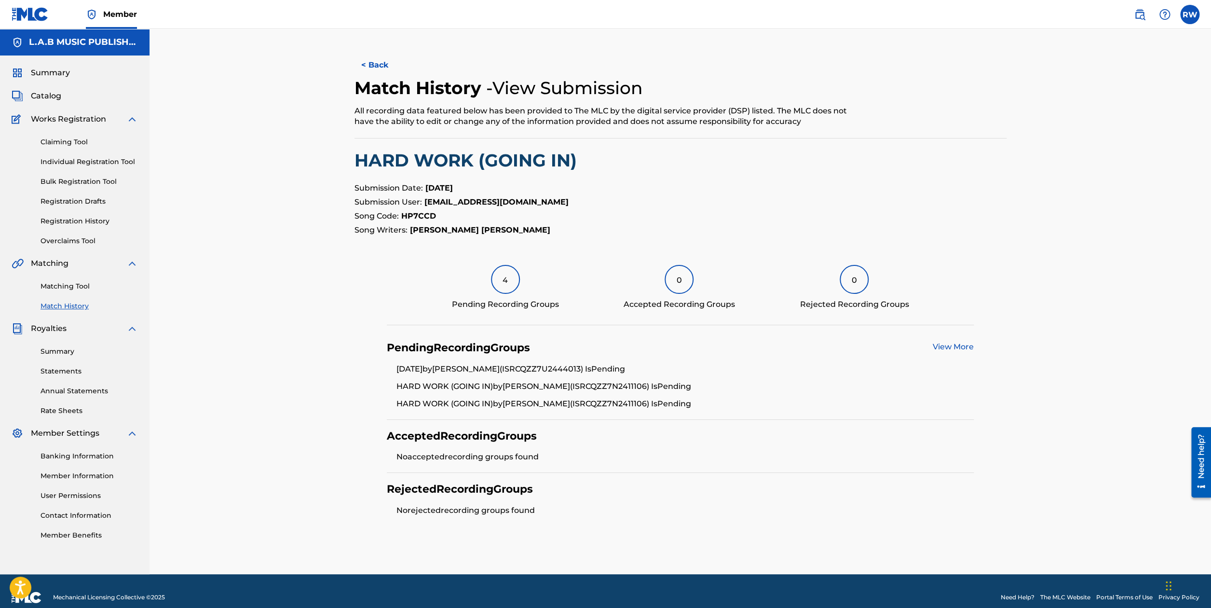
scroll to position [13, 0]
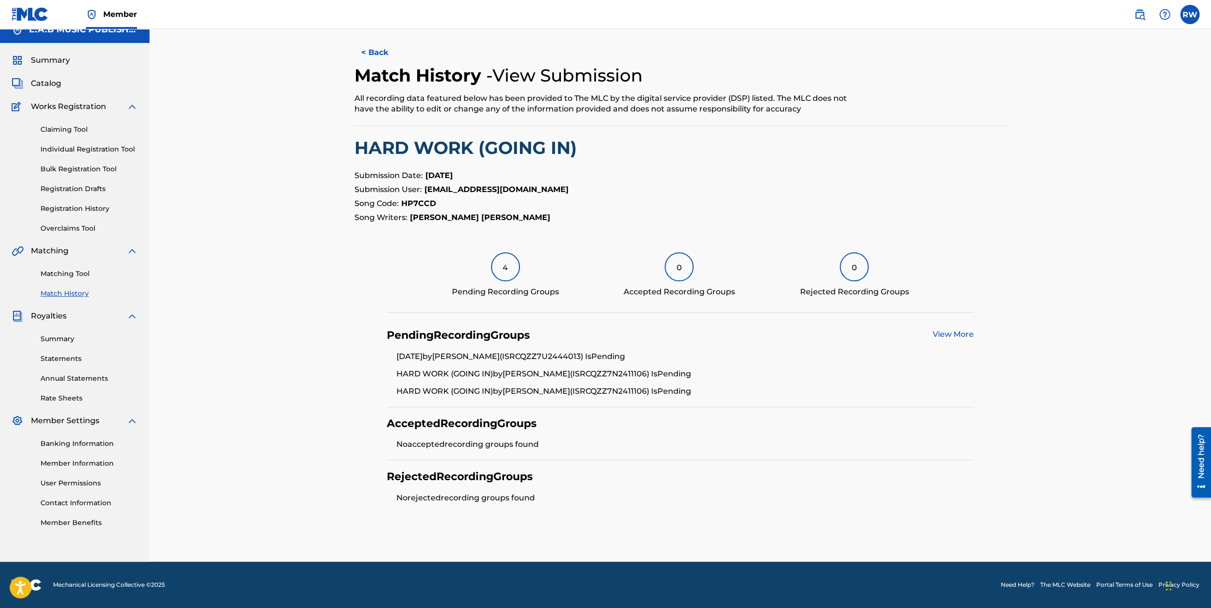
click at [382, 56] on button "< Back" at bounding box center [383, 53] width 58 height 24
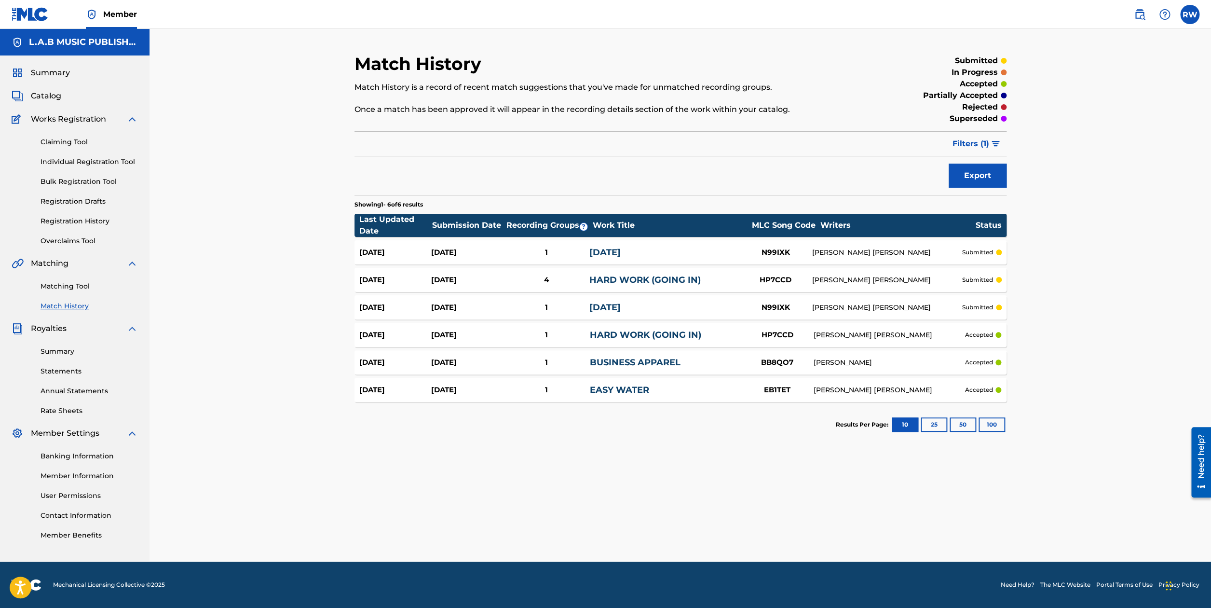
click at [531, 307] on div "1" at bounding box center [546, 307] width 86 height 11
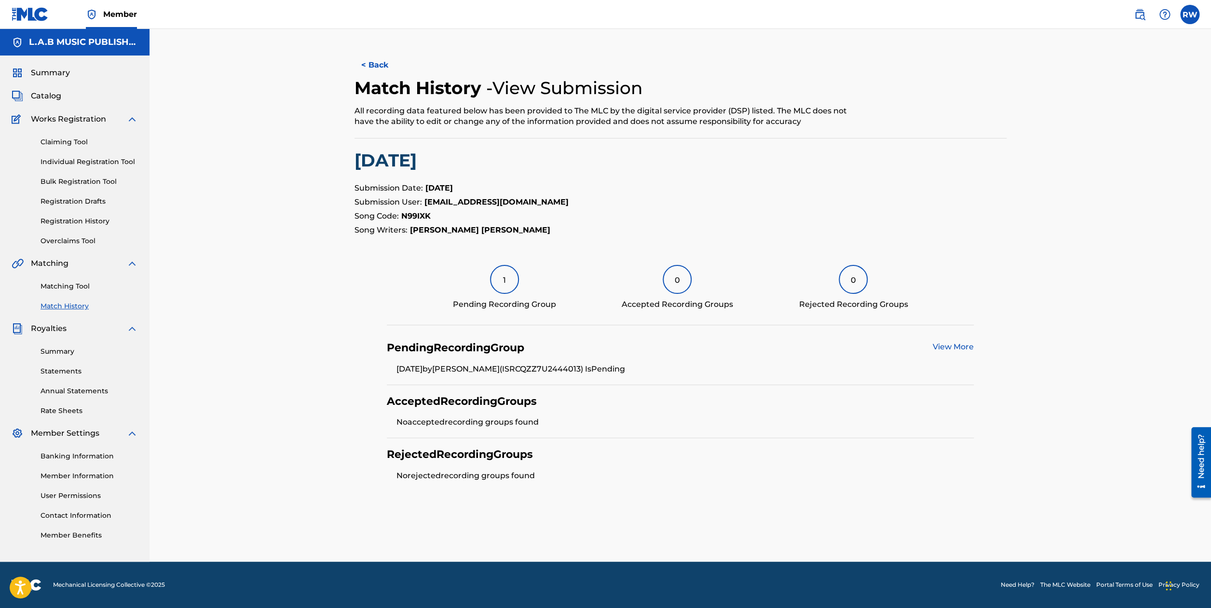
click at [378, 64] on button "< Back" at bounding box center [383, 65] width 58 height 24
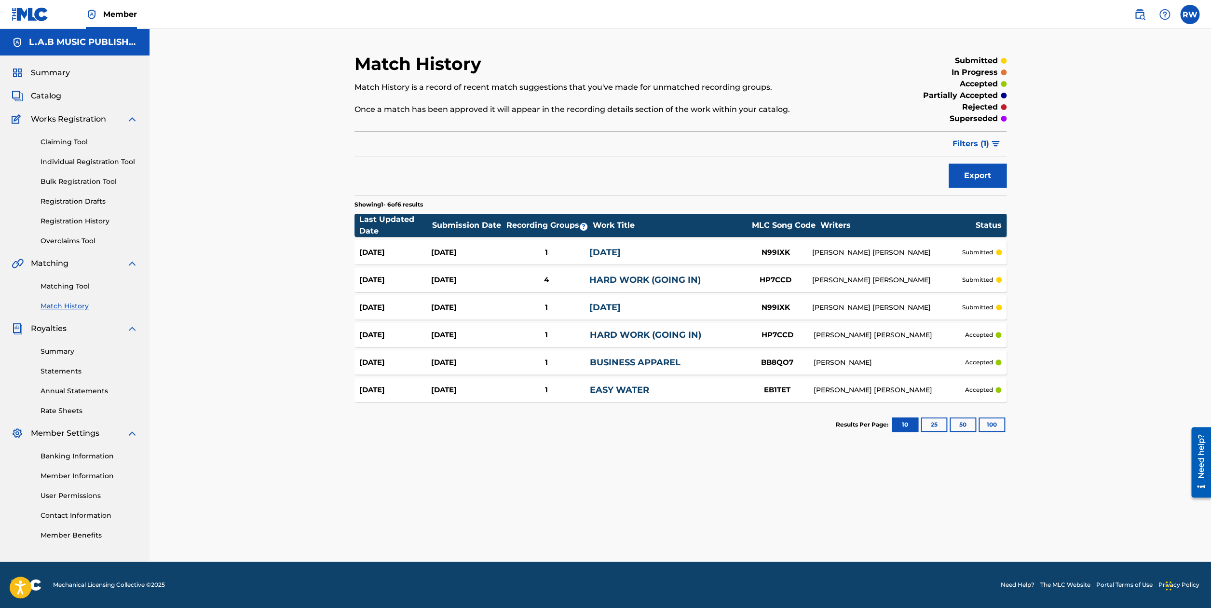
click at [551, 276] on div "4" at bounding box center [546, 279] width 86 height 11
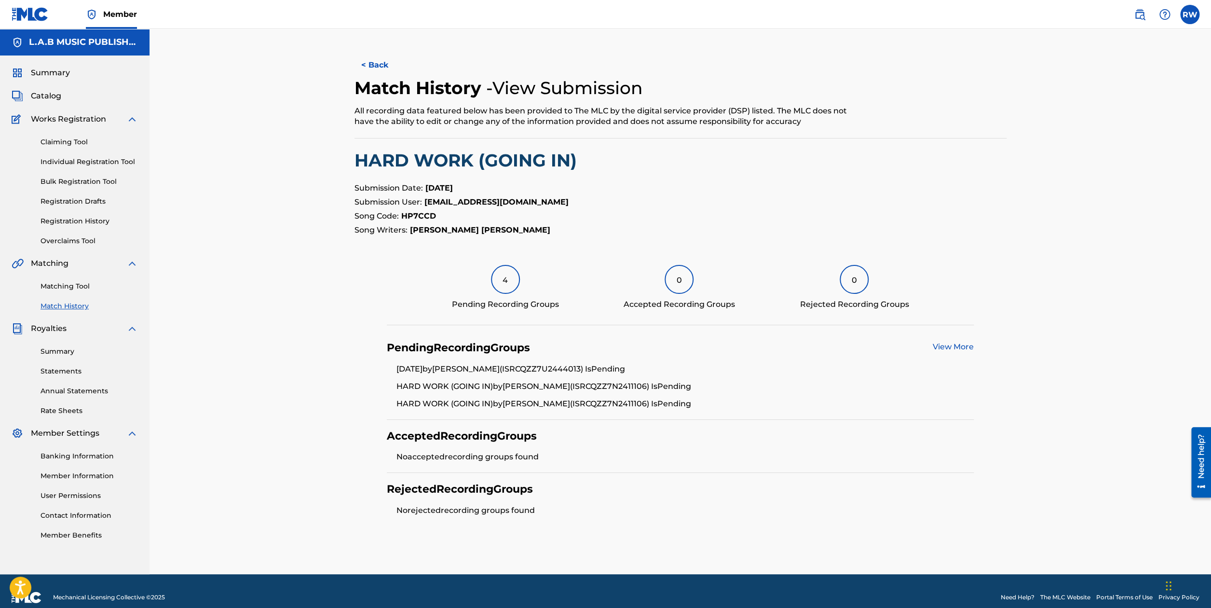
scroll to position [13, 0]
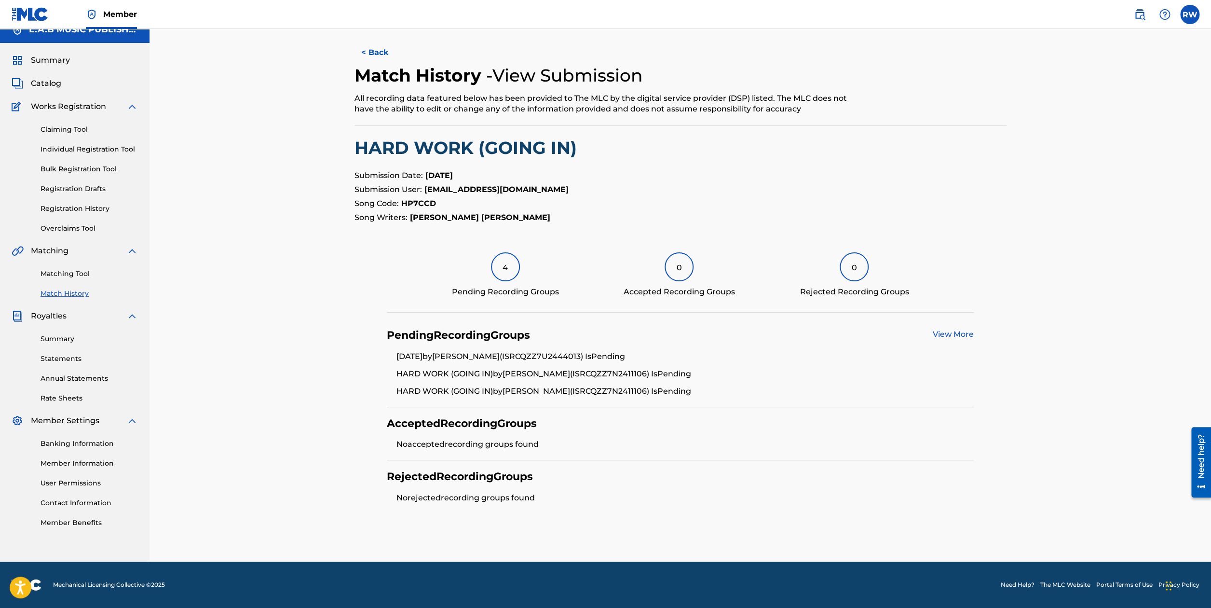
click at [950, 352] on li "[DATE] by [PERSON_NAME] (ISRC QZZ7U2444013 ) Is Pending" at bounding box center [684, 359] width 577 height 17
click at [957, 336] on link "View More" at bounding box center [953, 333] width 41 height 9
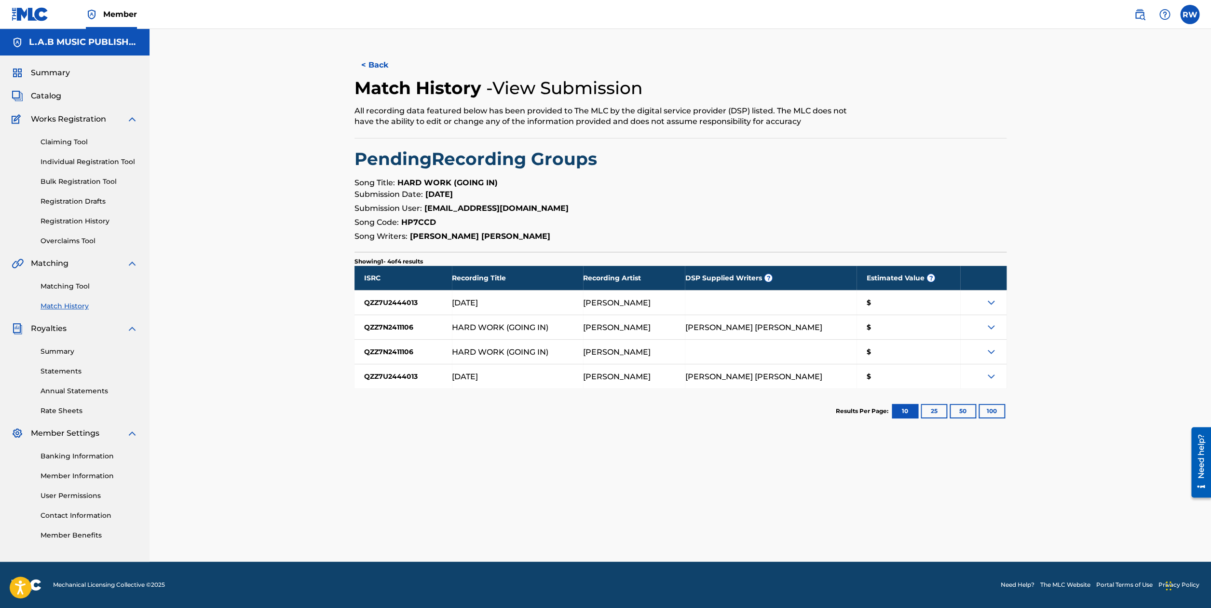
click at [990, 372] on img at bounding box center [991, 376] width 12 height 12
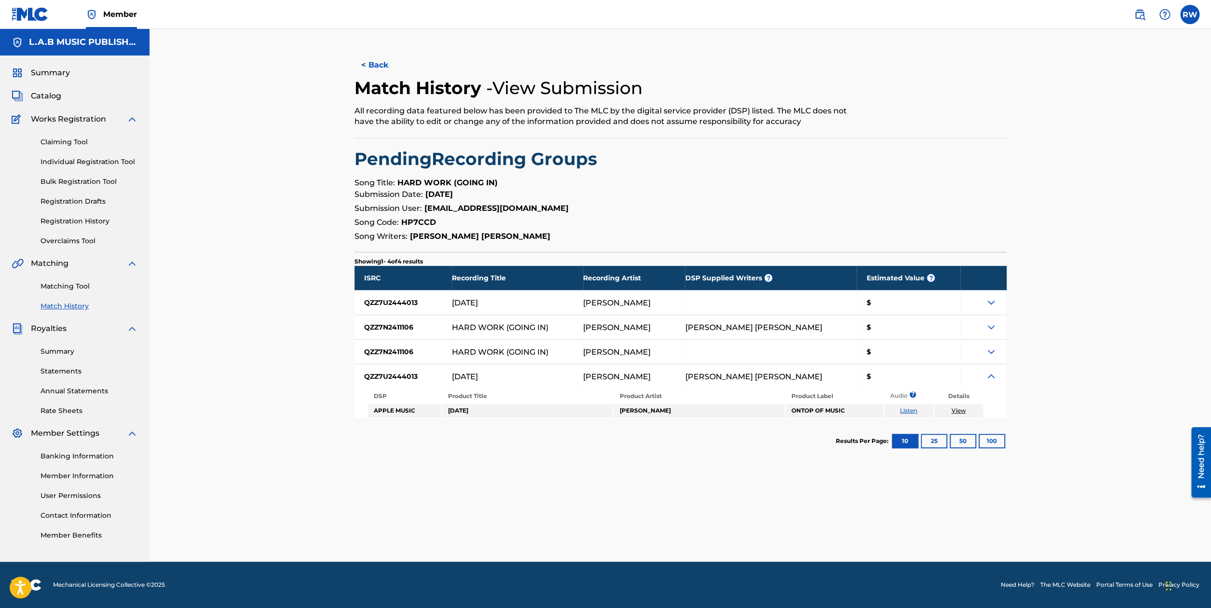
click at [992, 353] on img at bounding box center [991, 352] width 12 height 12
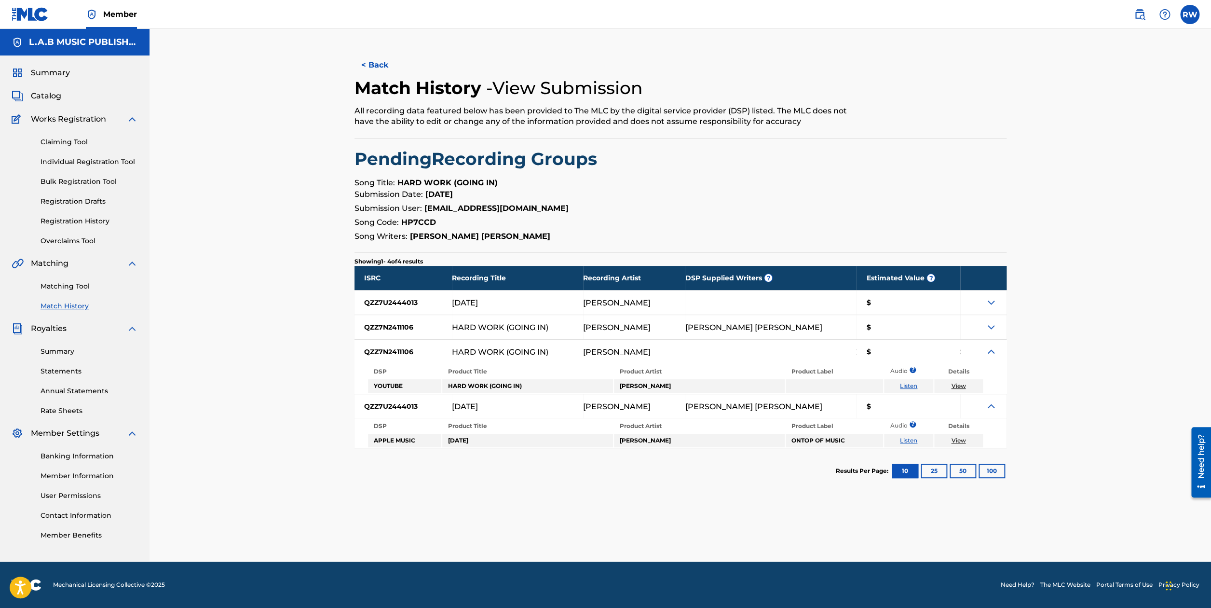
click at [994, 325] on img at bounding box center [991, 327] width 12 height 12
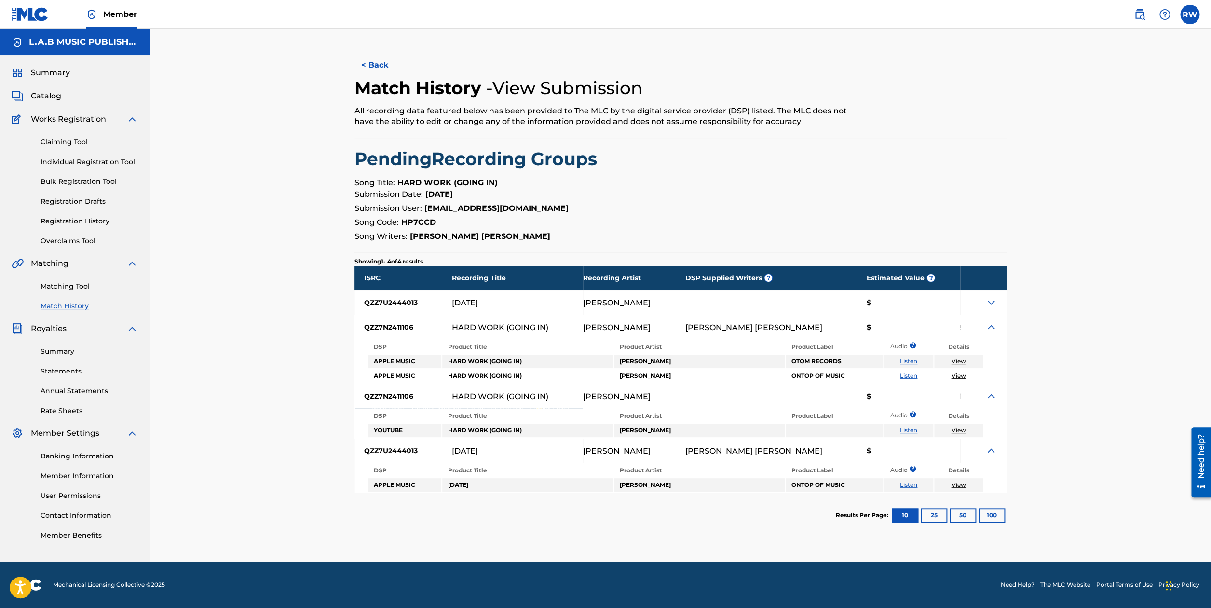
click at [992, 303] on img at bounding box center [991, 303] width 12 height 12
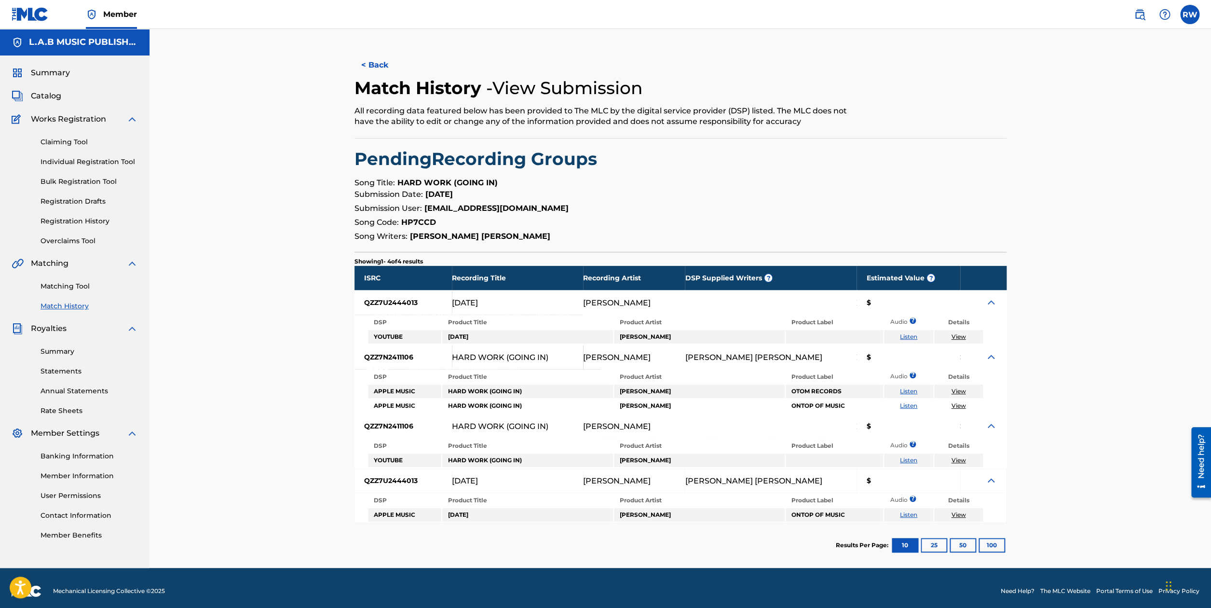
click at [63, 72] on span "Summary" at bounding box center [50, 73] width 39 height 12
